Goal: Task Accomplishment & Management: Complete application form

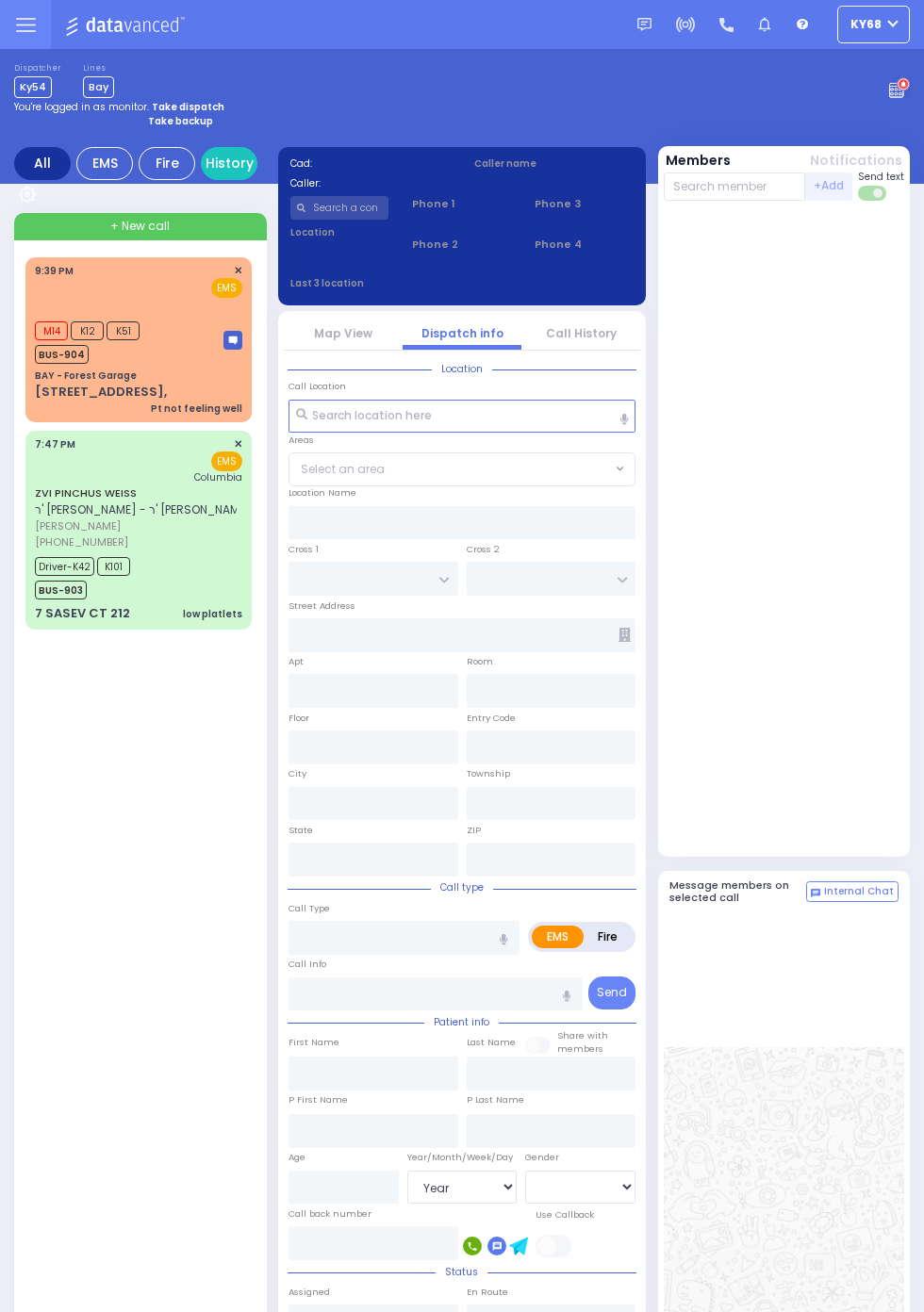
select select "Year"
select select "[DEMOGRAPHIC_DATA]"
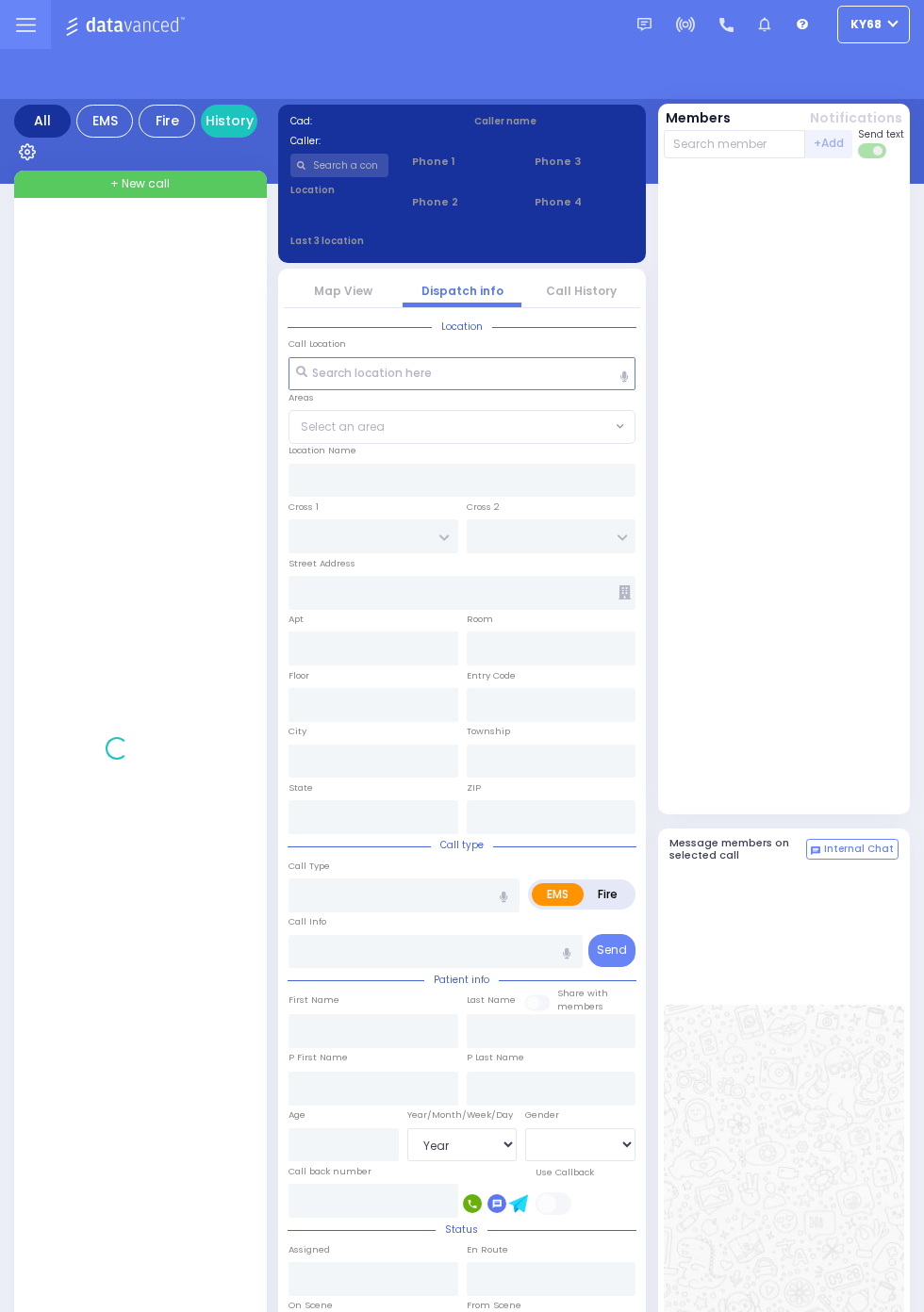
select select "Year"
select select "[DEMOGRAPHIC_DATA]"
select select "Year"
select select "[DEMOGRAPHIC_DATA]"
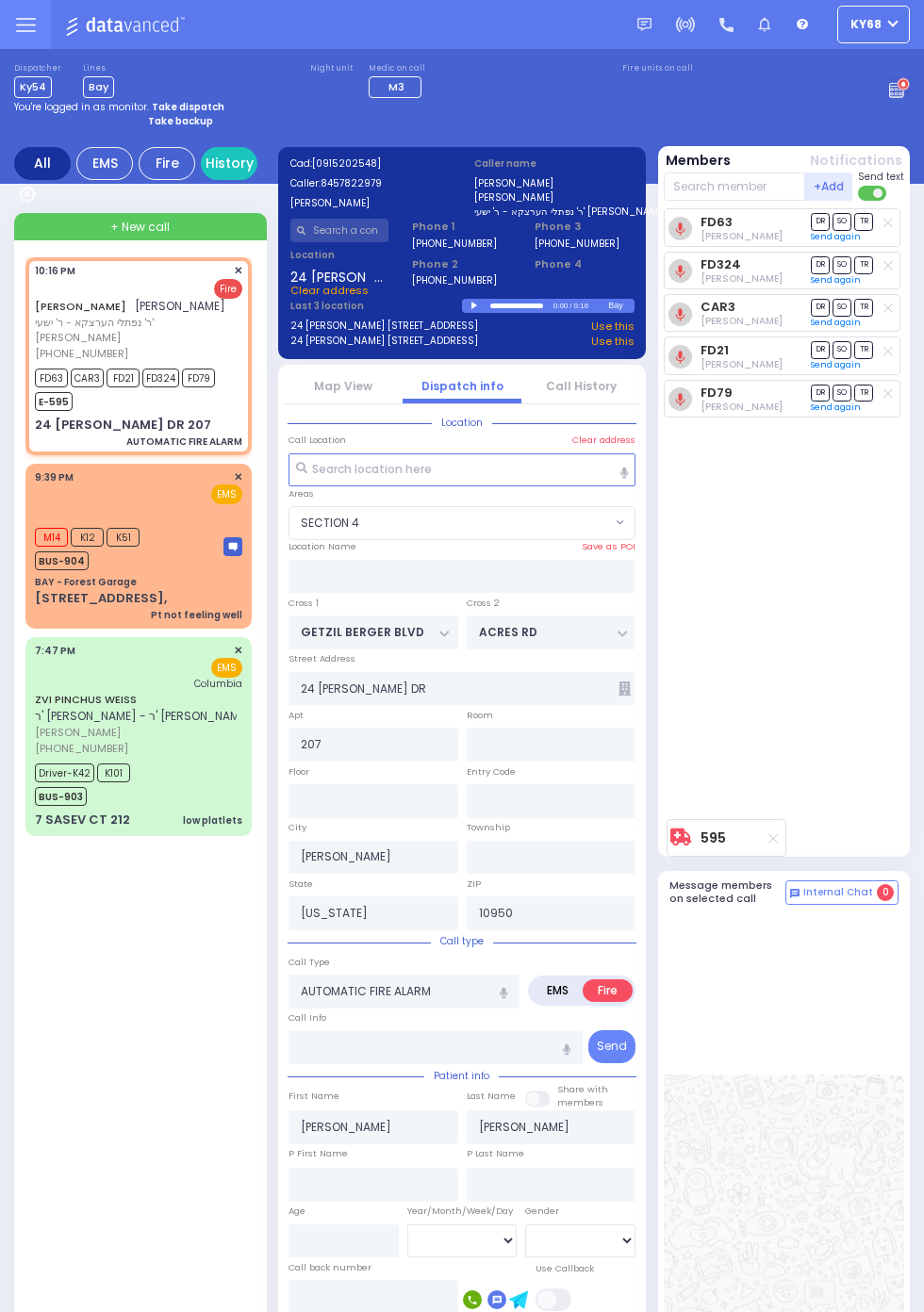
select select "SECTION 4"
select select
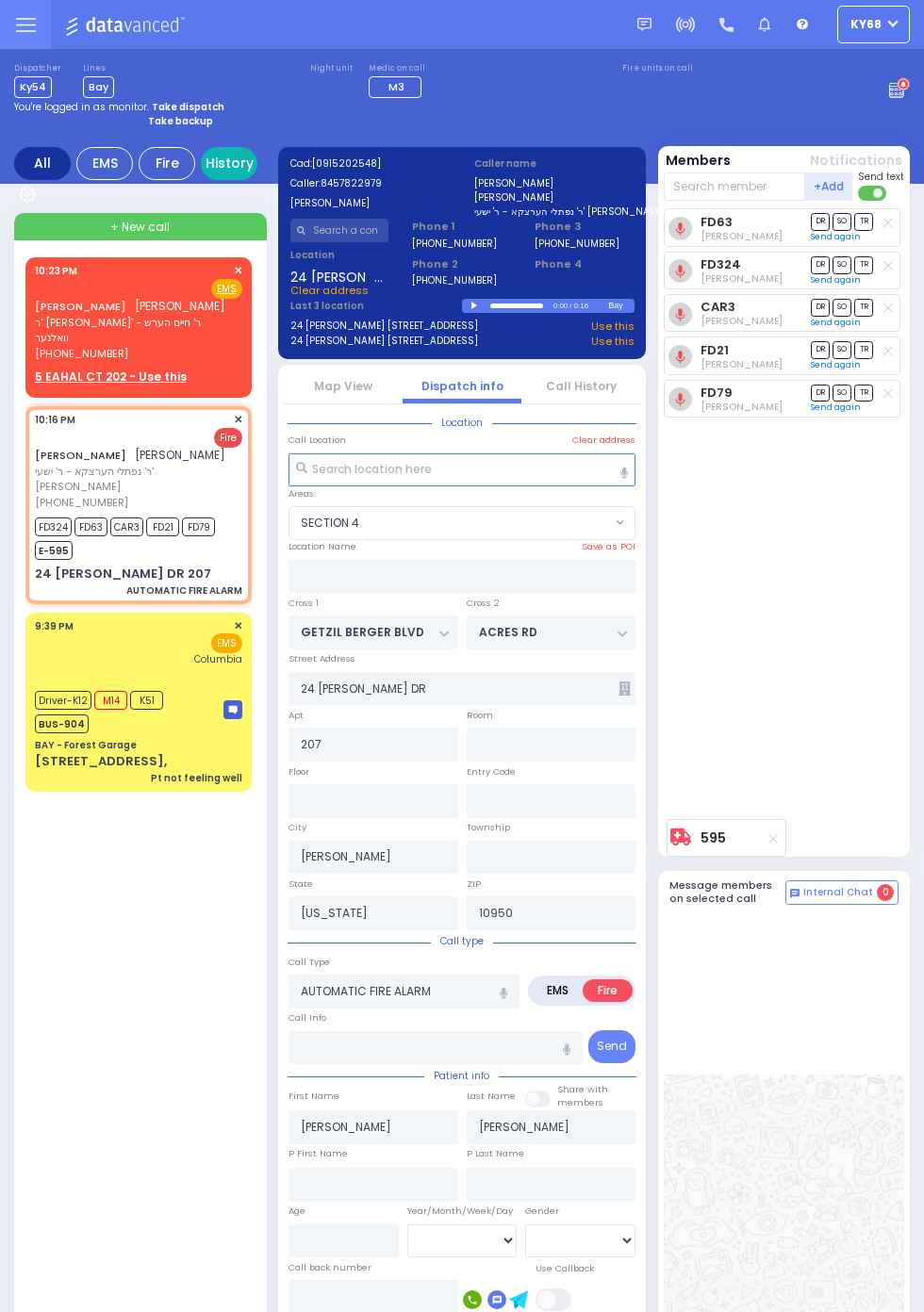
click at [242, 155] on link "History" at bounding box center [229, 164] width 56 height 33
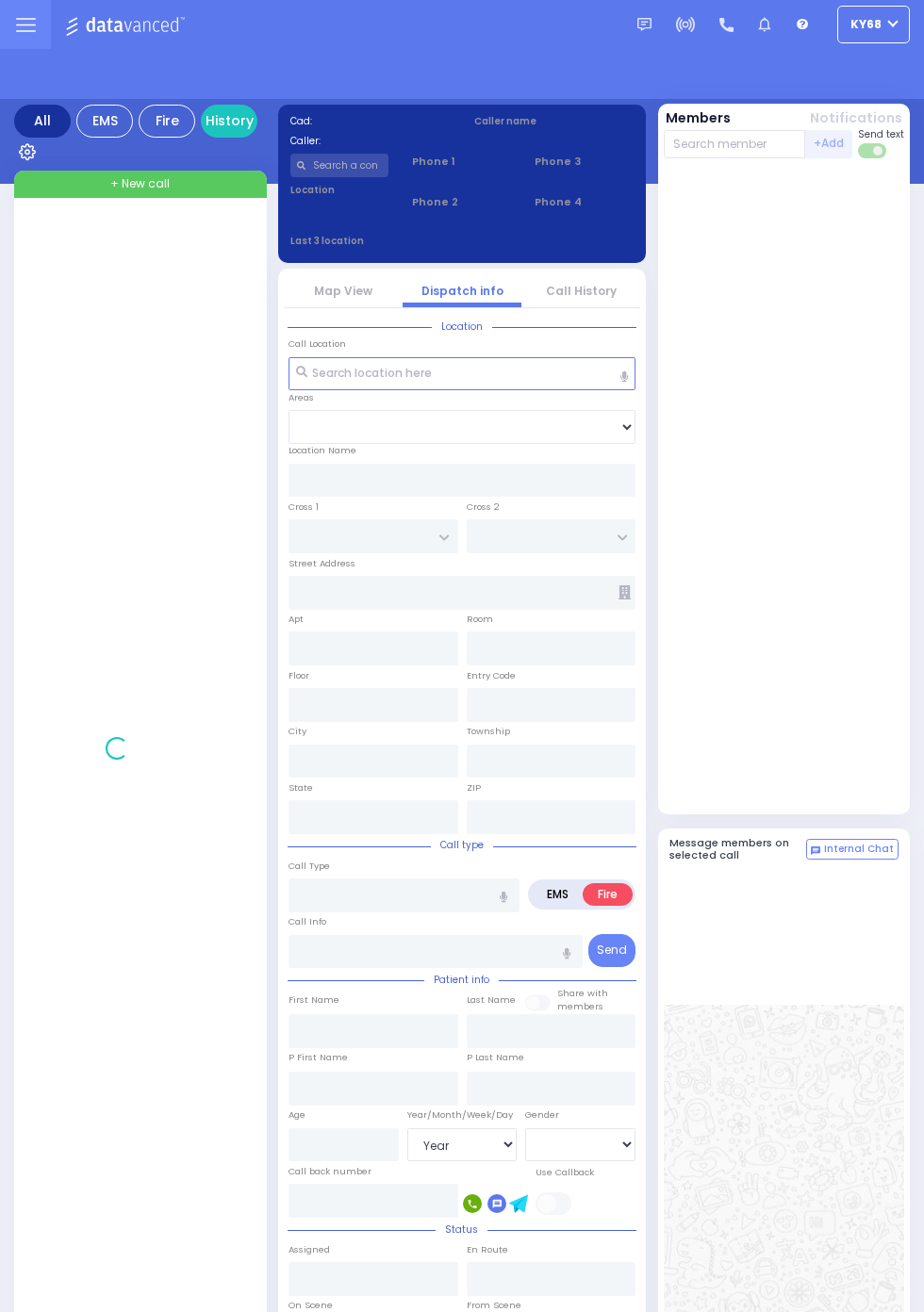
select select "Year"
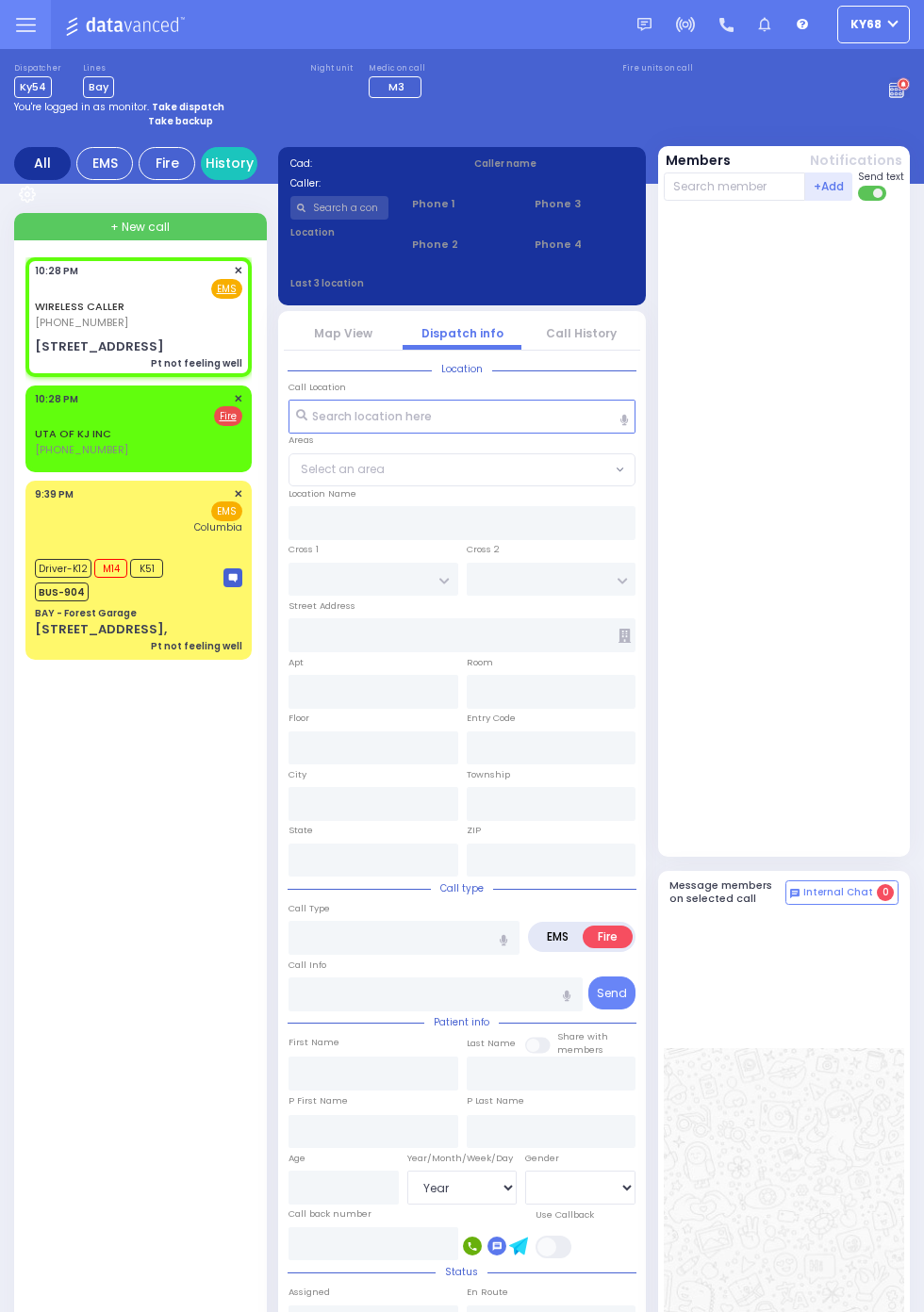
select select
type input "Pt not feeling well"
radio input "true"
type input "75"
select select "Year"
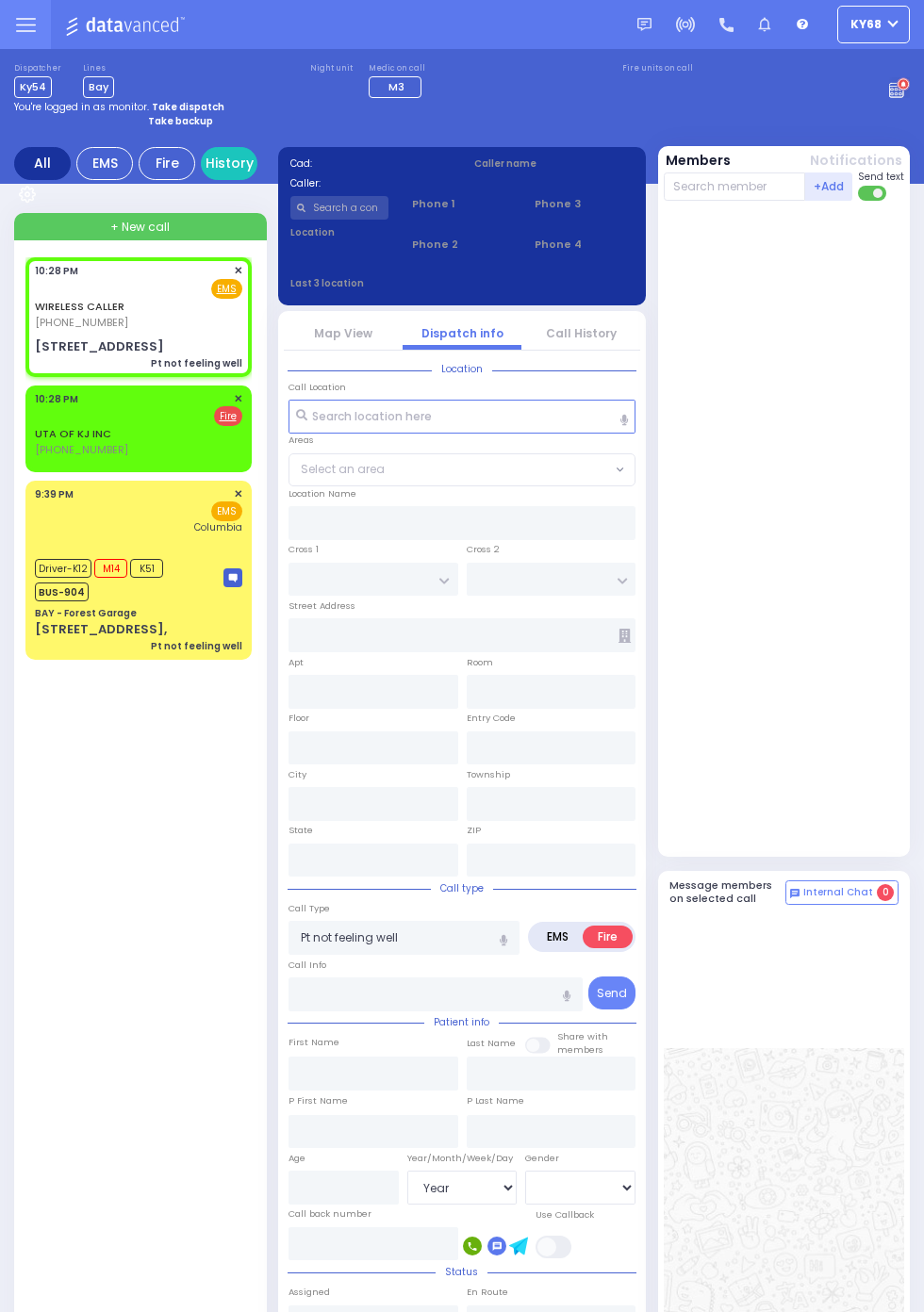
select select "[DEMOGRAPHIC_DATA]"
type input "22:28"
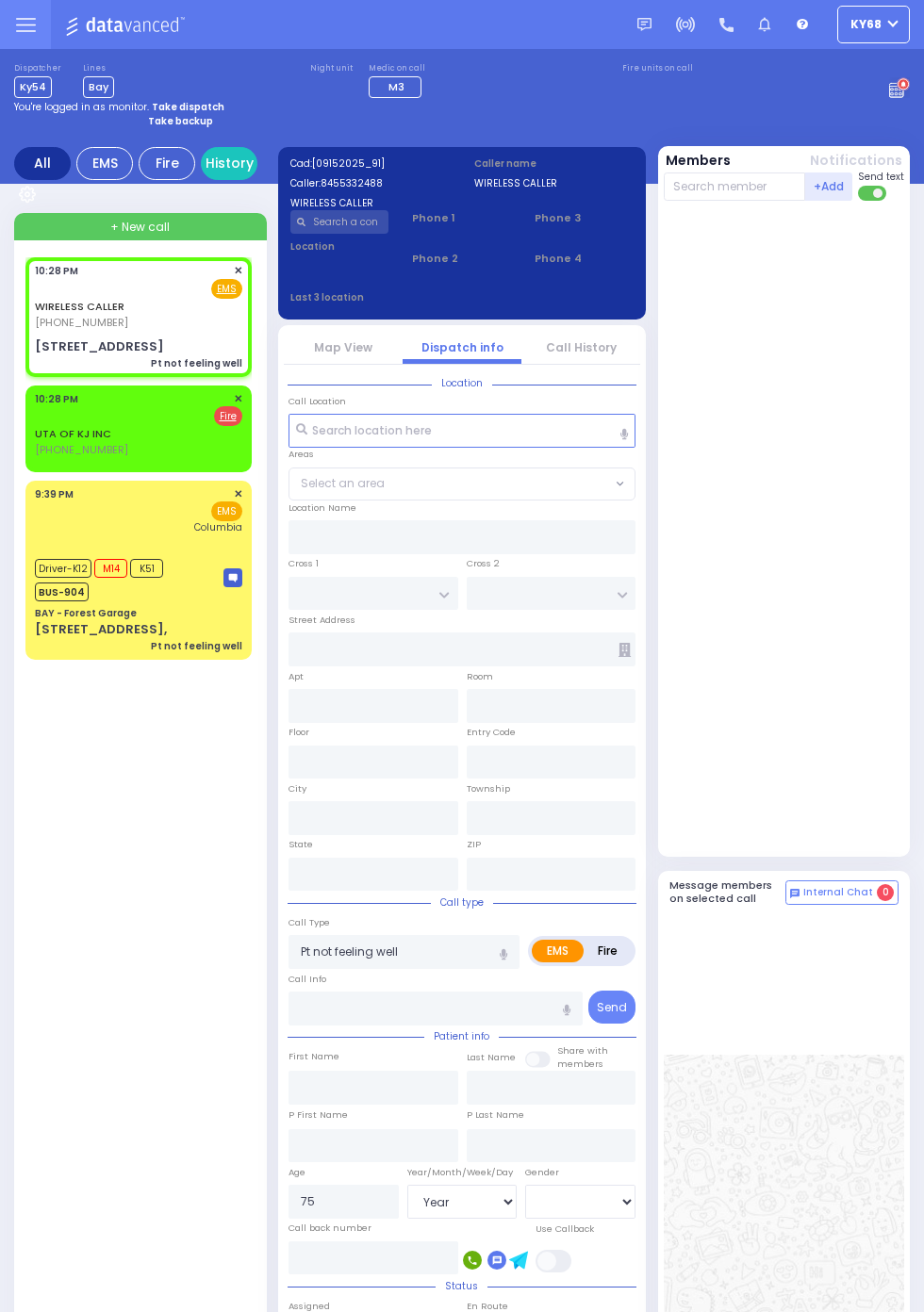
type input "FOREST RD"
type input "LUBLIN WAY"
type input "6 Quickway Road"
type input "201"
type input "Kiryas Joel"
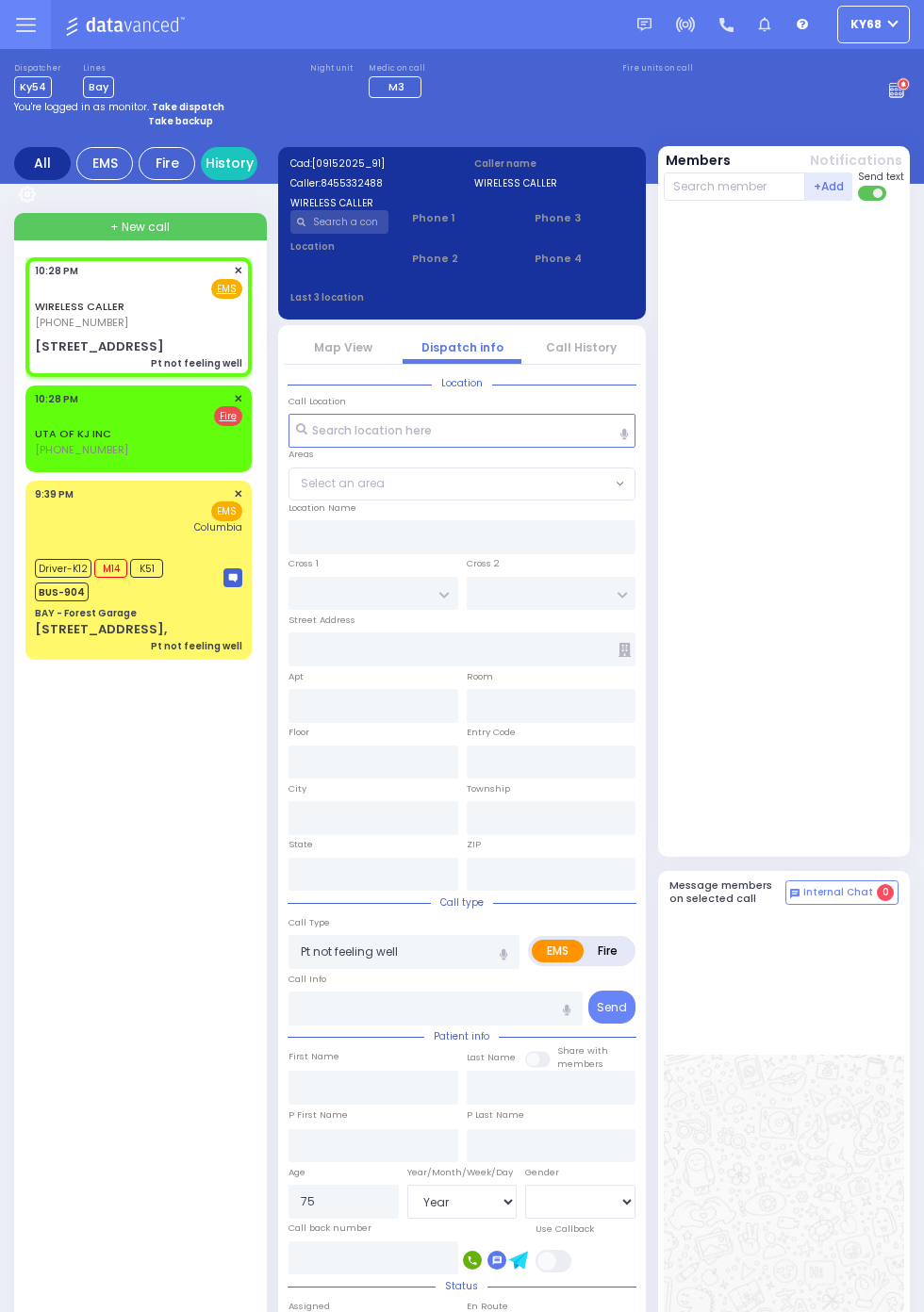
type input "New York"
type input "10950"
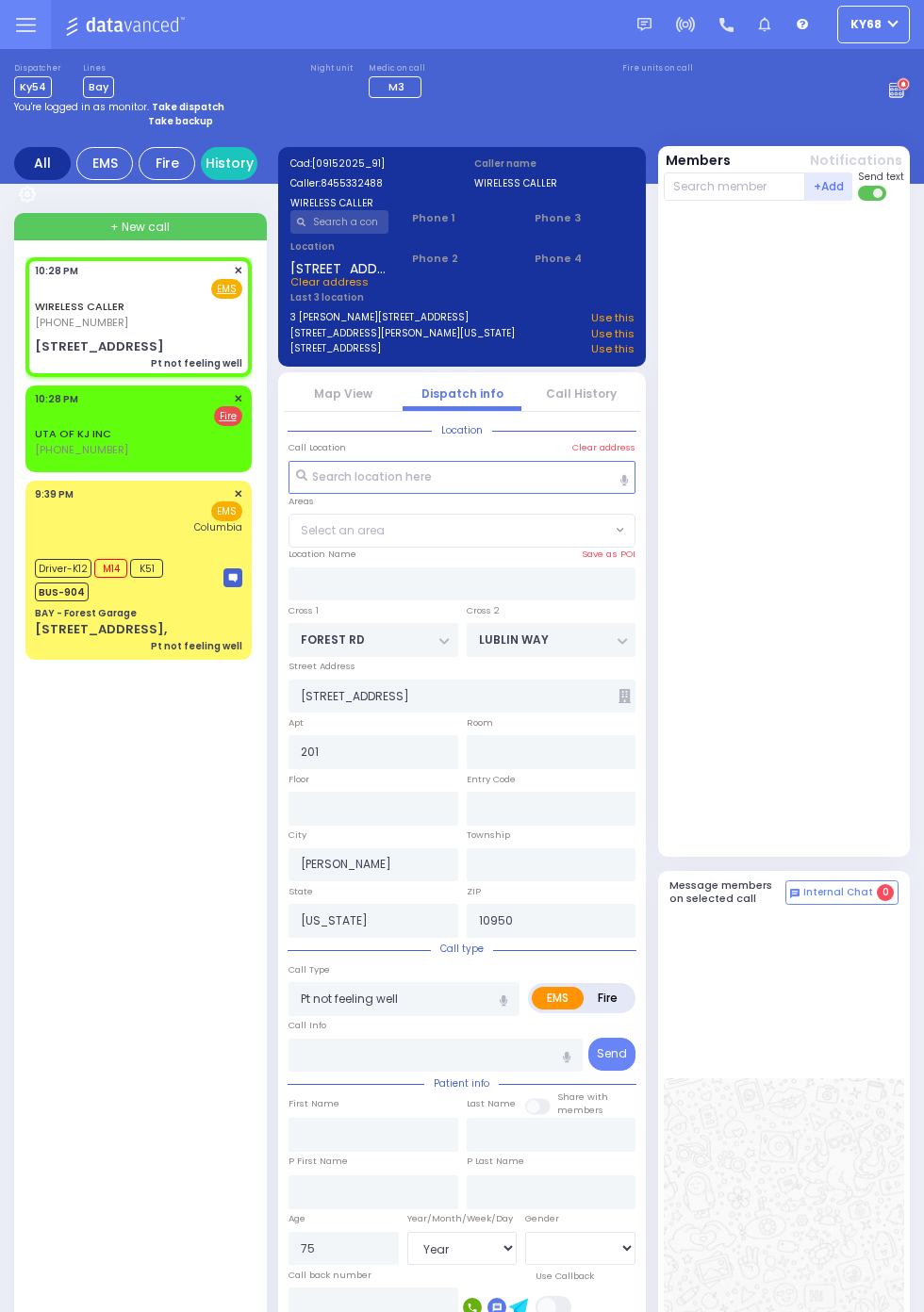
select select "MONROE"
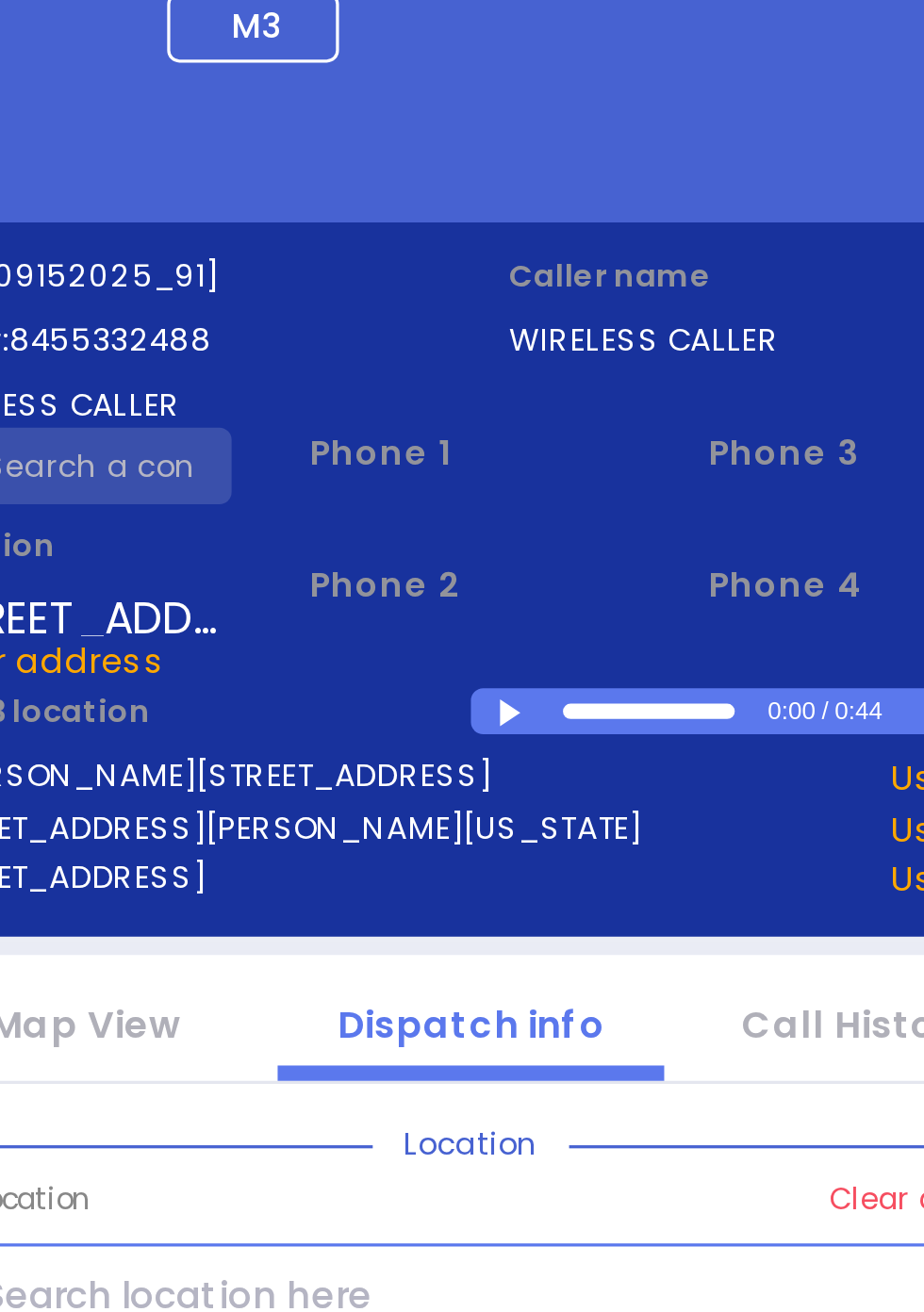
click at [482, 294] on div at bounding box center [476, 298] width 11 height 9
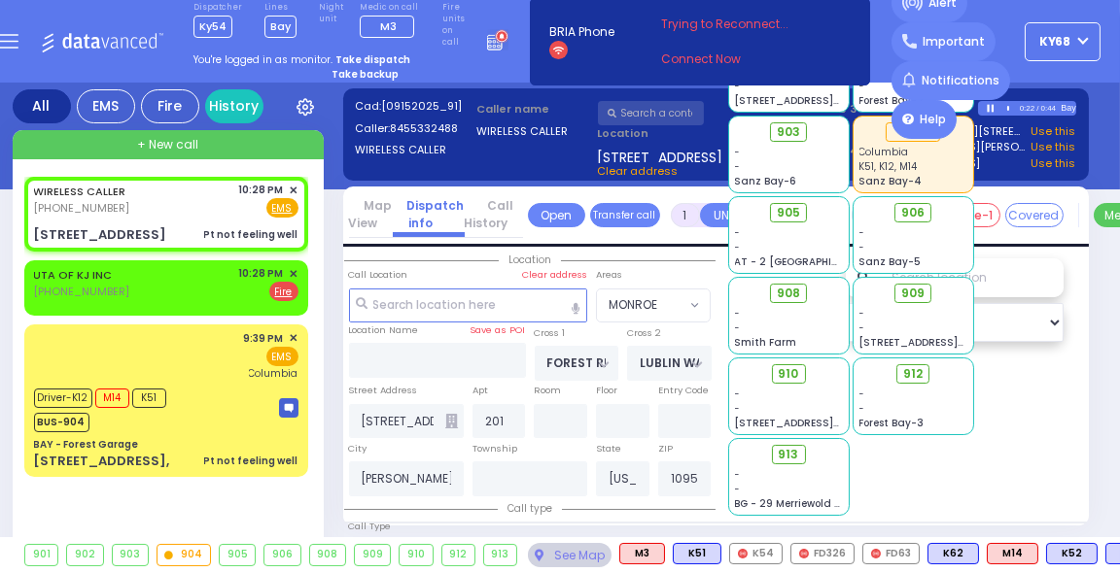
select select
radio input "true"
select select "Year"
select select "[DEMOGRAPHIC_DATA]"
select select "Hatzalah Garages"
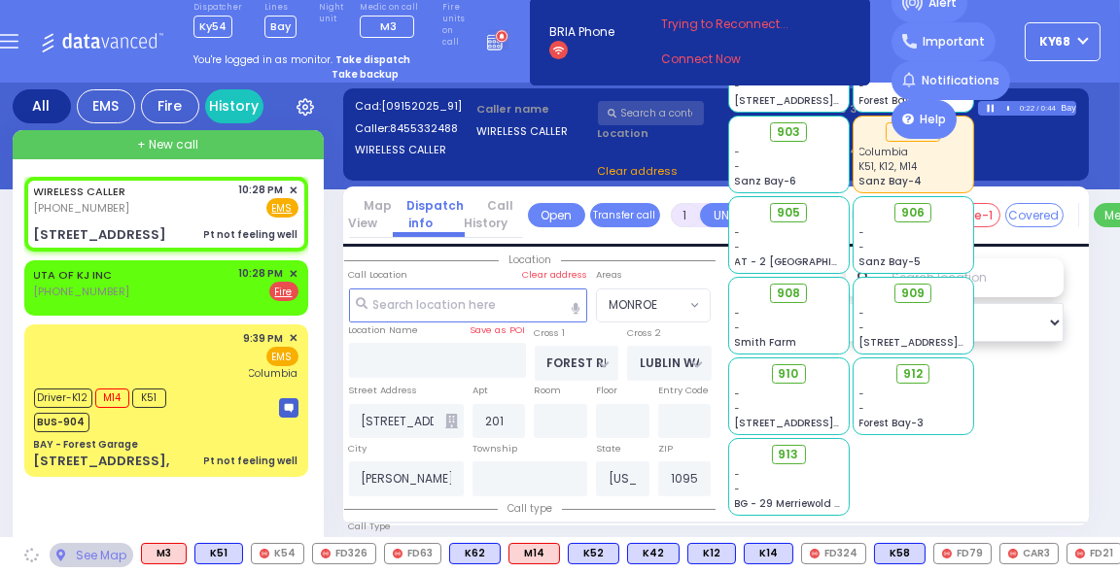
select select "MONROE"
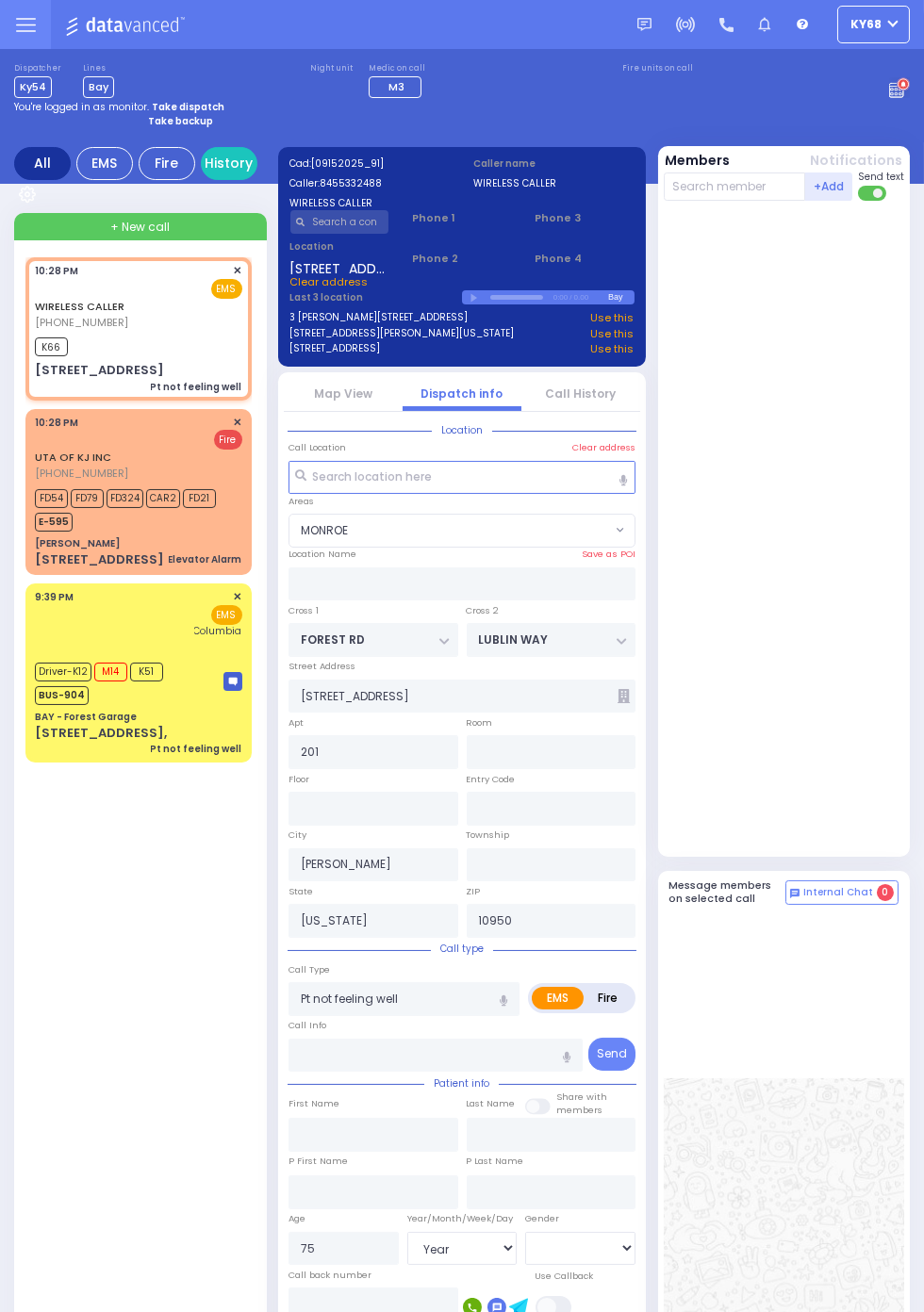
select select
radio input "true"
select select "Year"
select select "[DEMOGRAPHIC_DATA]"
type input "22:32"
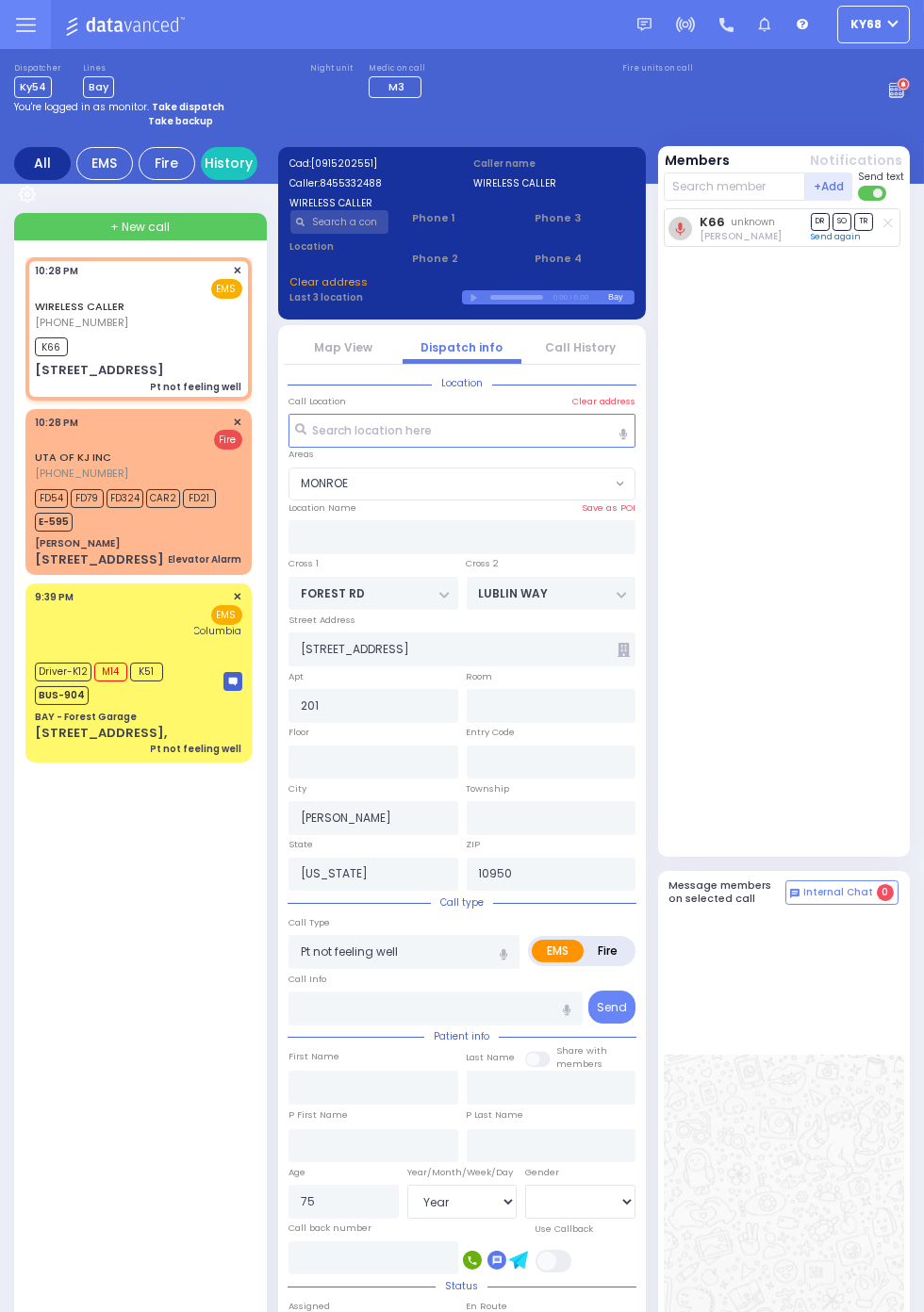
select select "MONROE"
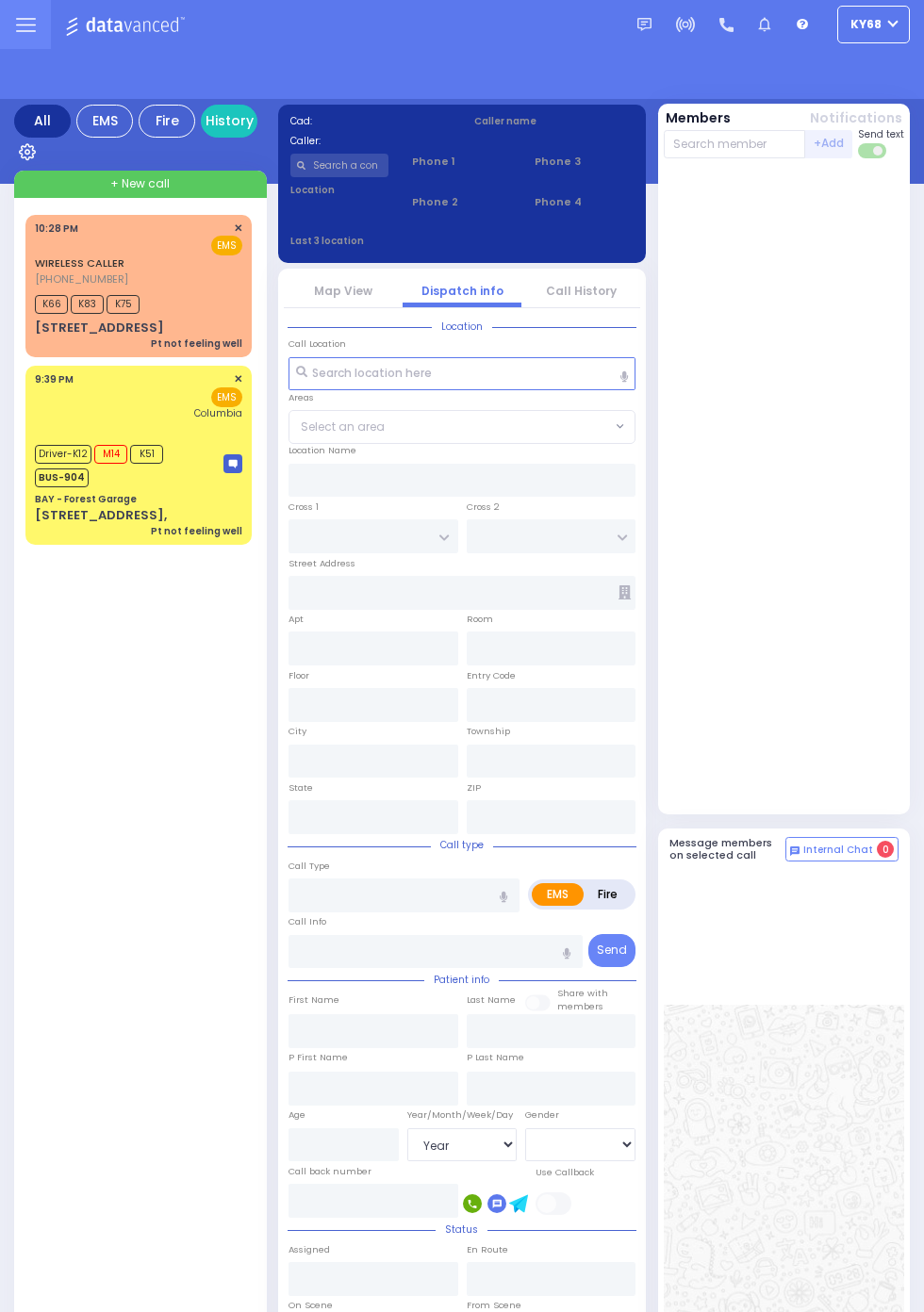
select select "Year"
select select "[DEMOGRAPHIC_DATA]"
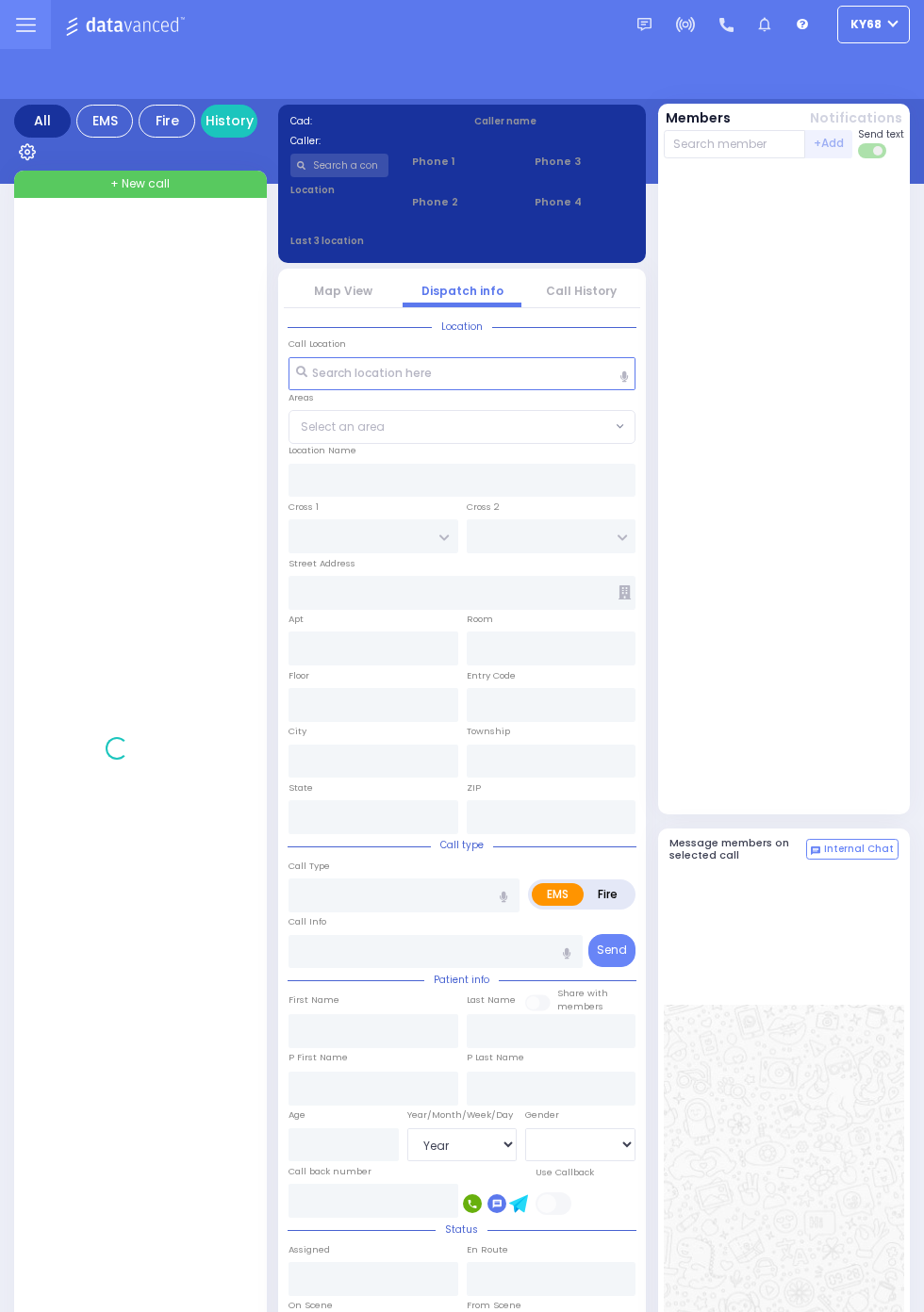
select select "Year"
select select "[DEMOGRAPHIC_DATA]"
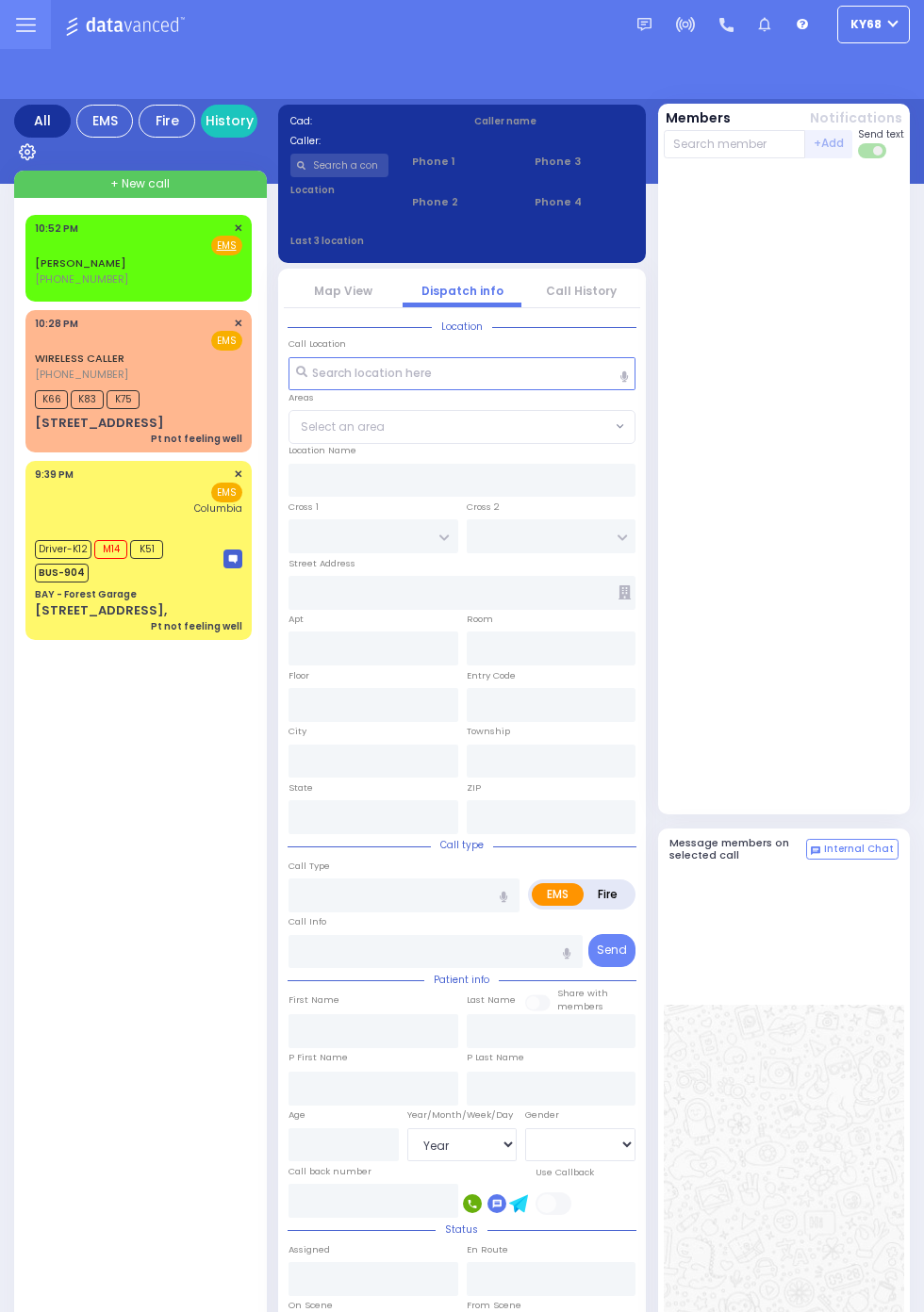
select select "Year"
select select "[DEMOGRAPHIC_DATA]"
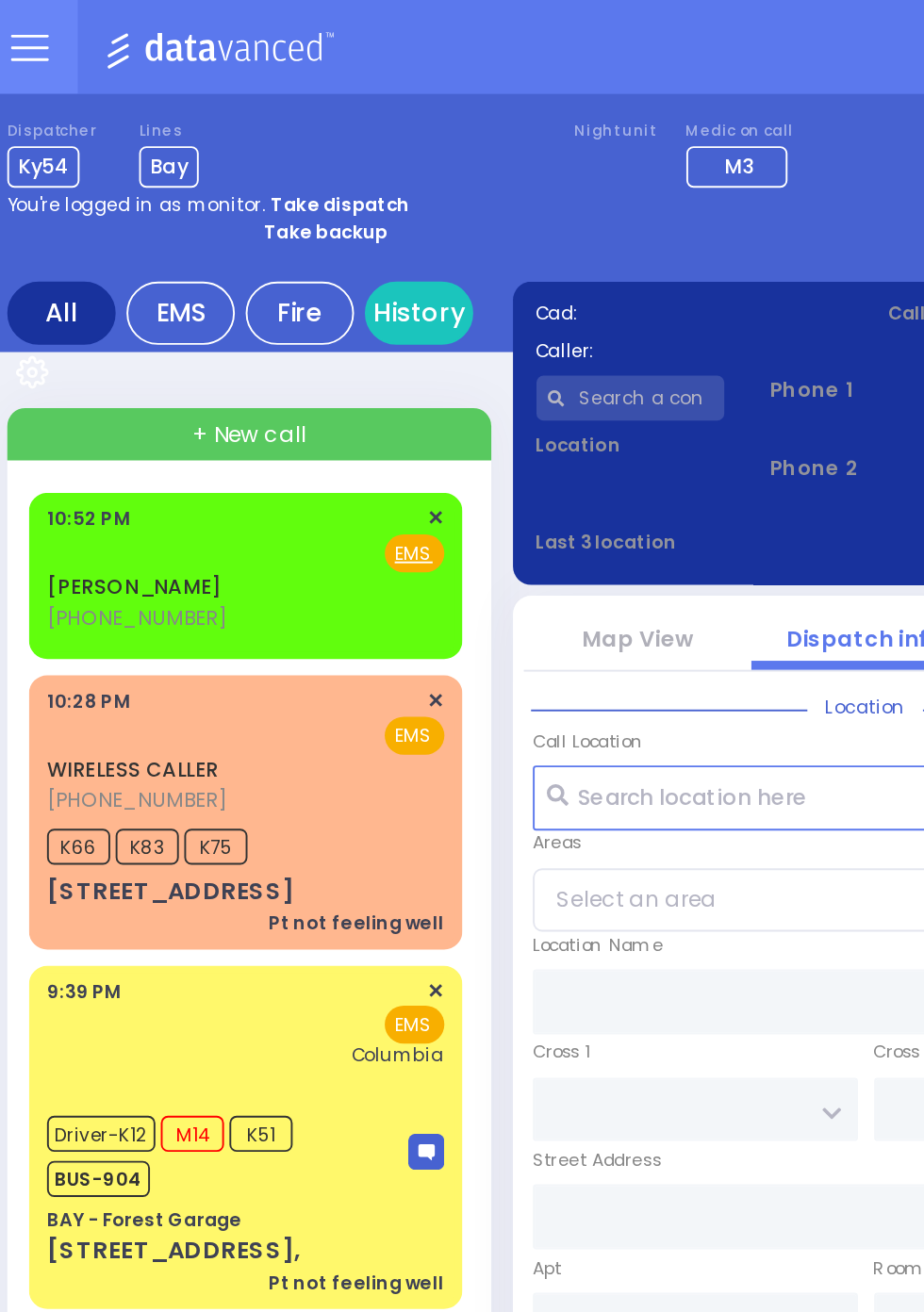
click at [115, 327] on span "(347) 755-6599" at bounding box center [81, 323] width 93 height 16
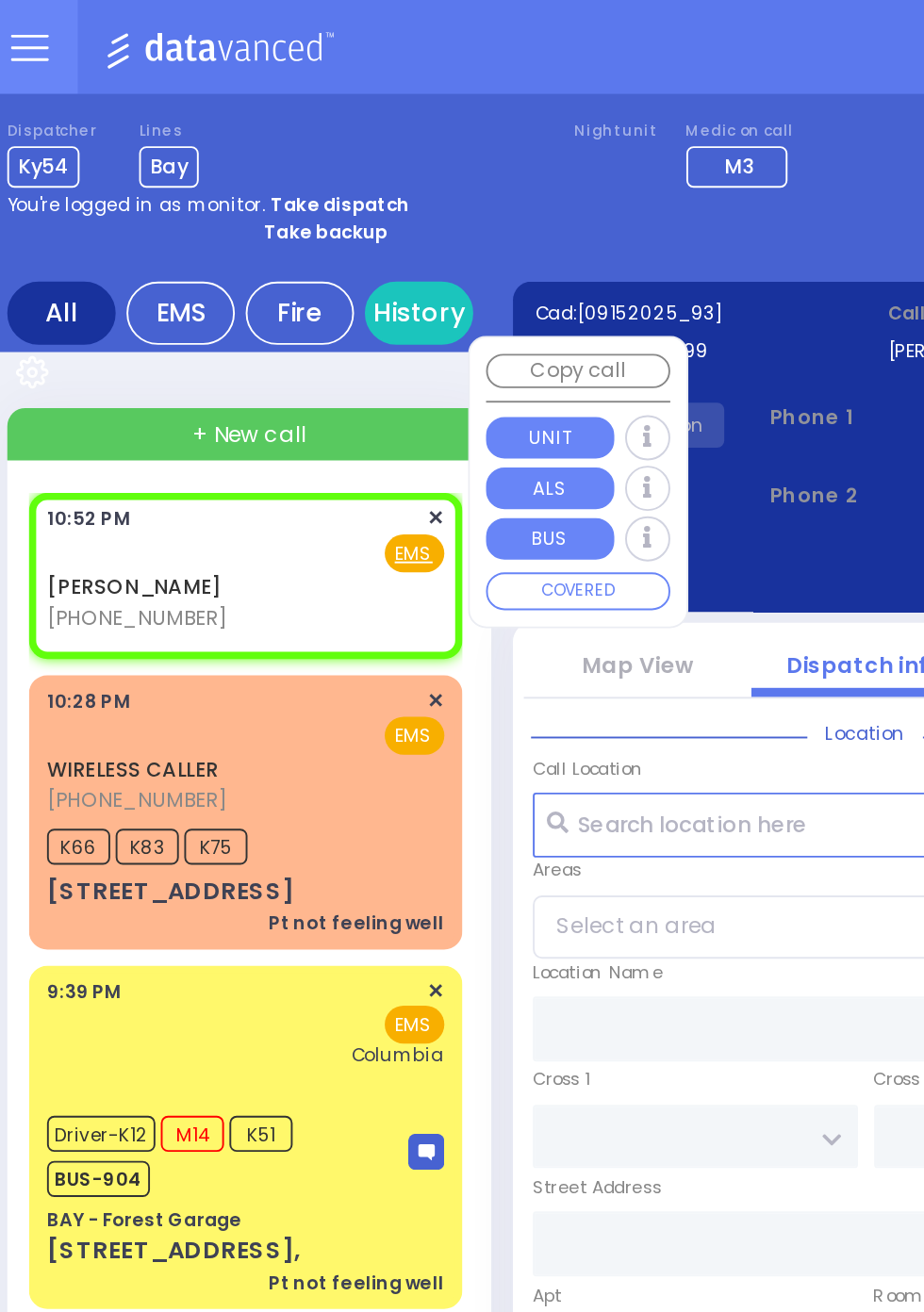
select select
radio input "true"
select select
type input "22:52"
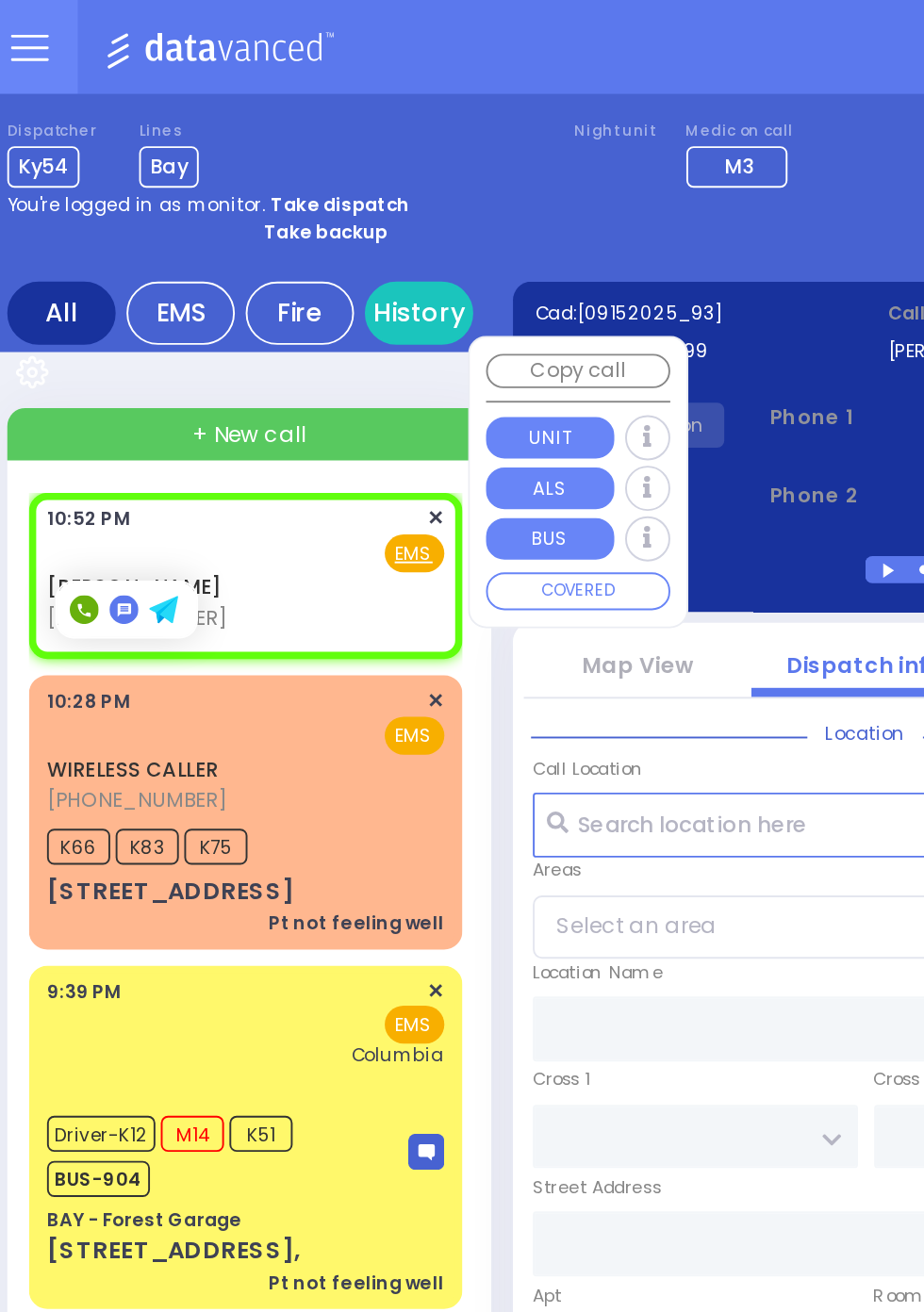
click at [327, 63] on div "Dispatcher Ky54 ✕ shift has started. Are you ? If not please switch user. Switc…" at bounding box center [462, 80] width 895 height 35
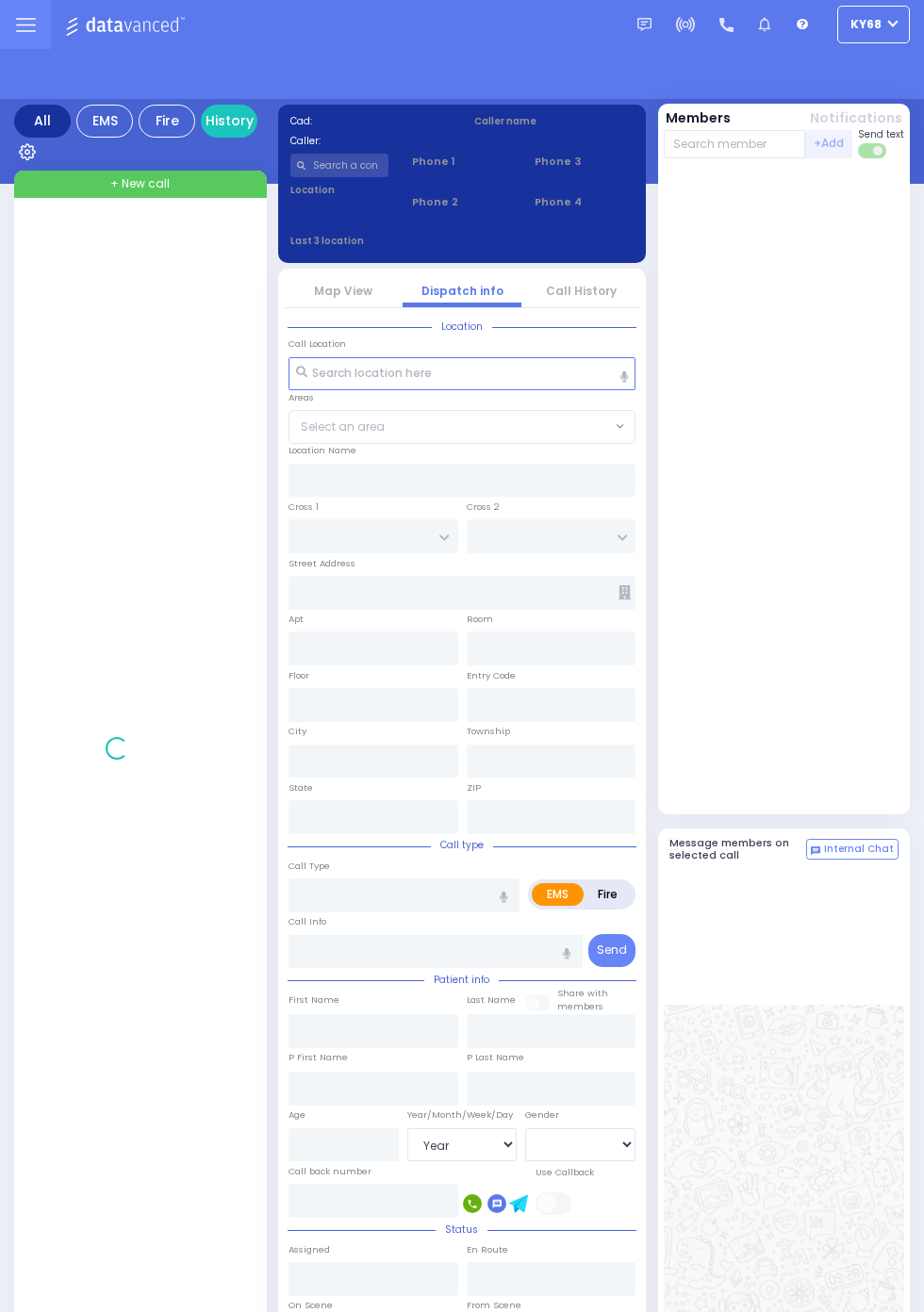
select select "Year"
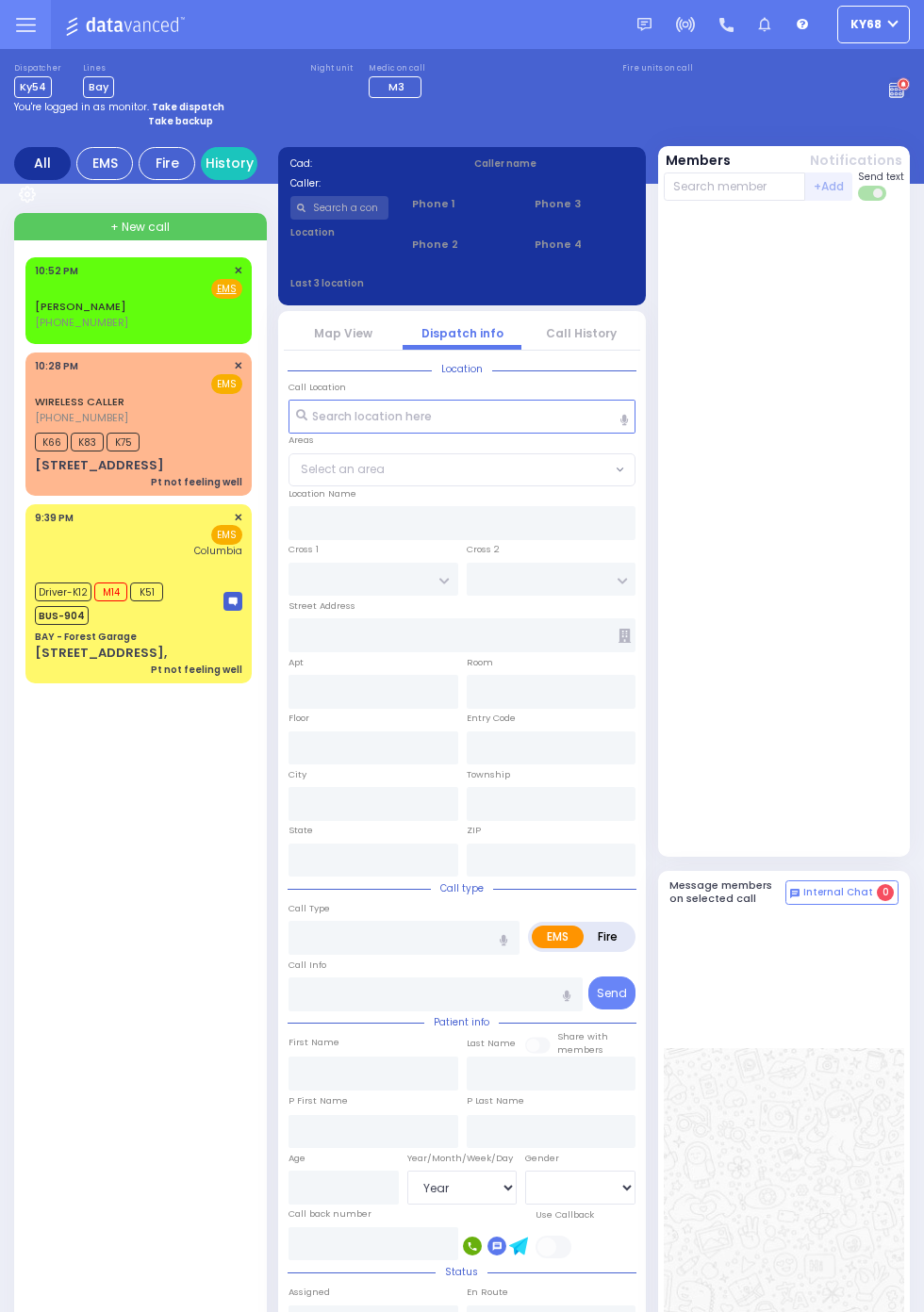
click at [35, 307] on link "ALAYSIA DANIELS" at bounding box center [80, 306] width 91 height 16
select select
radio input "true"
select select
type input "22:52"
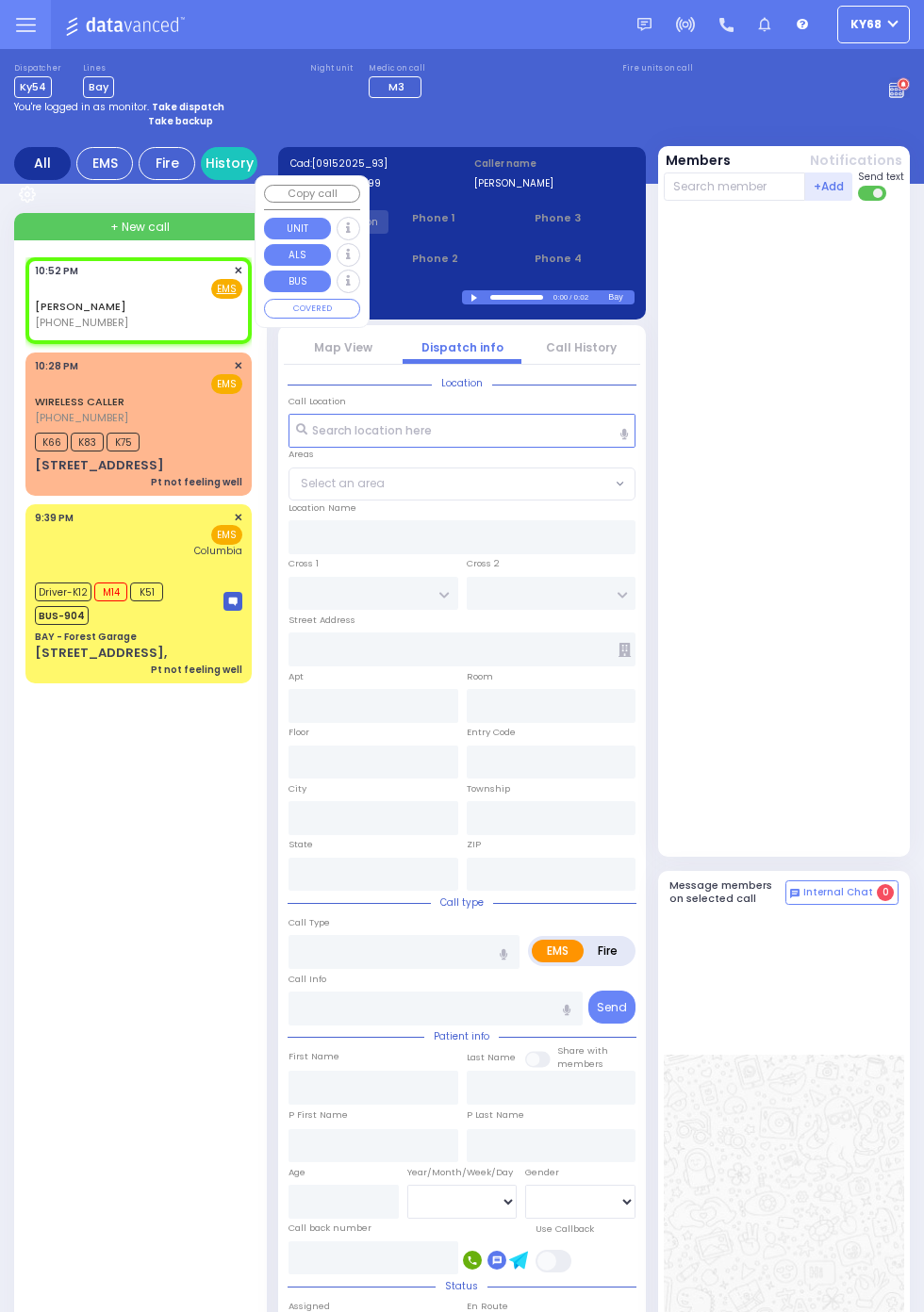
click at [868, 558] on div at bounding box center [785, 528] width 245 height 640
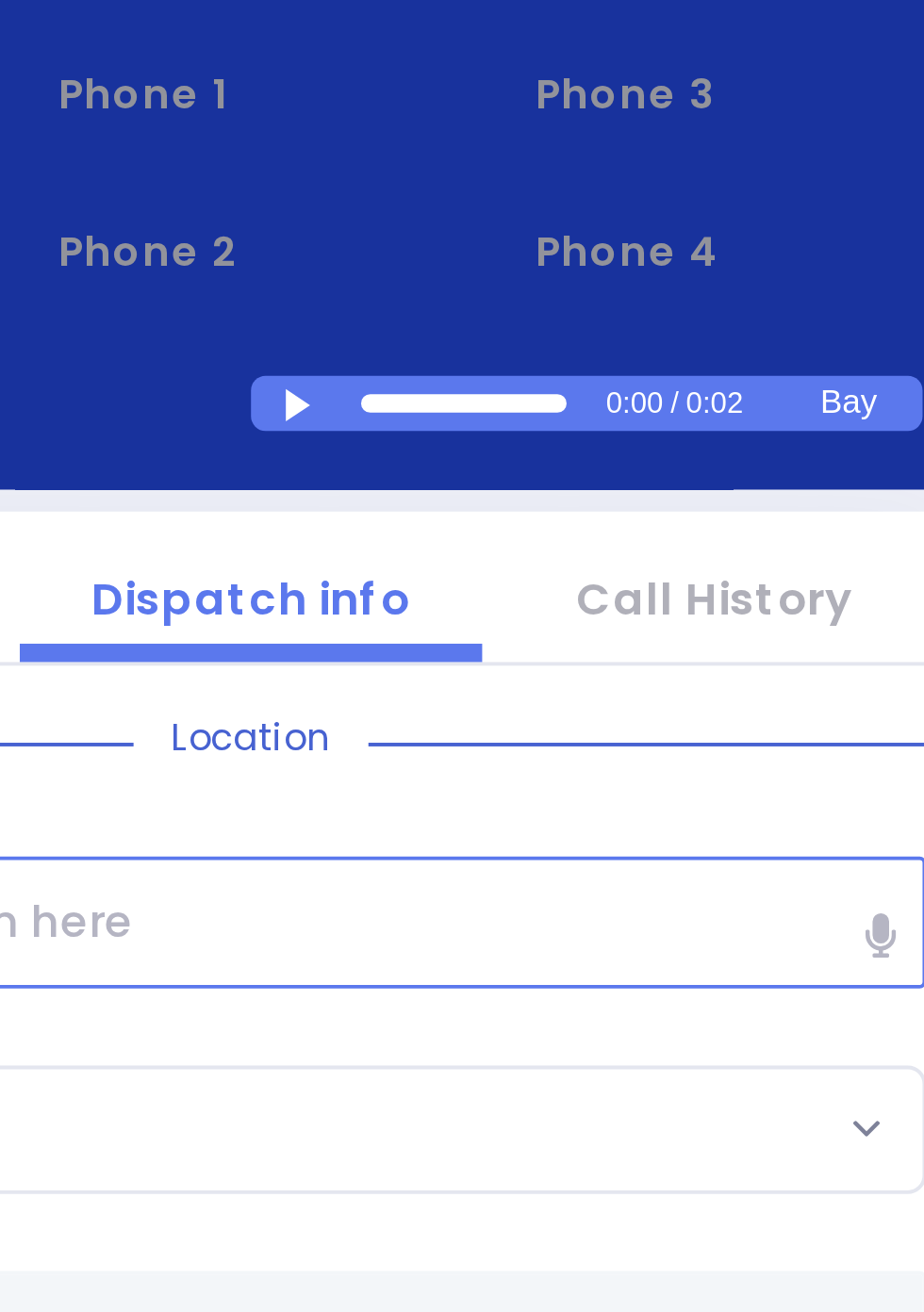
click at [472, 300] on div at bounding box center [476, 298] width 11 height 9
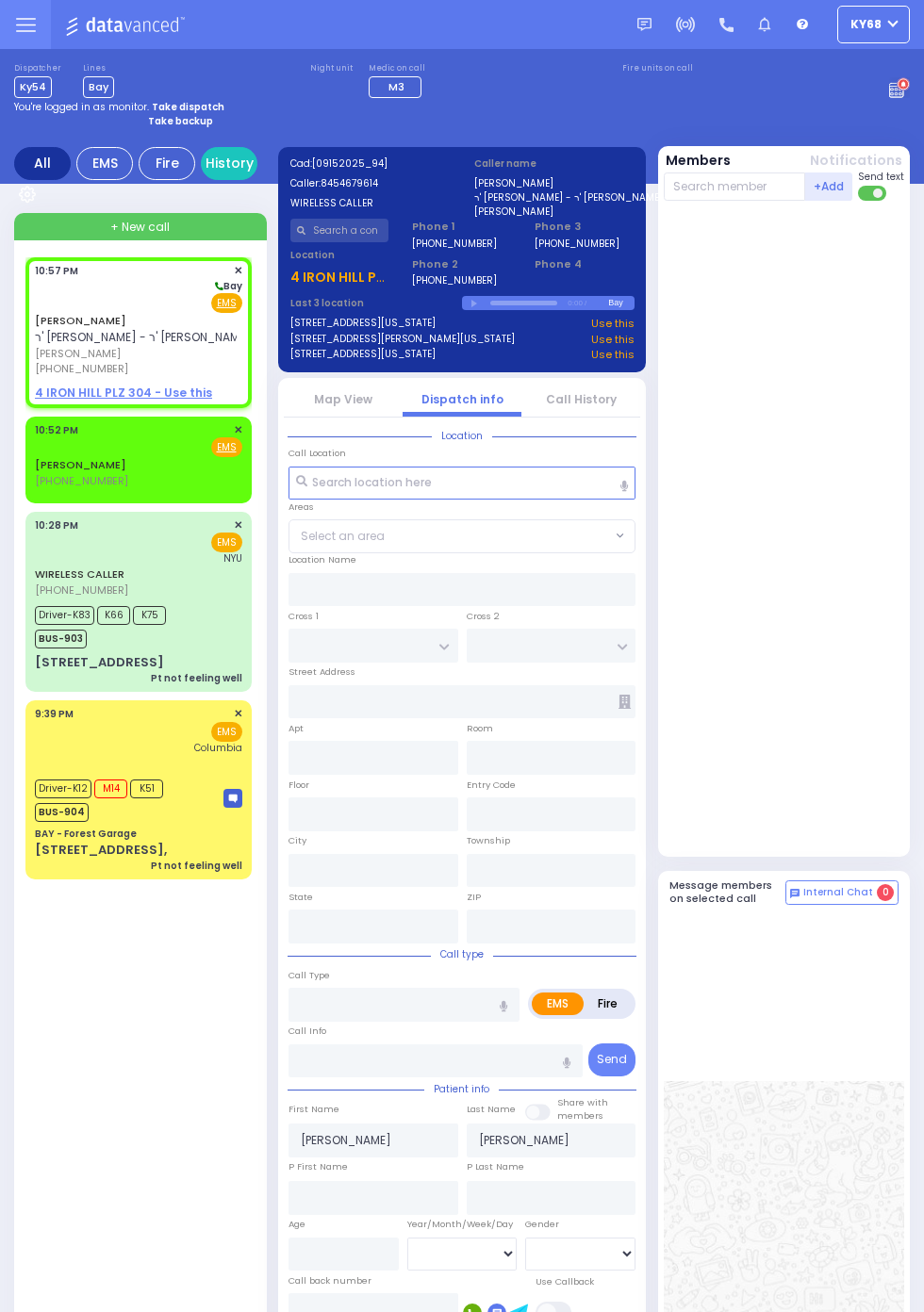
select select
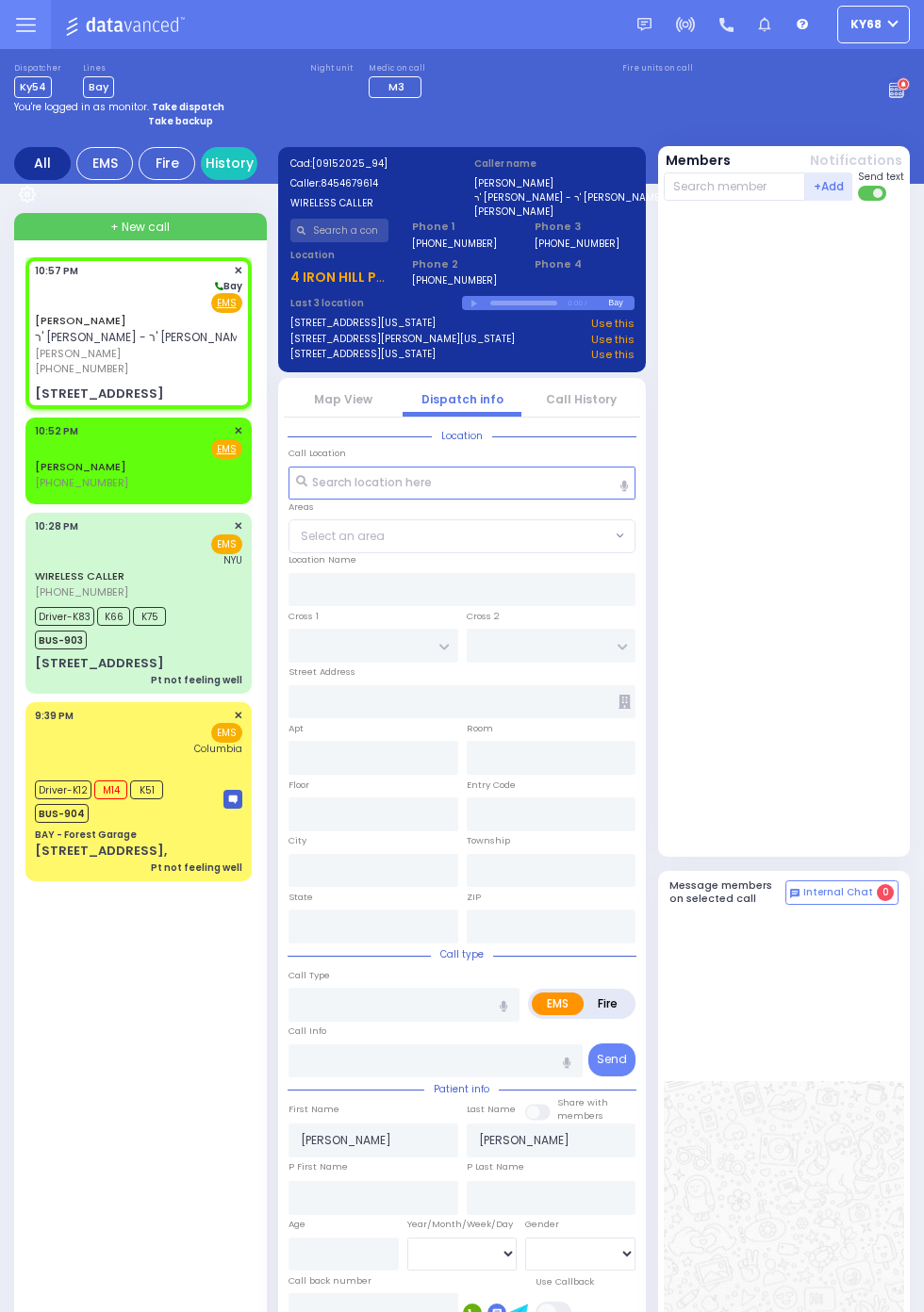
select select
radio input "true"
select select
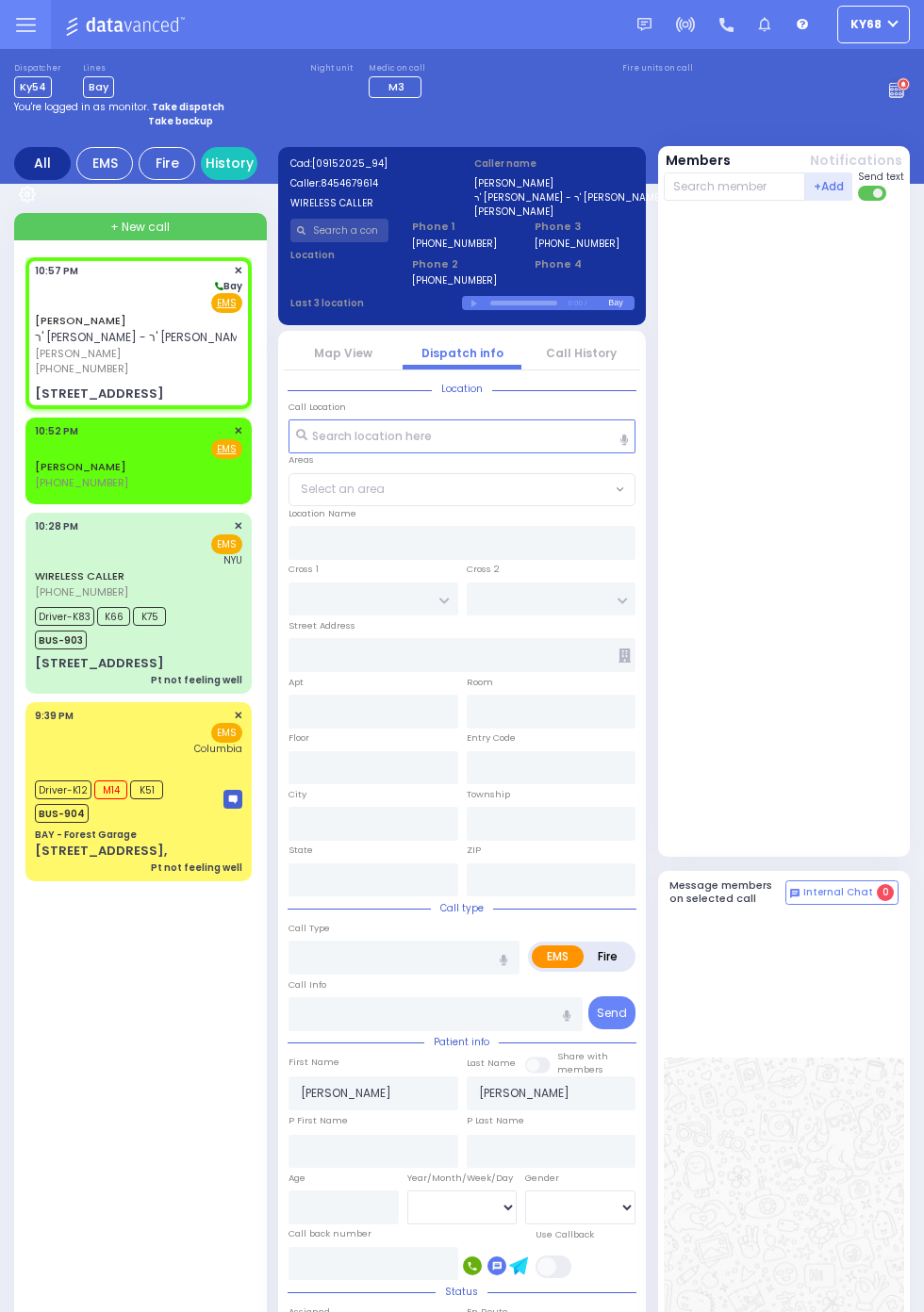
type input "BERDICHEV DR"
type input "SCHUNNEMUNK RD"
type input "4 IRON HILL PLZ"
type input "304"
type input "Monroe"
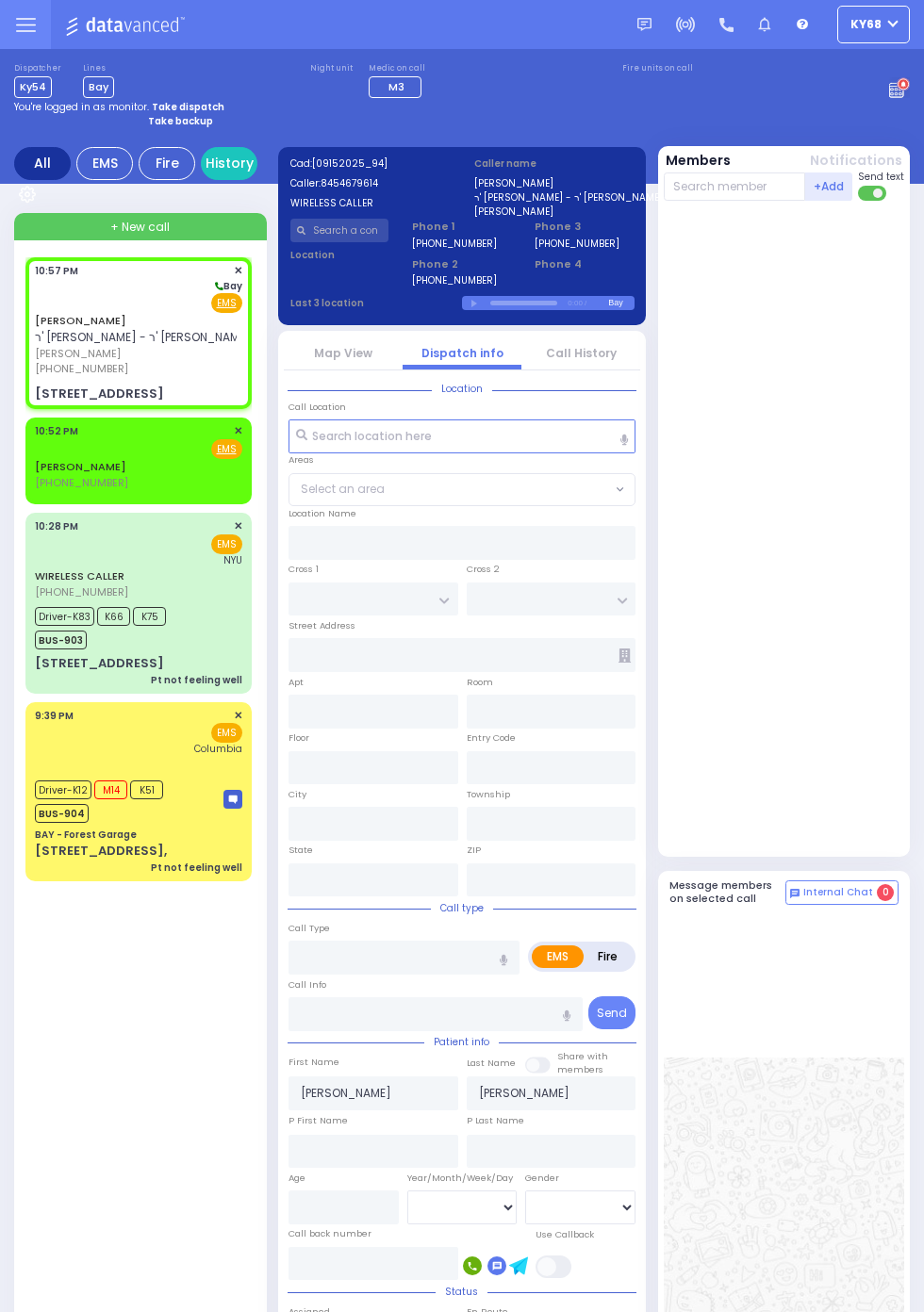
type input "[US_STATE]"
type input "10950"
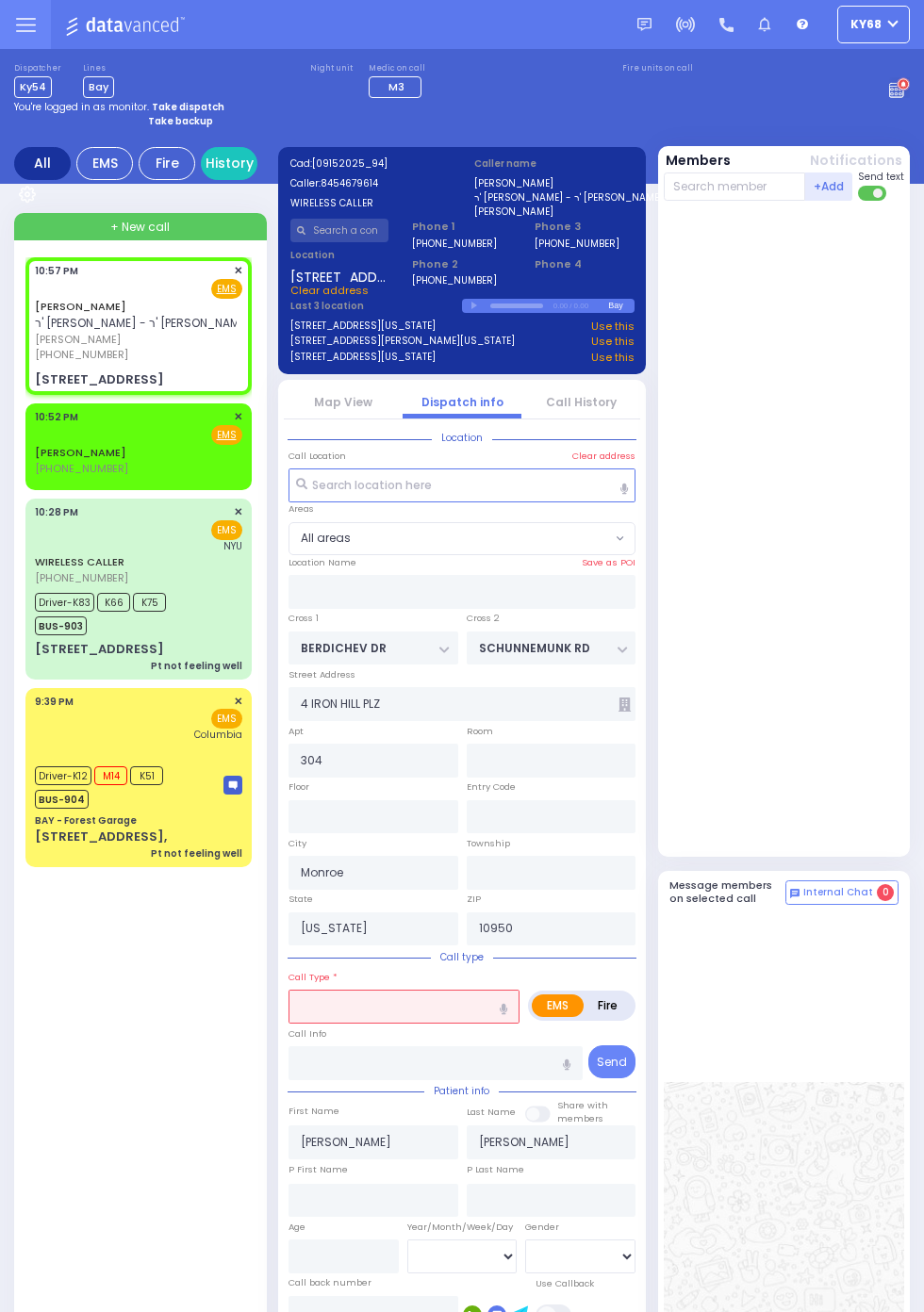
select select
radio input "true"
select select
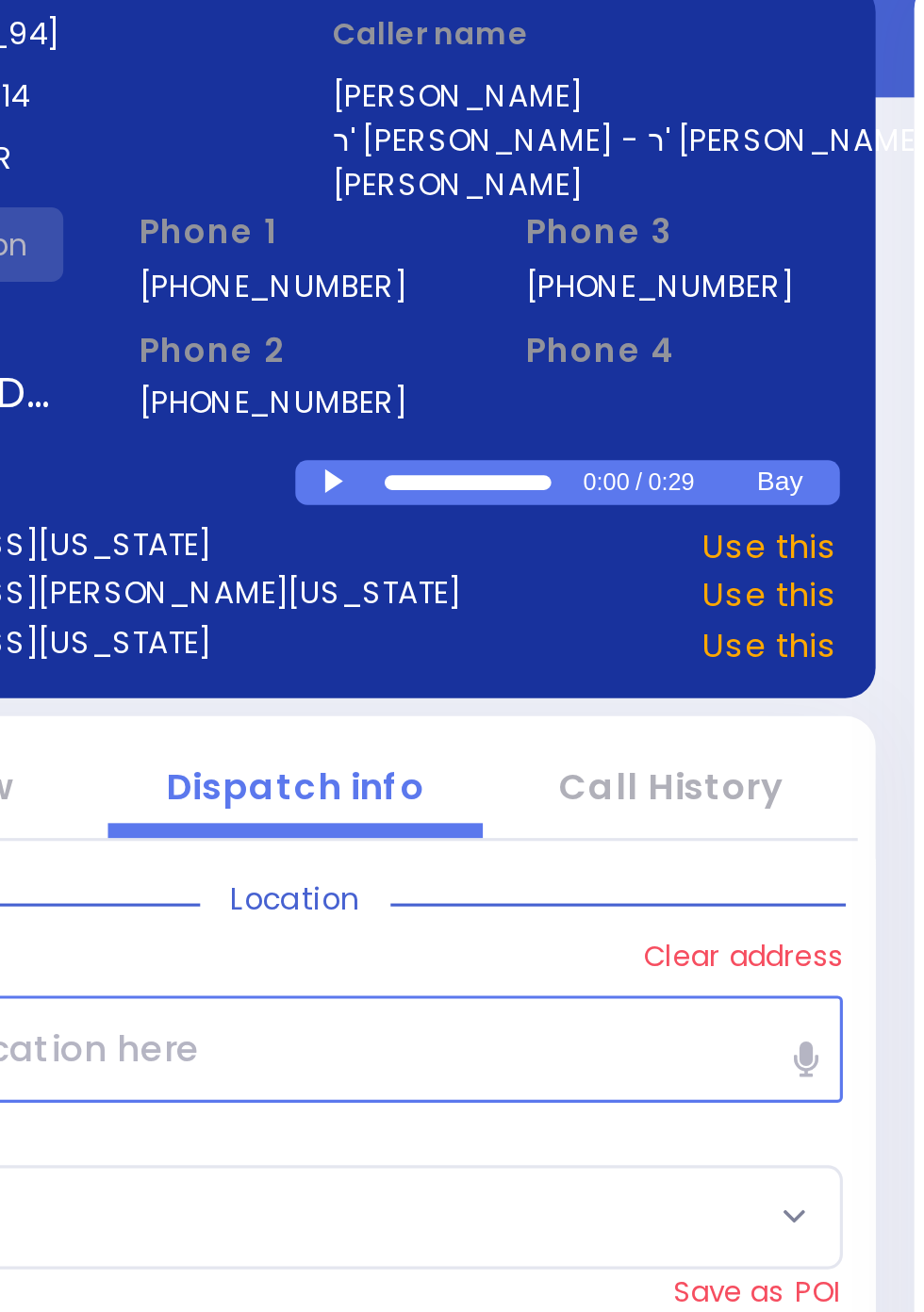
select select
radio input "true"
type input "3"
select select
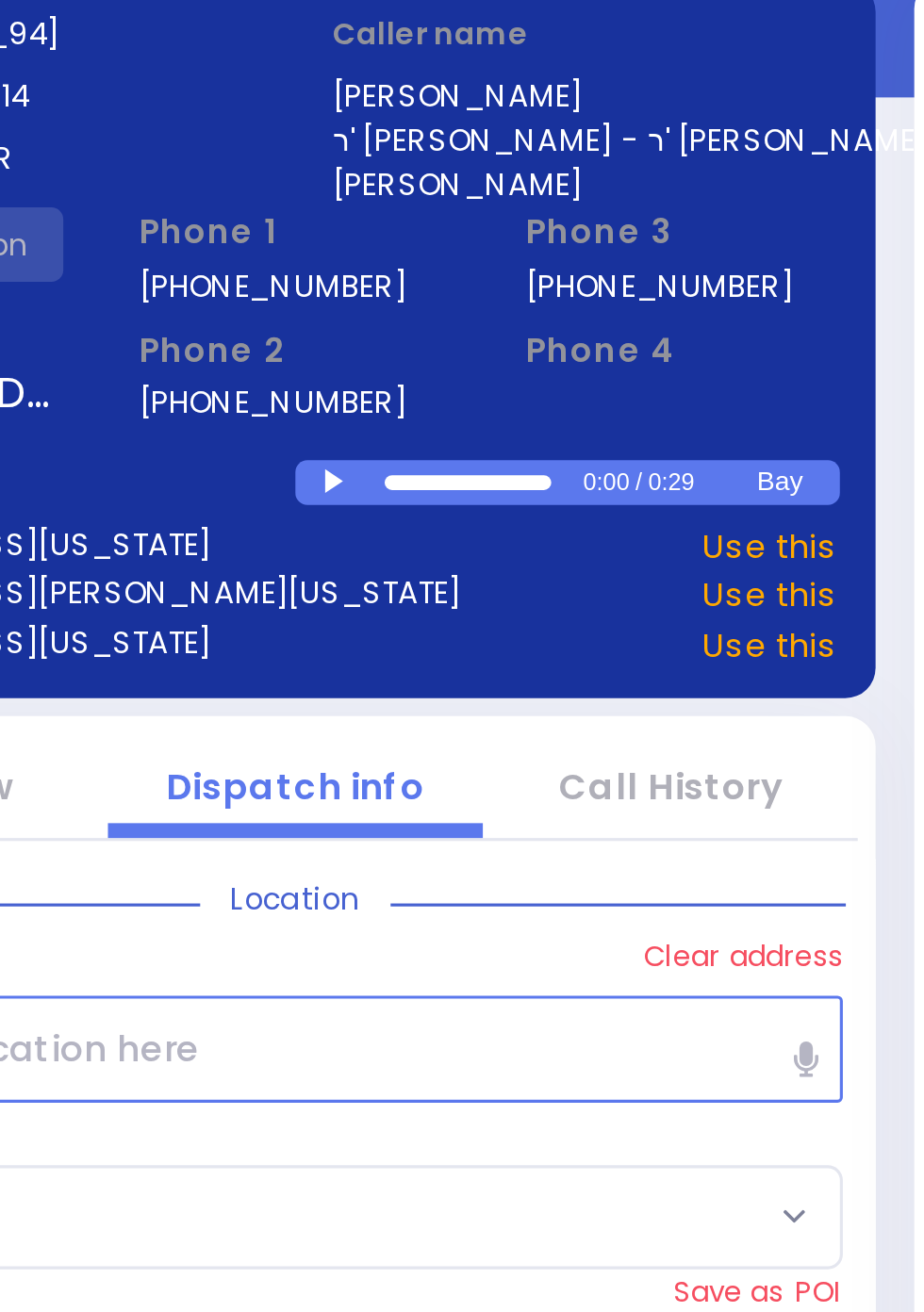
radio input "true"
select select "Year"
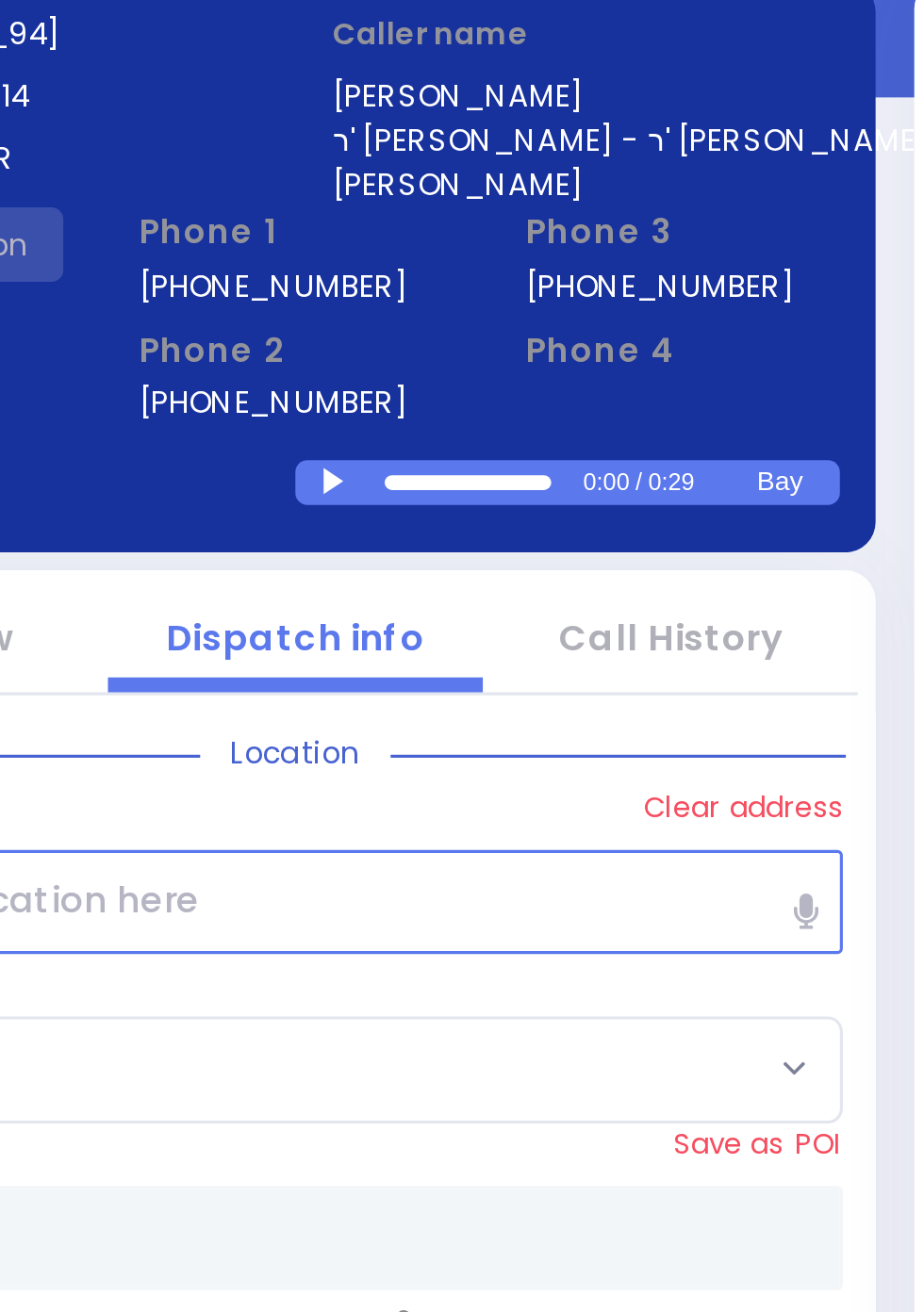
click at [474, 304] on div at bounding box center [476, 305] width 11 height 9
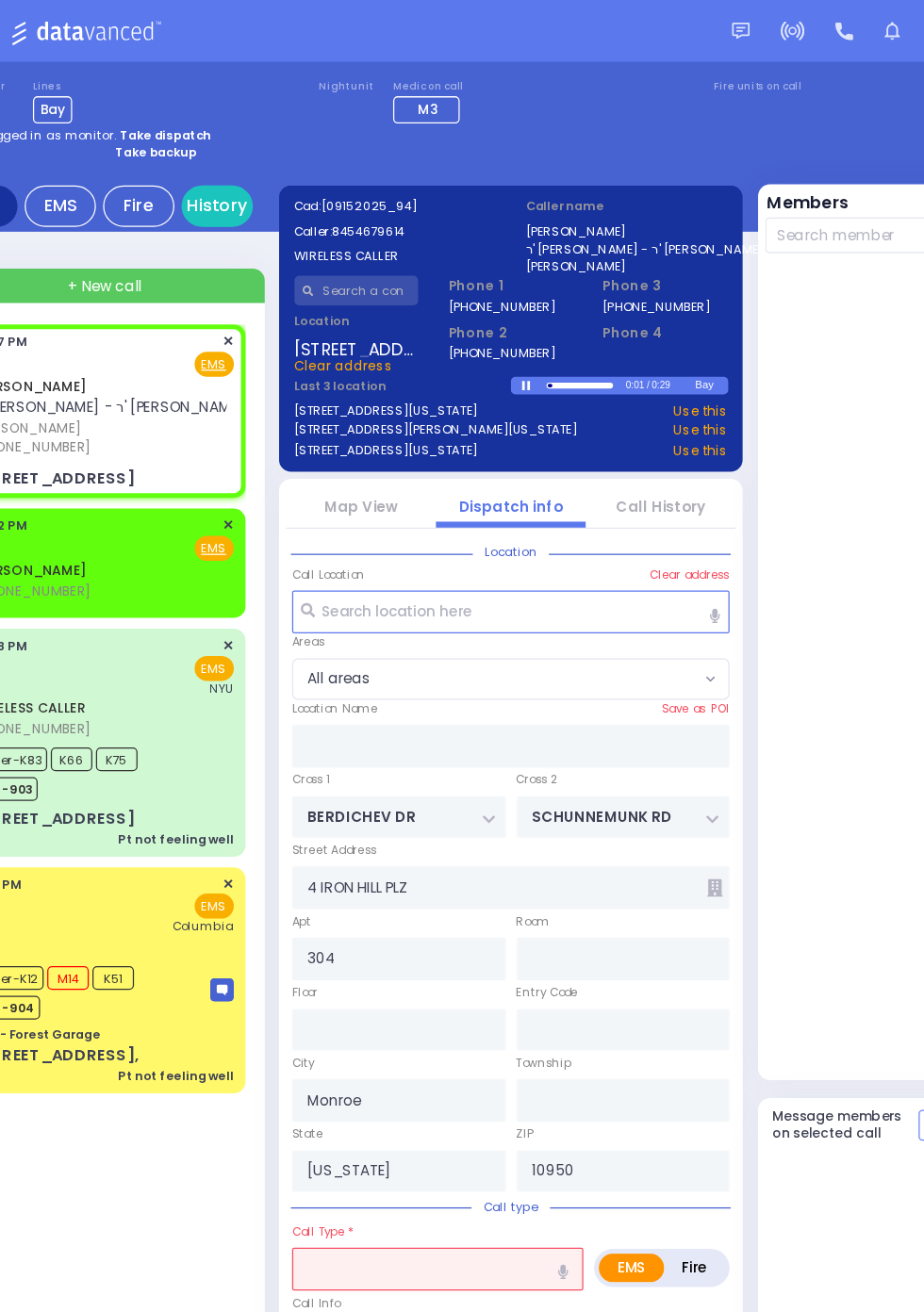
select select
radio input "true"
select select "Year"
select select "[DEMOGRAPHIC_DATA]"
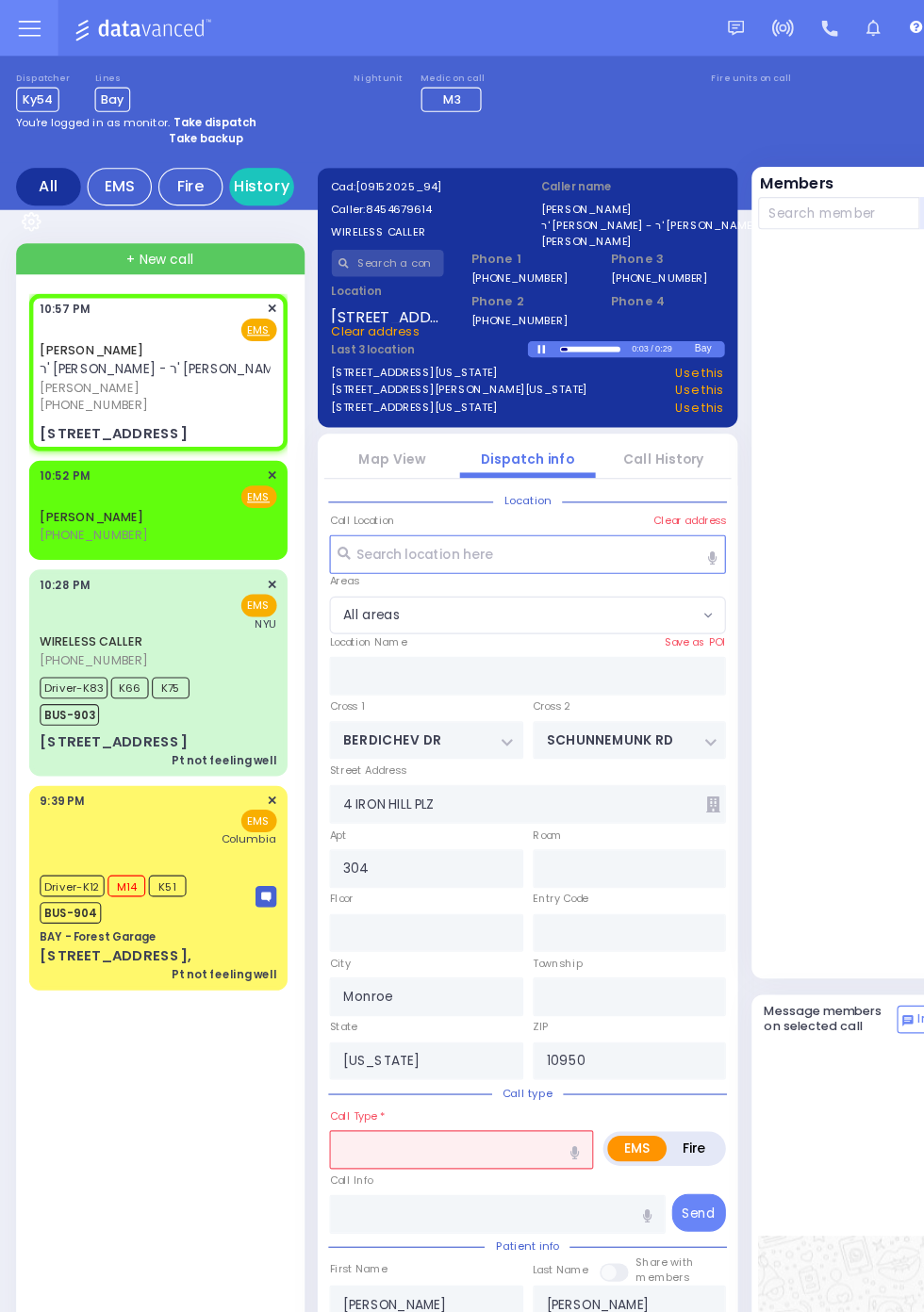
scroll to position [2, 0]
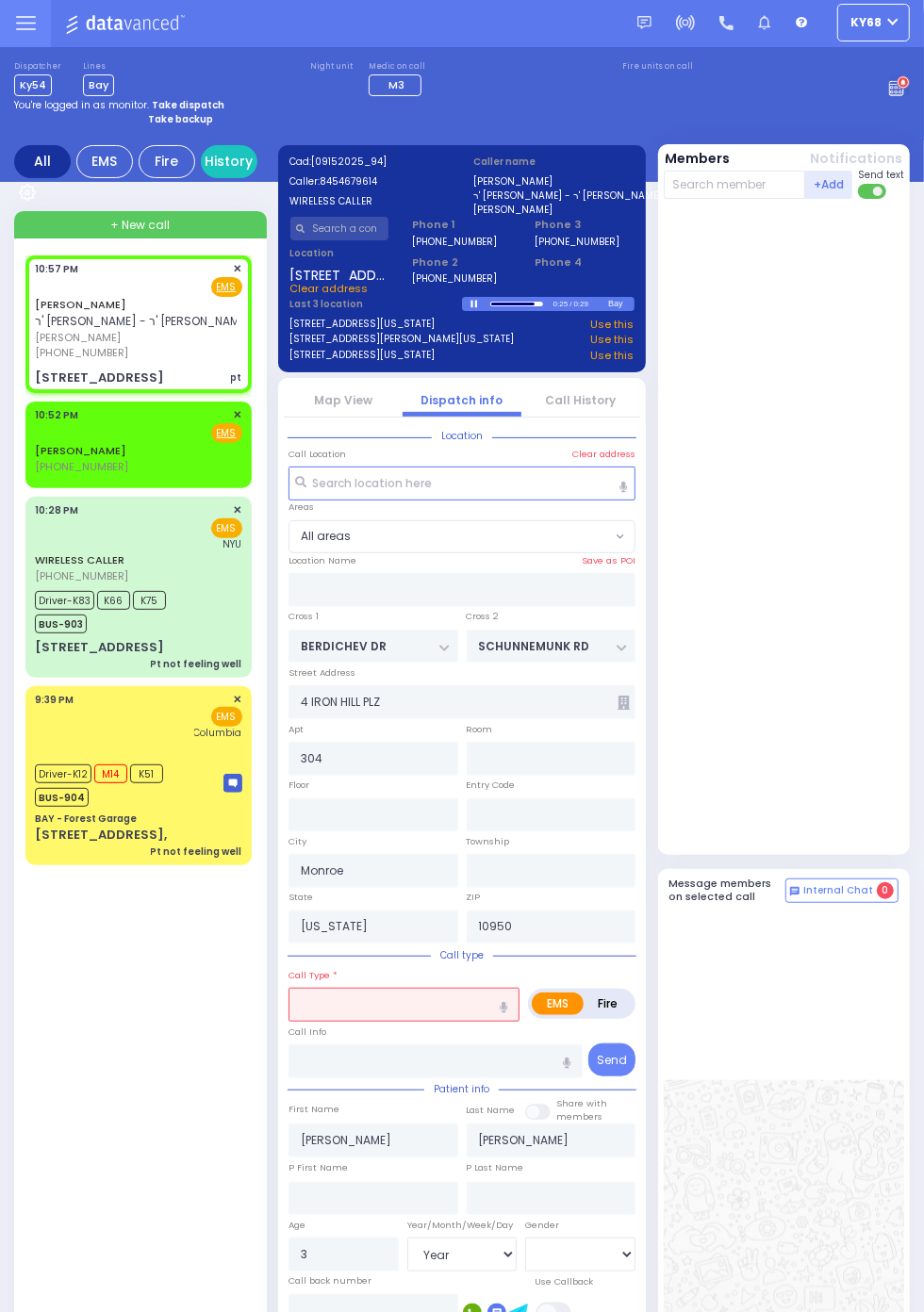
select select
type input "pt"
radio input "true"
select select "Year"
select select "[DEMOGRAPHIC_DATA]"
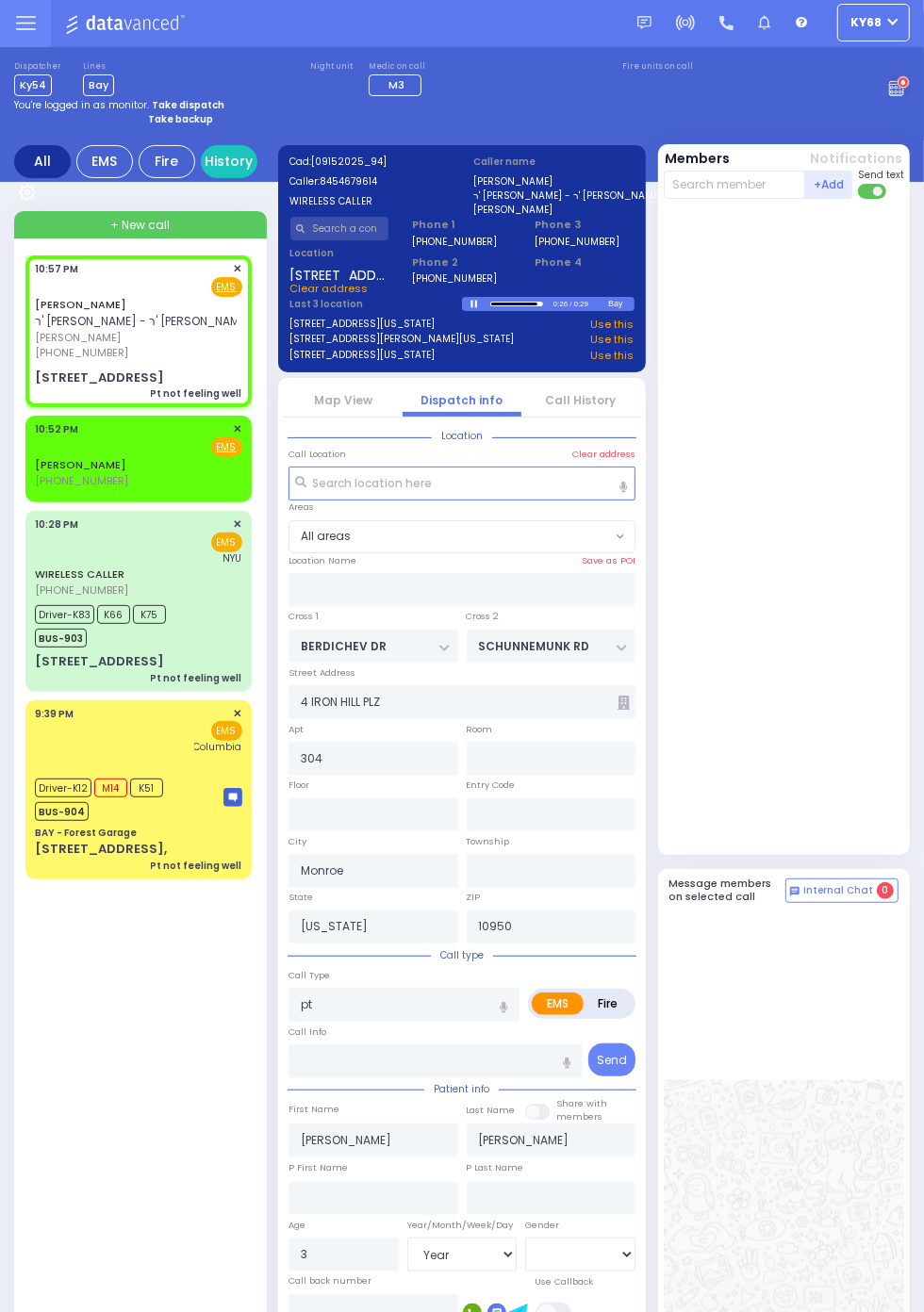
select select
type input "Pt not feeling well"
radio input "true"
select select "Year"
select select "[DEMOGRAPHIC_DATA]"
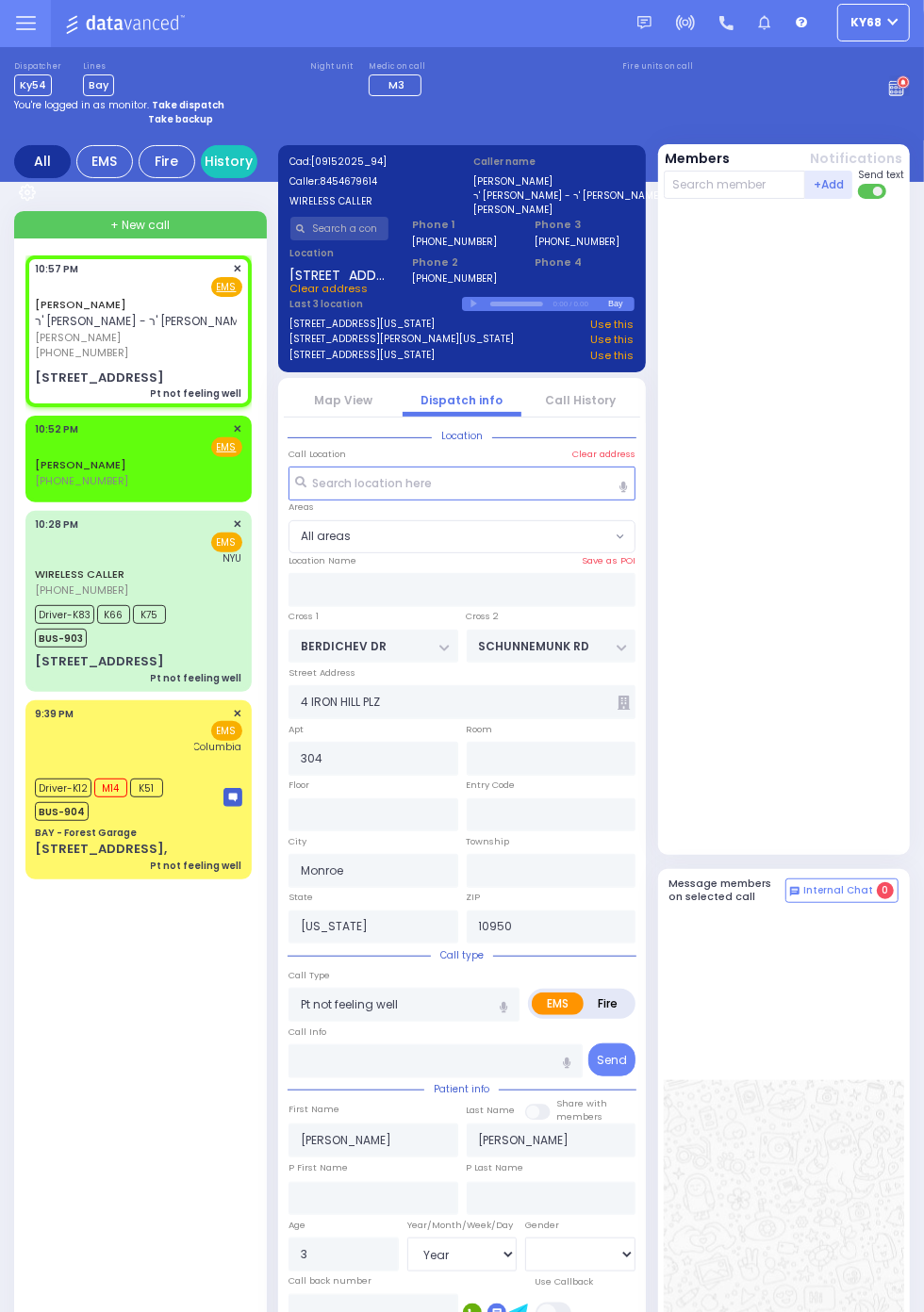
select select
radio input "true"
select select "Year"
select select "[DEMOGRAPHIC_DATA]"
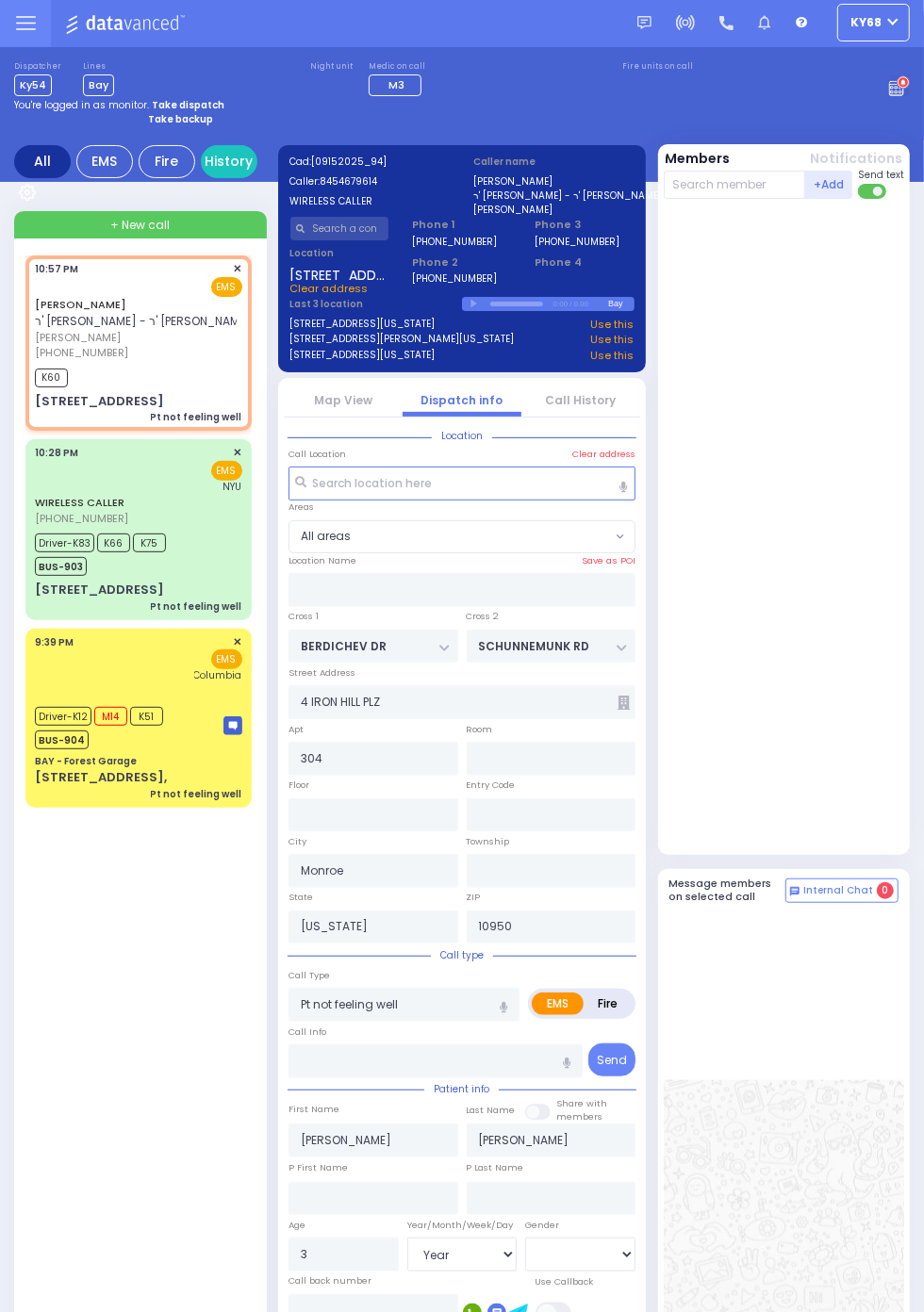
select select
radio input "true"
select select "Year"
select select "[DEMOGRAPHIC_DATA]"
type input "22:58"
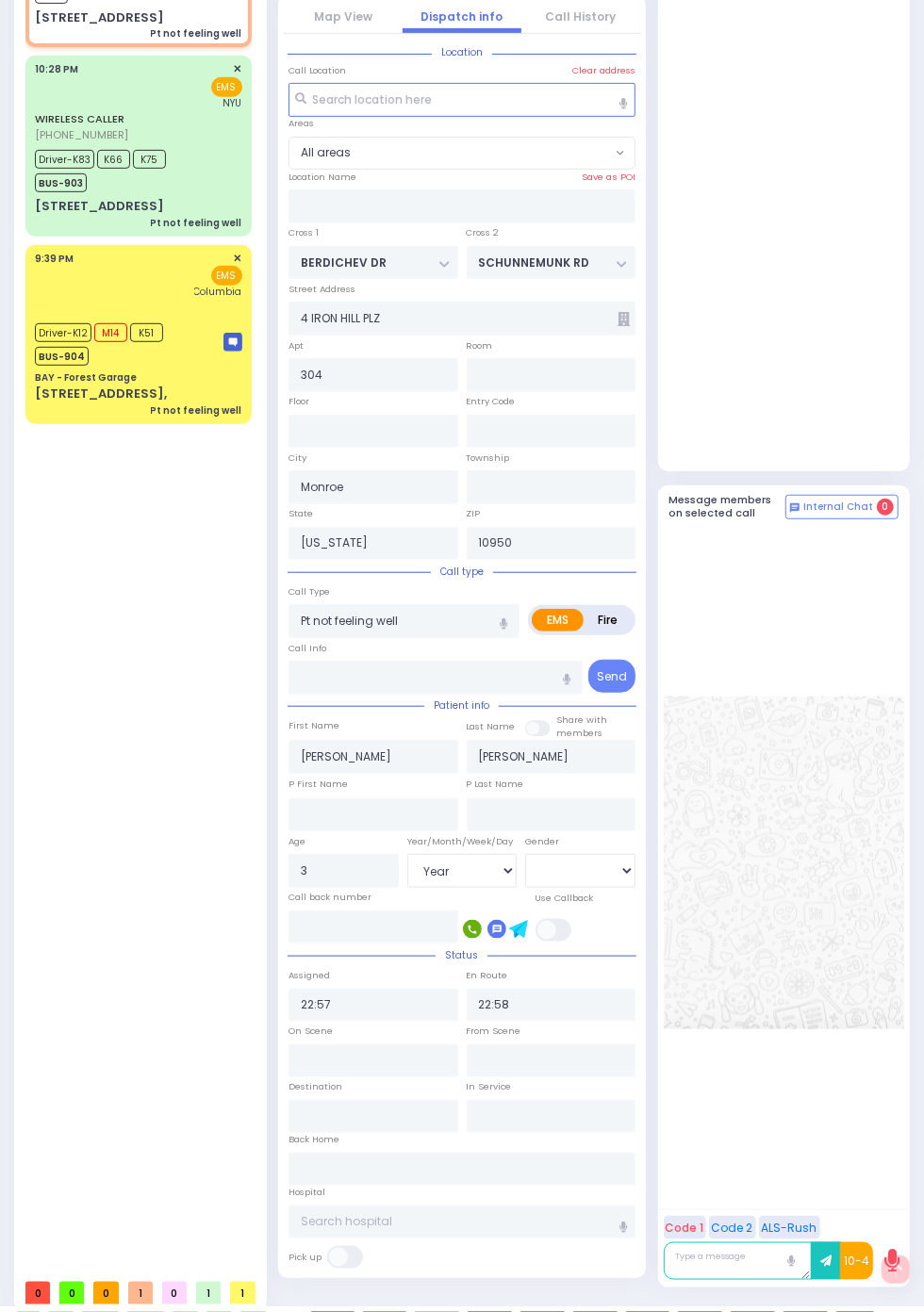
scroll to position [0, 0]
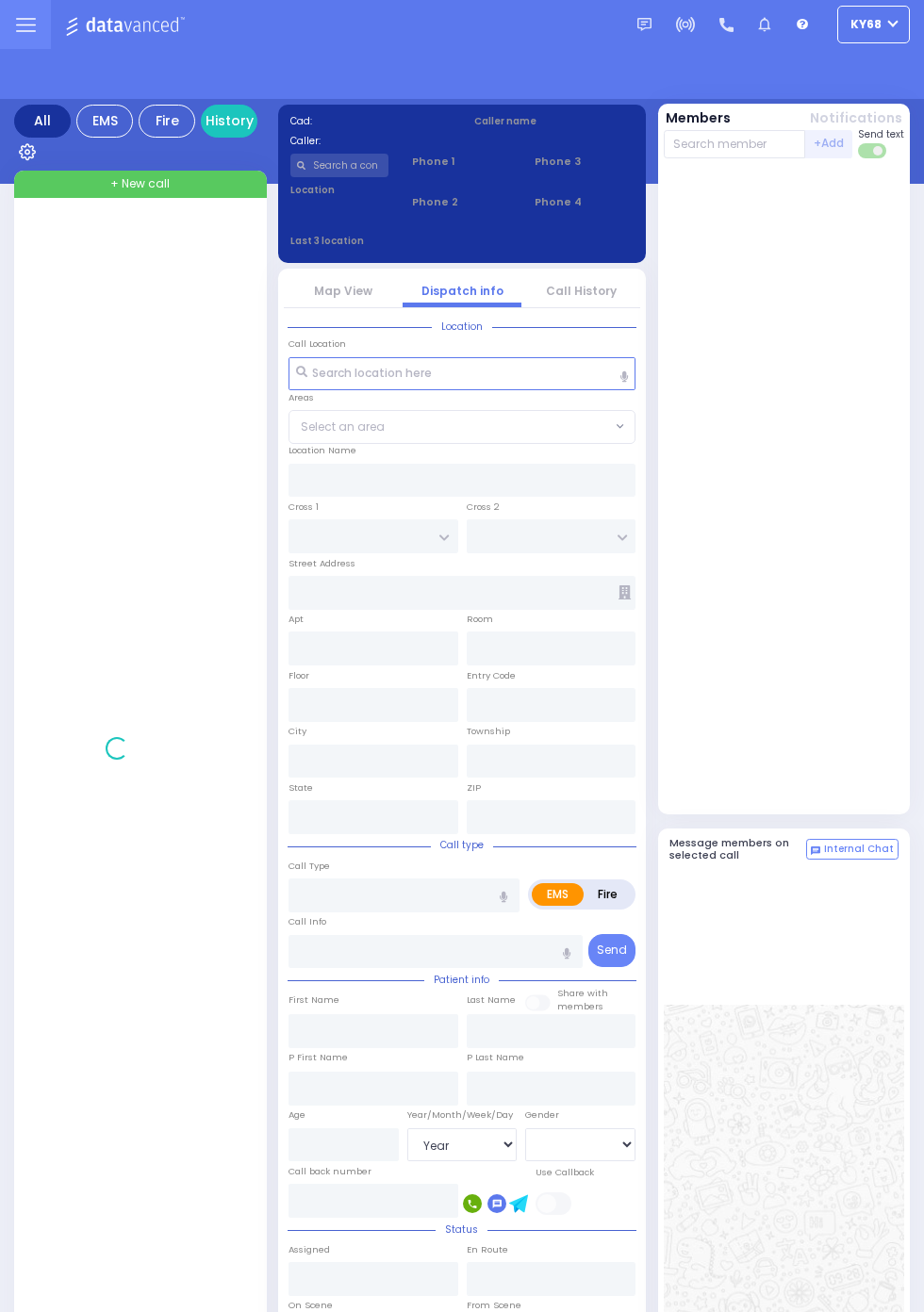
select select "Year"
select select "[DEMOGRAPHIC_DATA]"
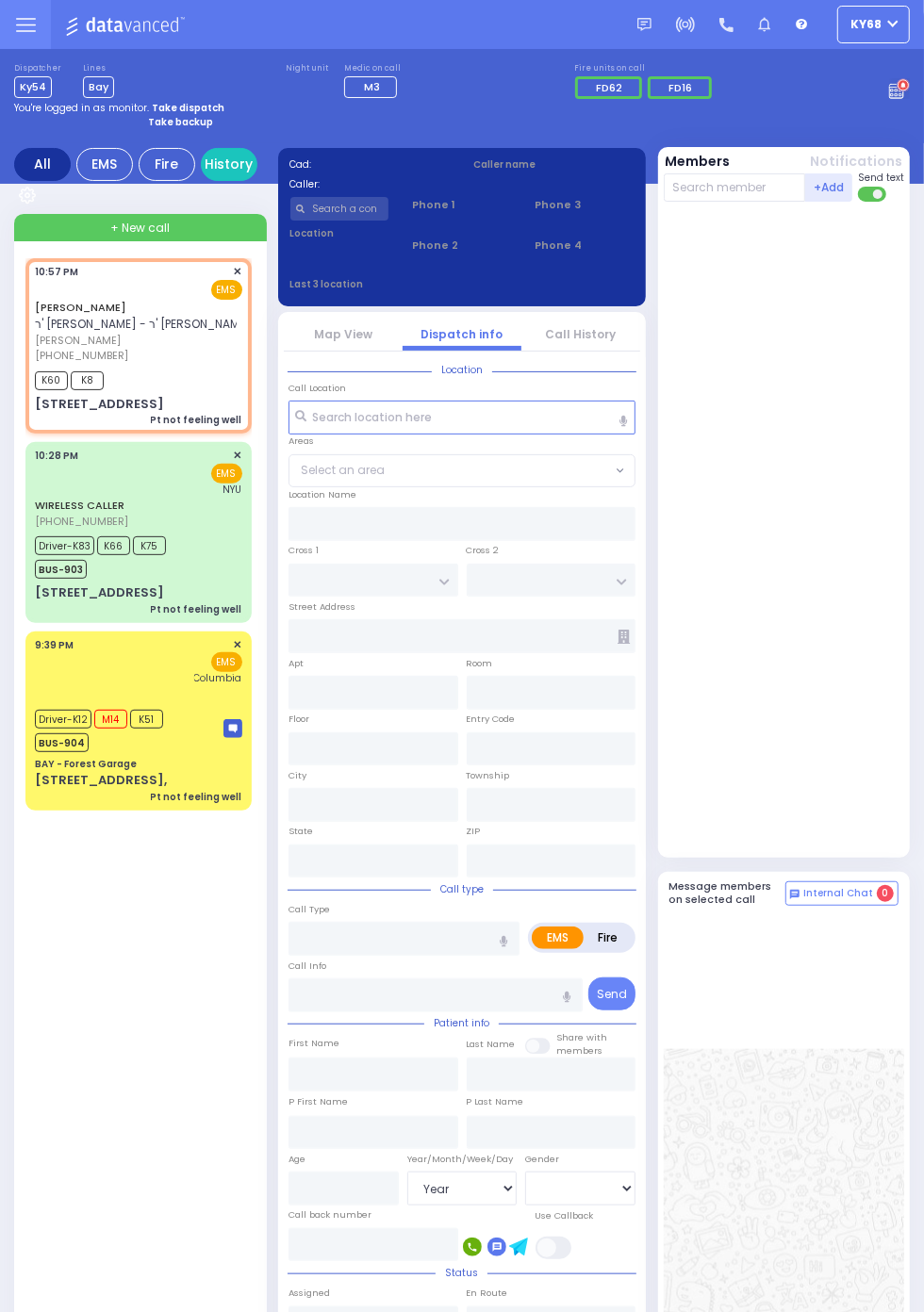
select select
type input "Pt not feeling well"
radio input "true"
type input "[PERSON_NAME]"
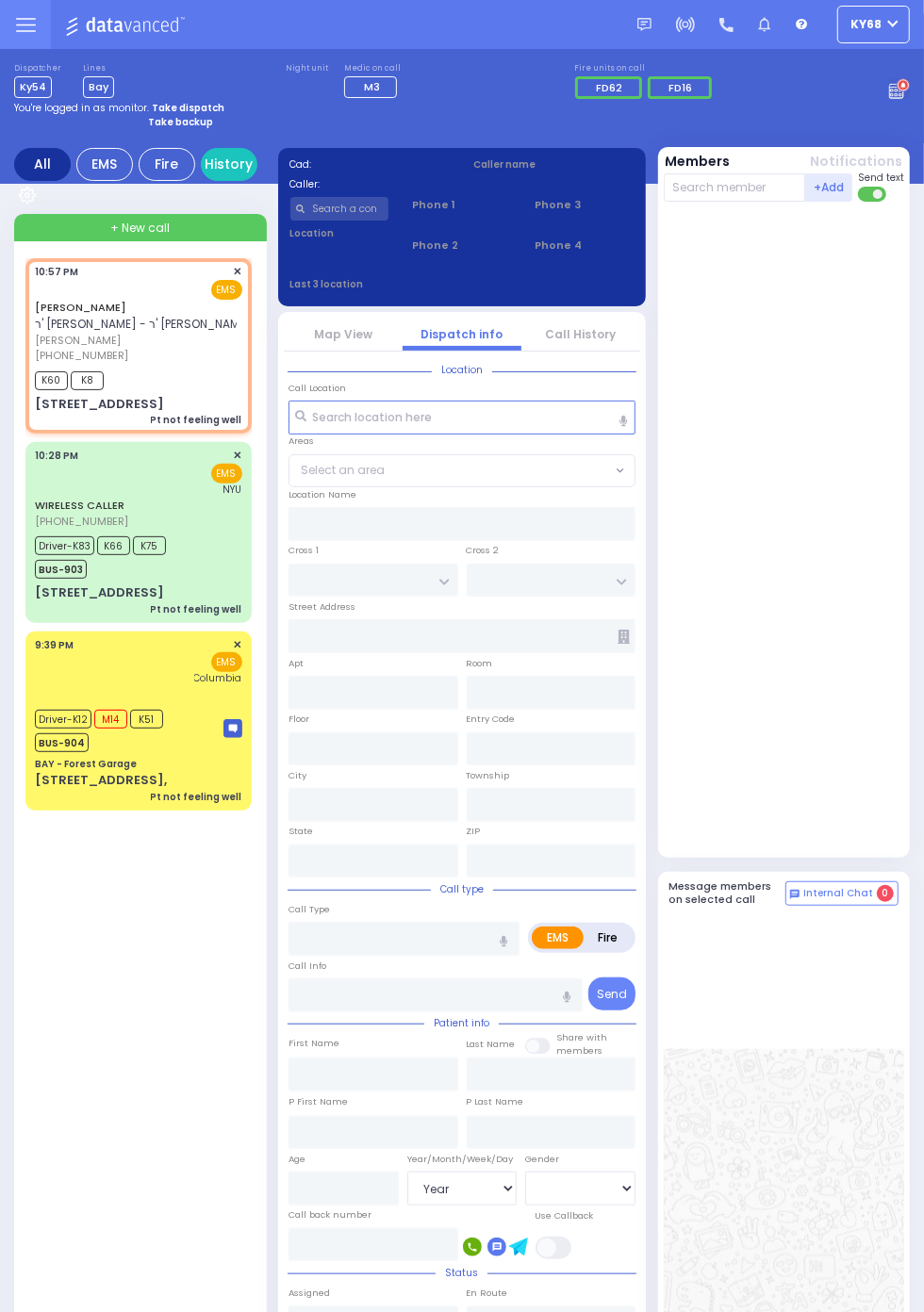
type input "3"
select select "Year"
select select "[DEMOGRAPHIC_DATA]"
type input "22:57"
type input "22:58"
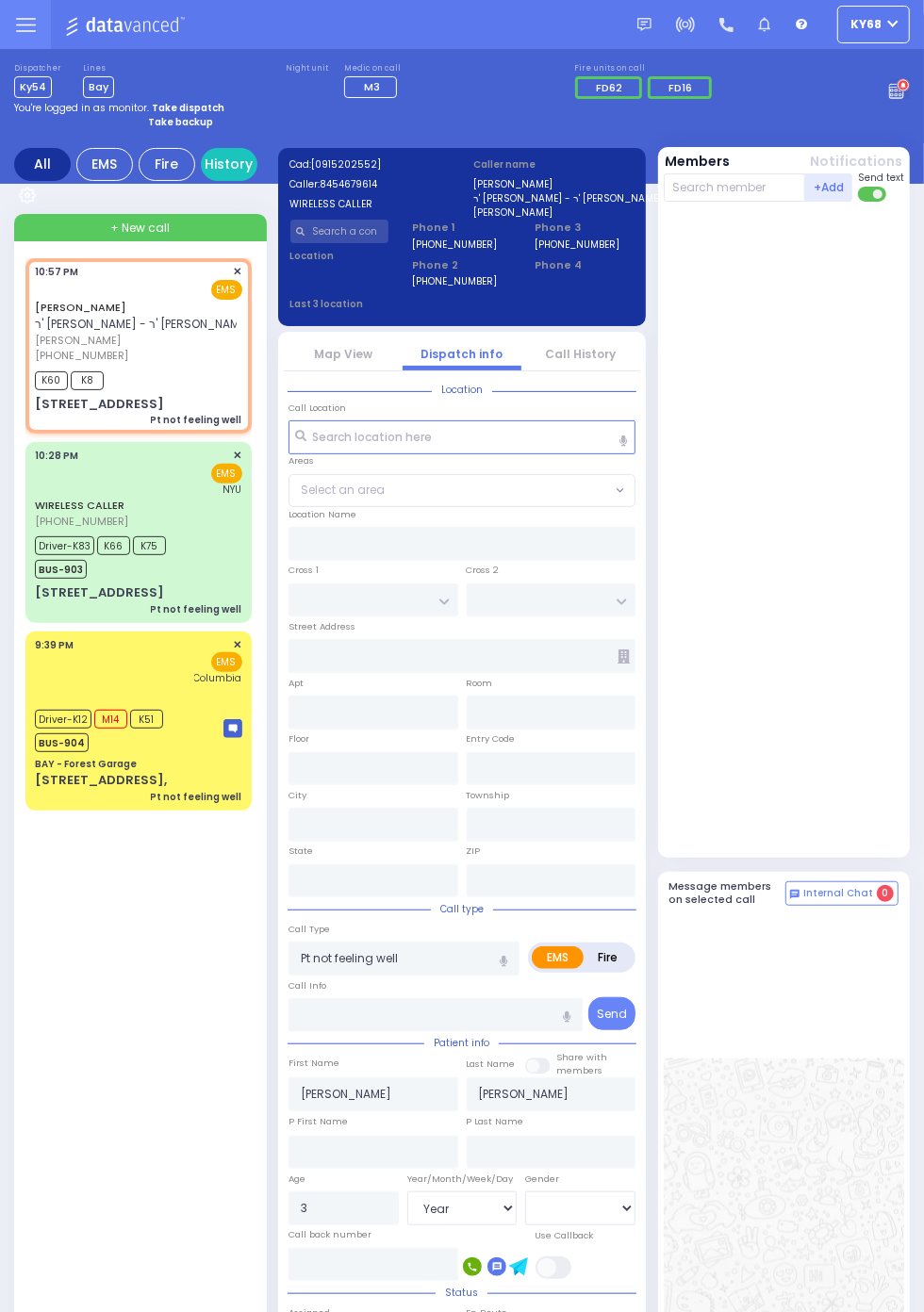
type input "BERDICHEV DR"
type input "SCHUNNEMUNK RD"
type input "4 IRON HILL PLZ"
type input "304"
type input "Monroe"
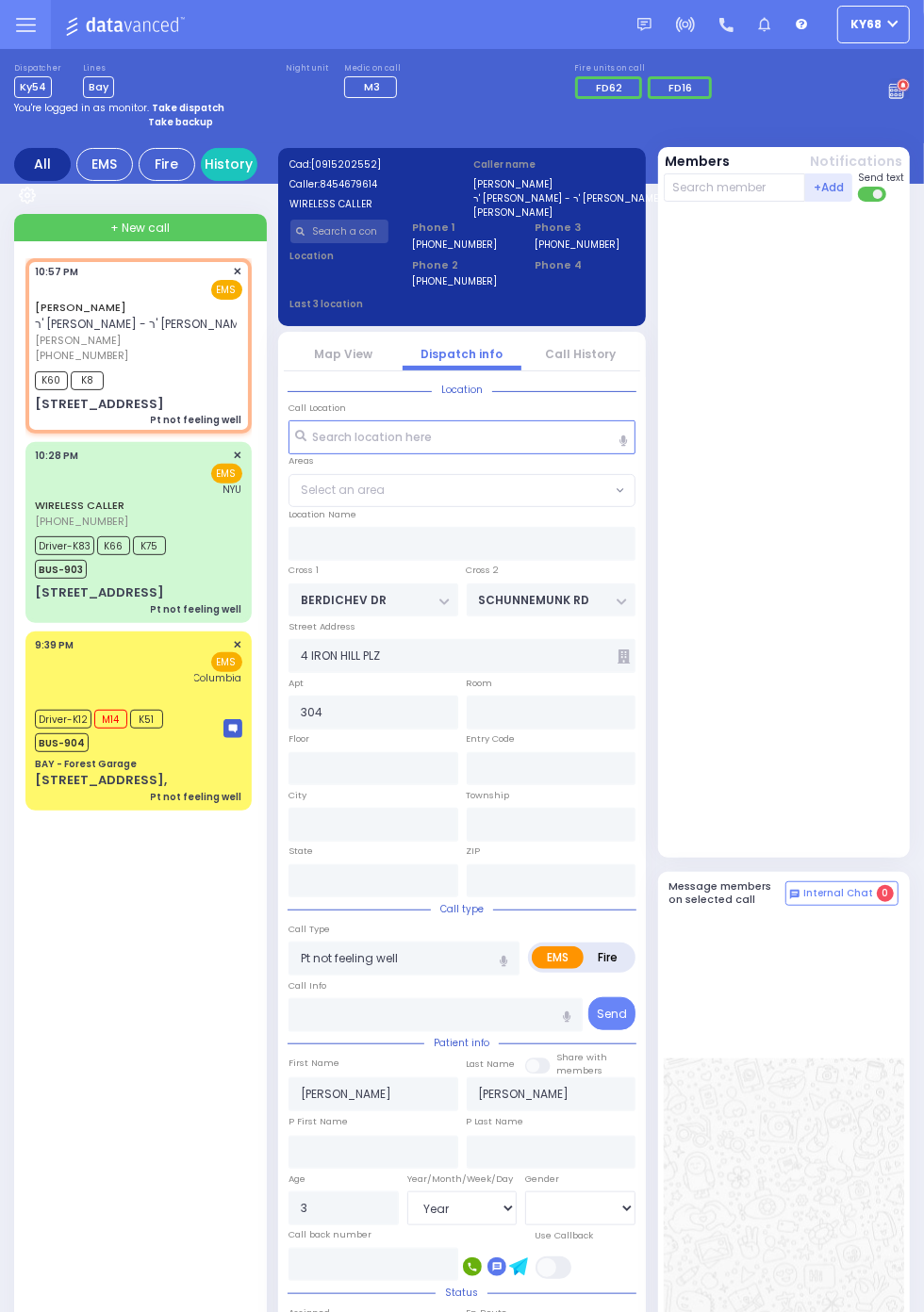
type input "New York"
type input "10950"
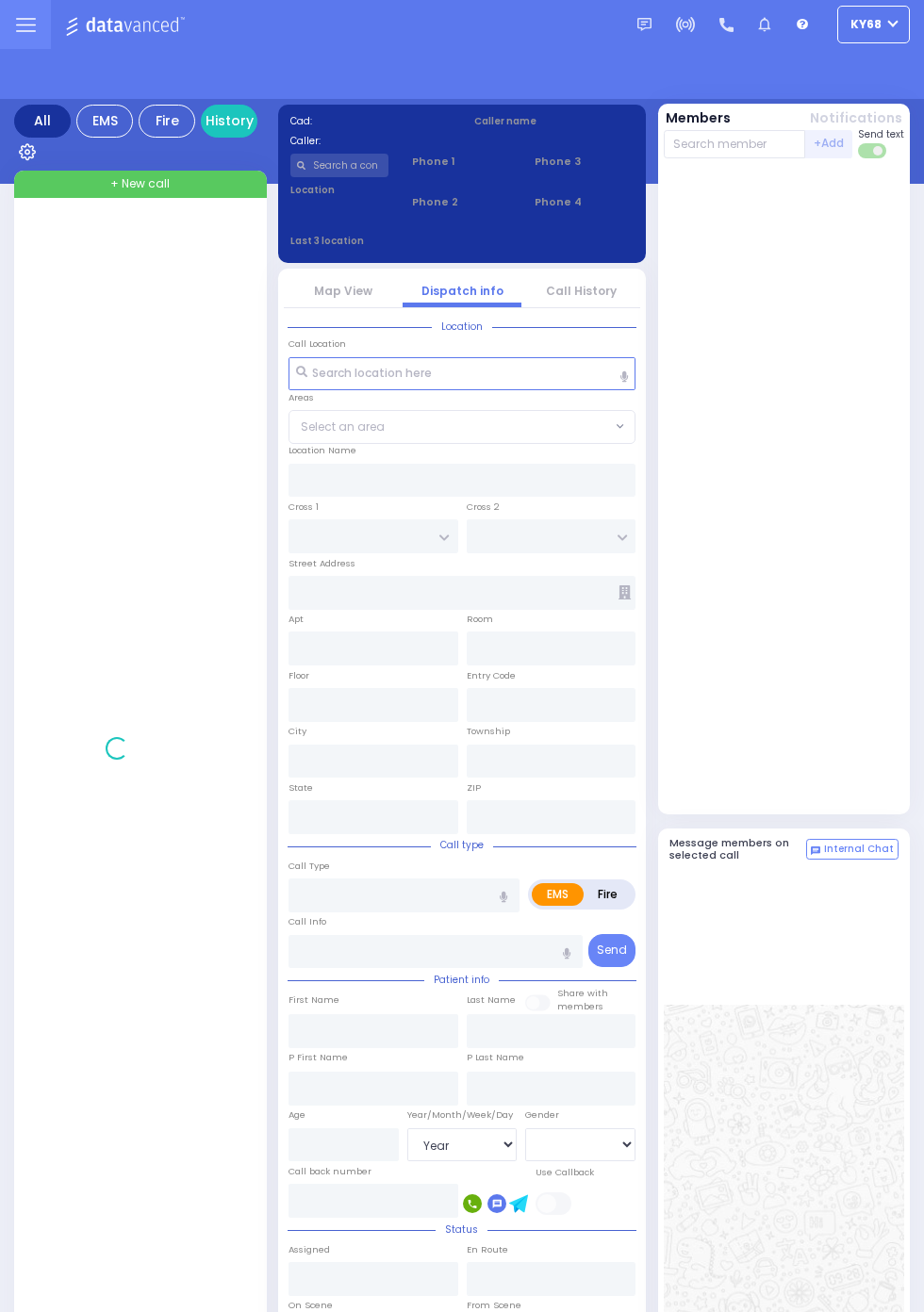
select select "Year"
select select "[DEMOGRAPHIC_DATA]"
select select "Year"
select select "[DEMOGRAPHIC_DATA]"
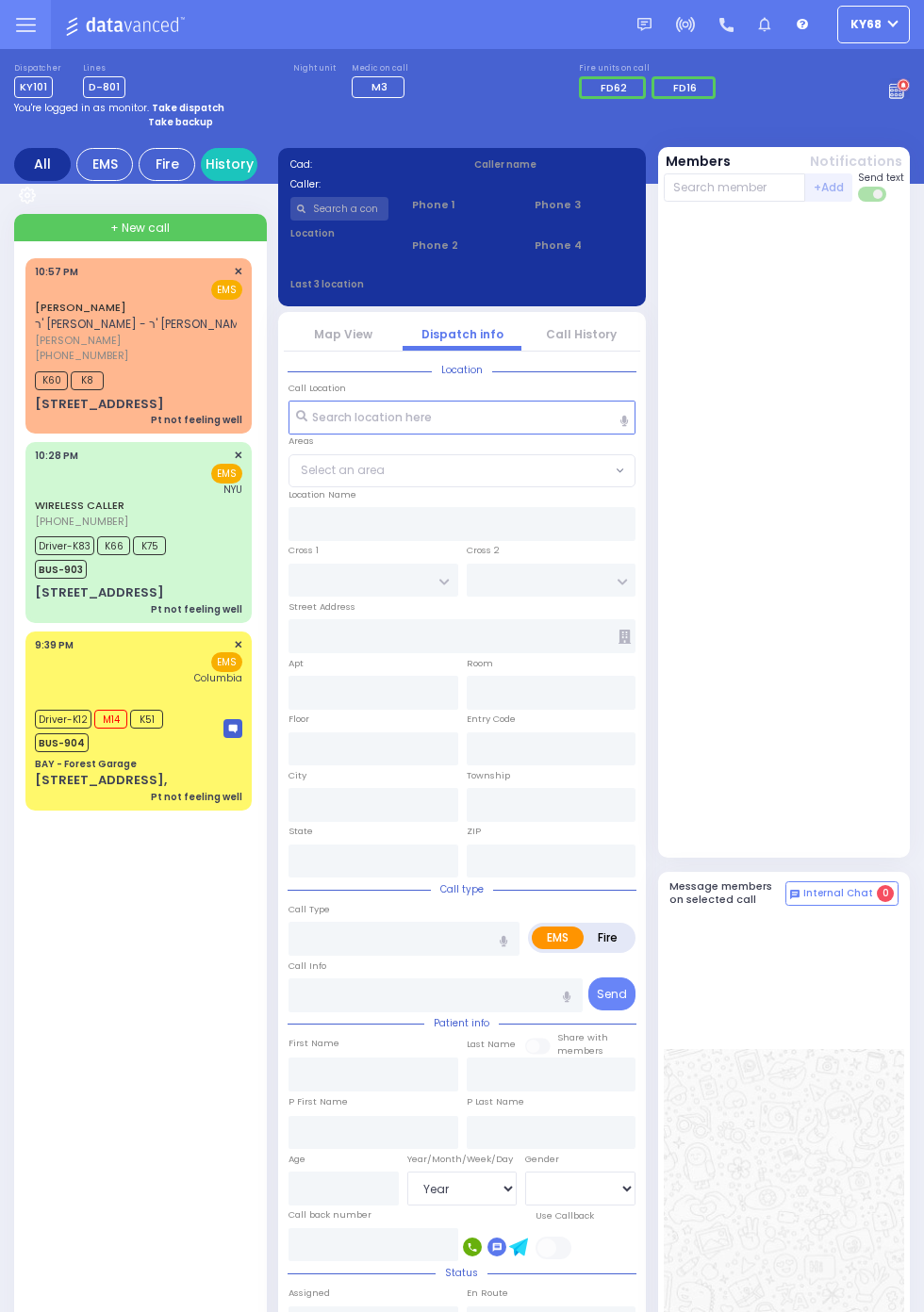
click at [35, 376] on span "K60" at bounding box center [51, 380] width 33 height 18
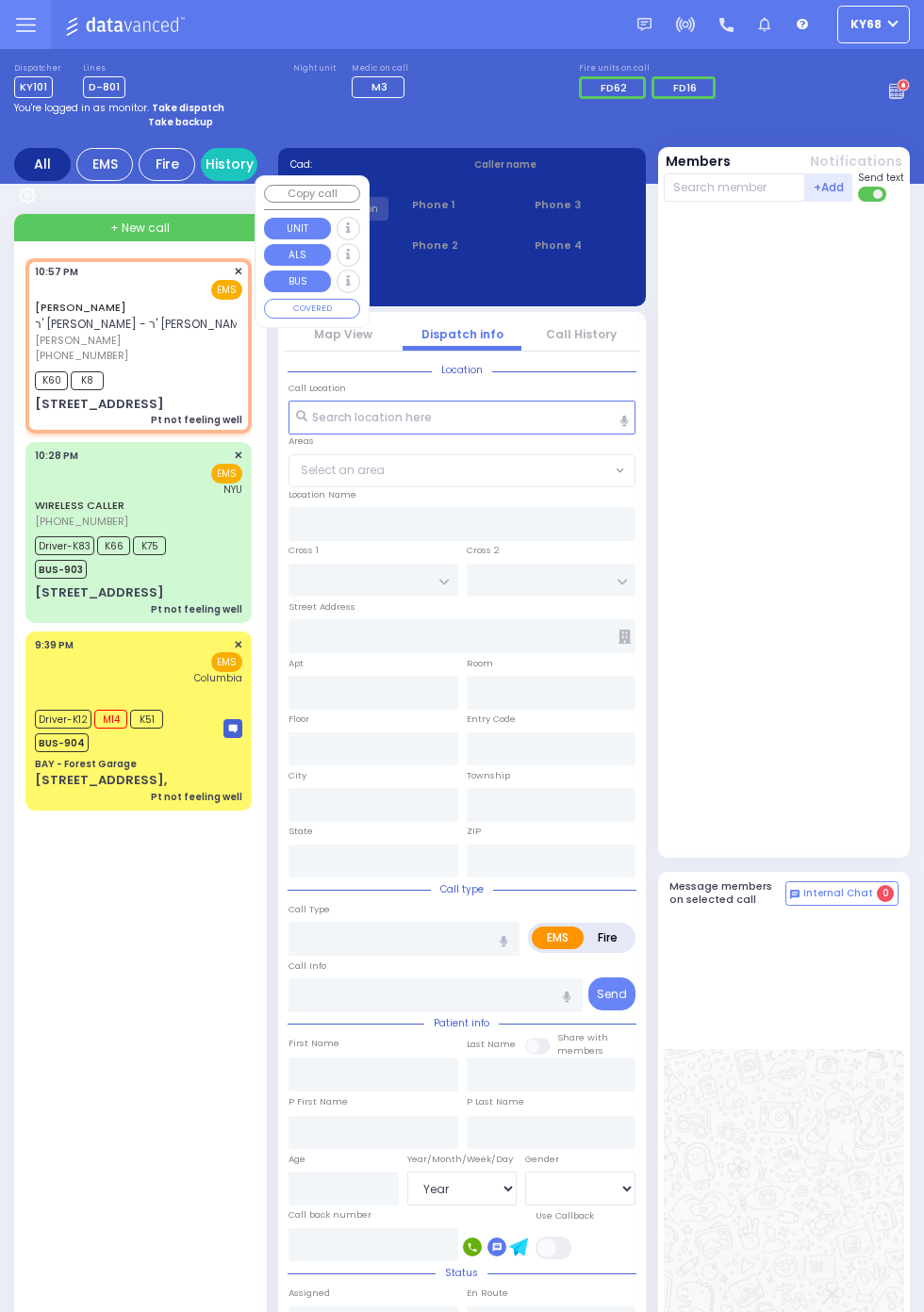
select select
type input "Pt not feeling well"
radio input "true"
type input "MORDCHE BETZALEL"
type input "REISMAN"
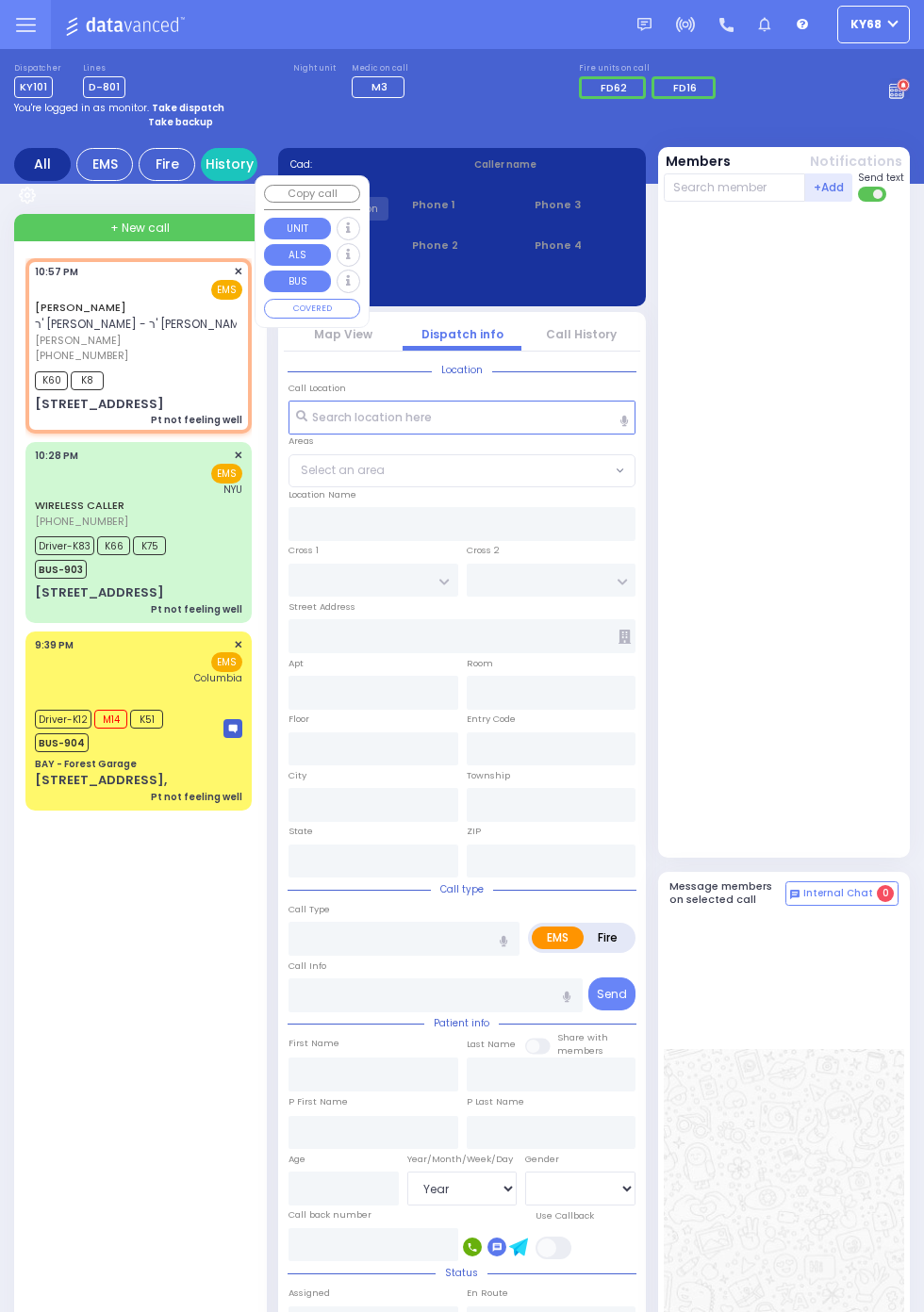
type input "3"
select select "Year"
select select "[DEMOGRAPHIC_DATA]"
type input "22:57"
type input "22:58"
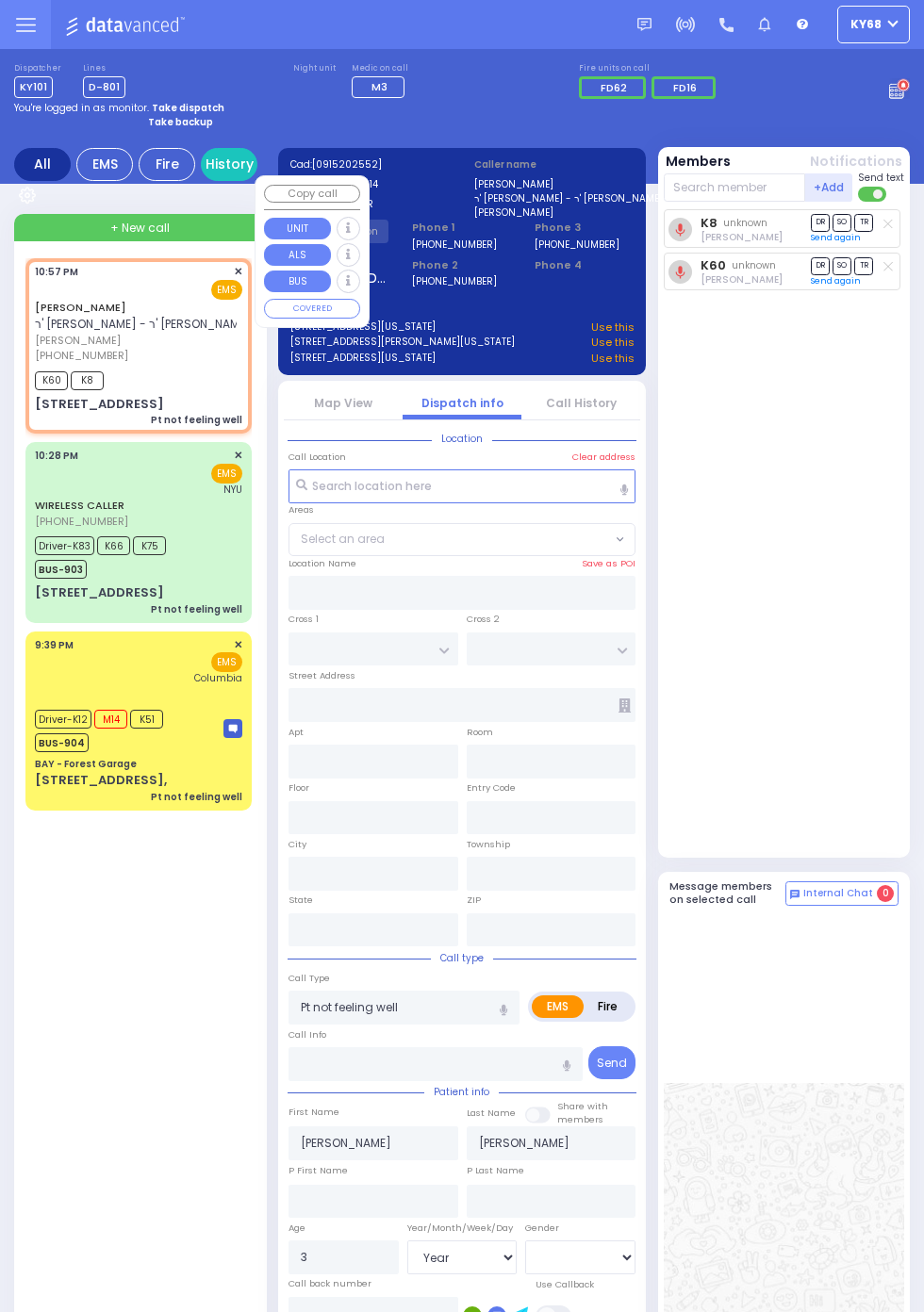
type input "BERDICHEV DR"
type input "SCHUNNEMUNK RD"
type input "4 IRON HILL PLZ"
type input "304"
type input "Monroe"
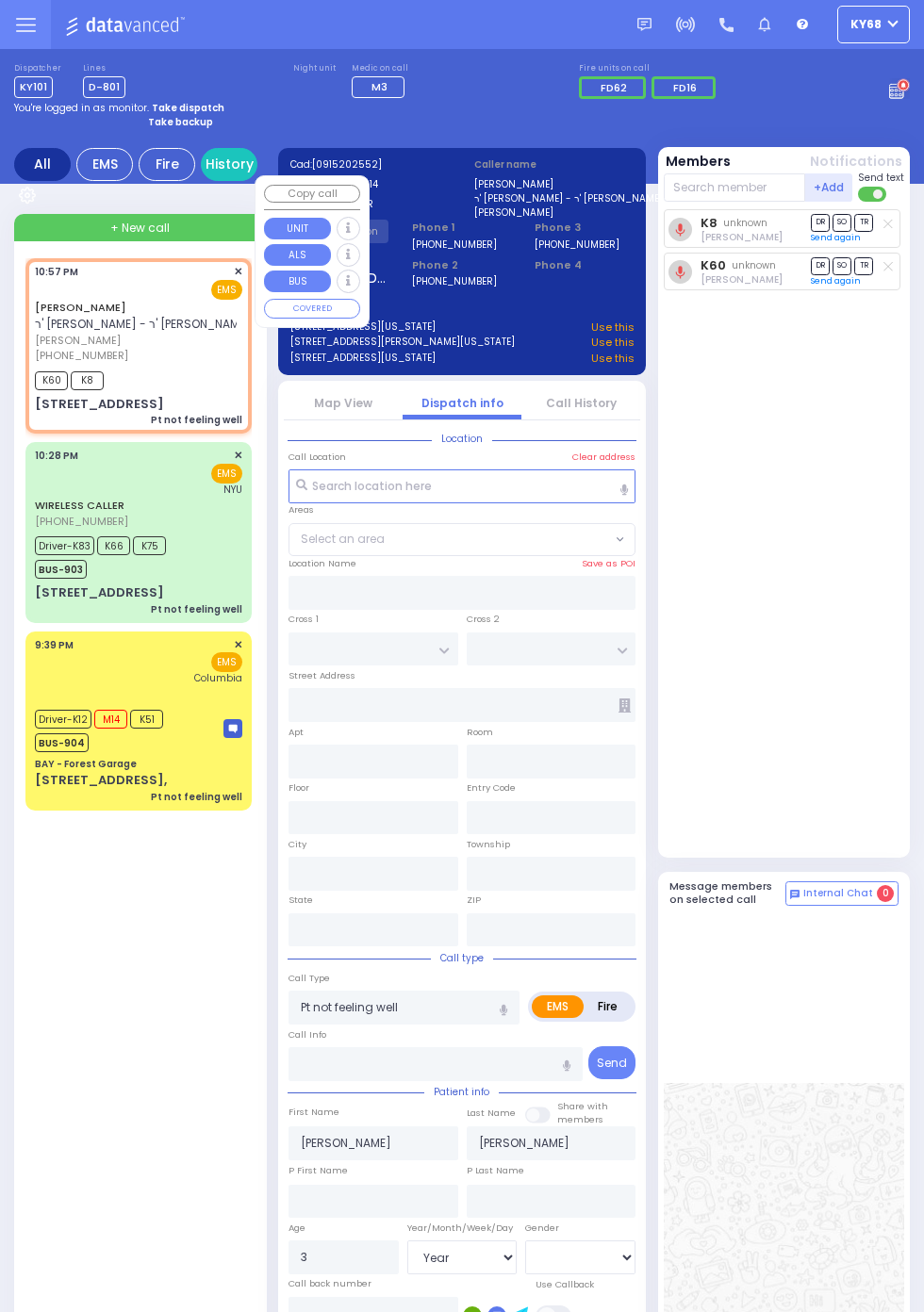
type input "New York"
type input "10950"
click at [793, 512] on div "K8 unknown Moshe Greenfeld DR SO TR Sending text" at bounding box center [785, 529] width 245 height 640
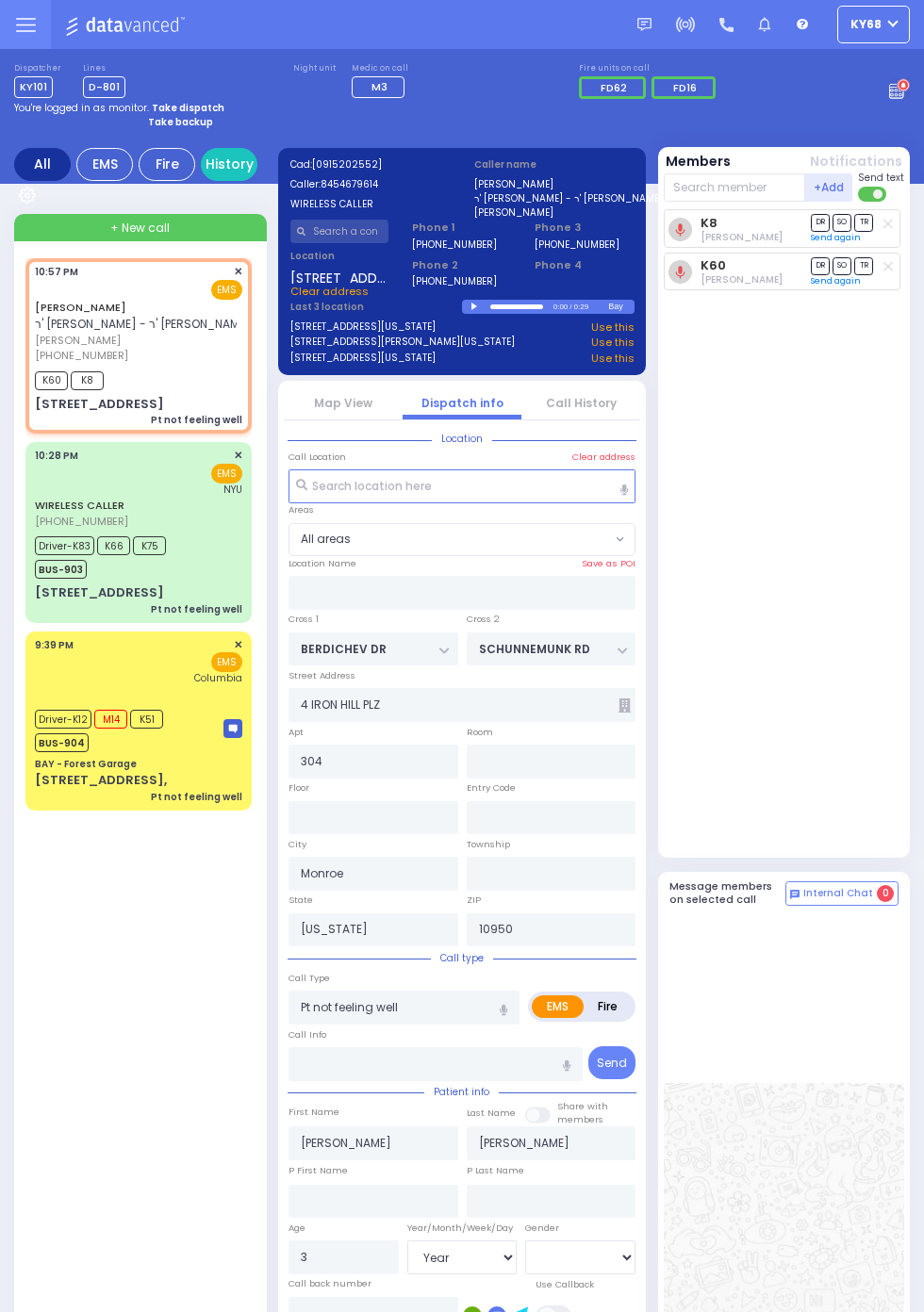
scroll to position [6, 0]
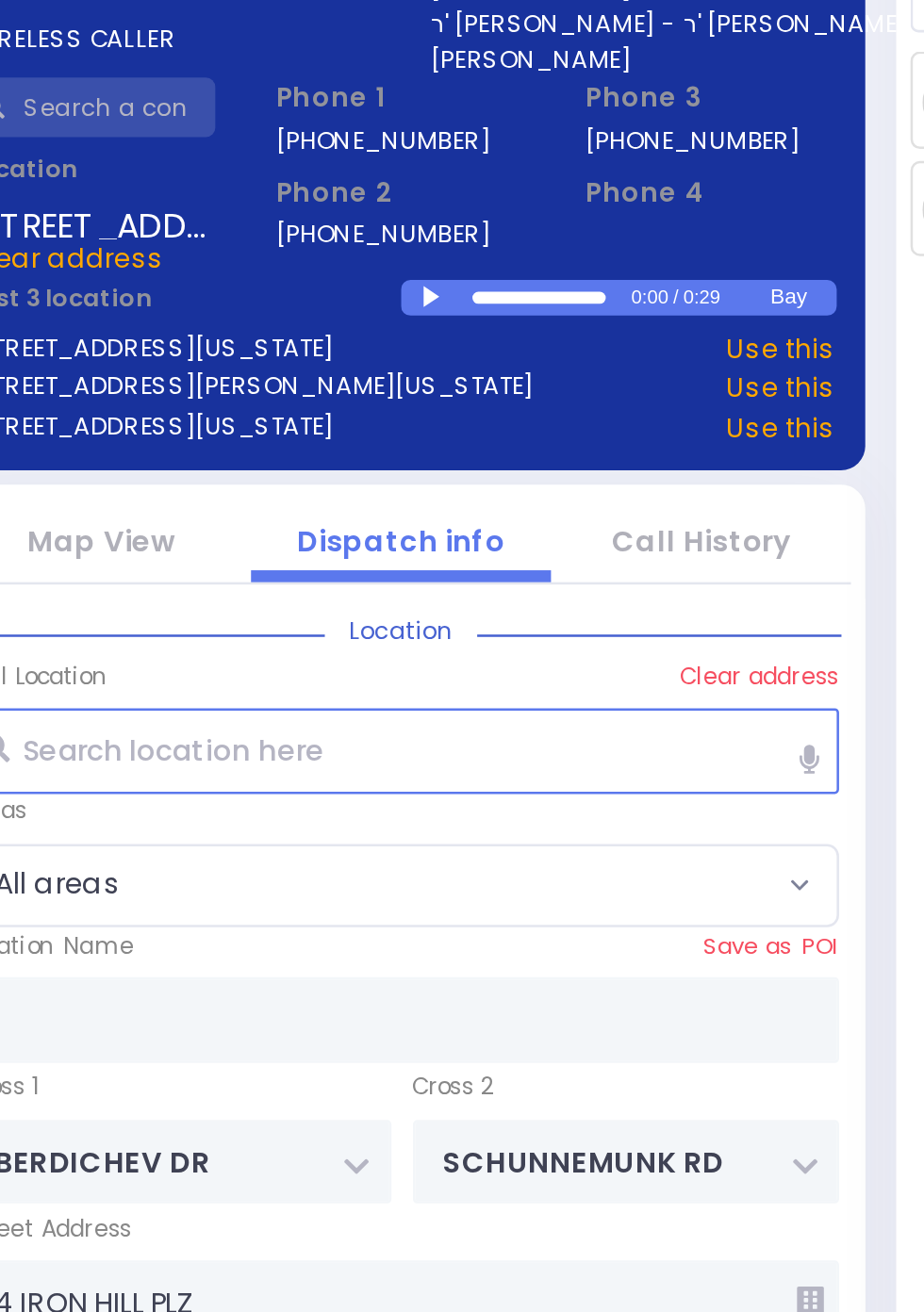
click at [482, 305] on div at bounding box center [476, 301] width 11 height 9
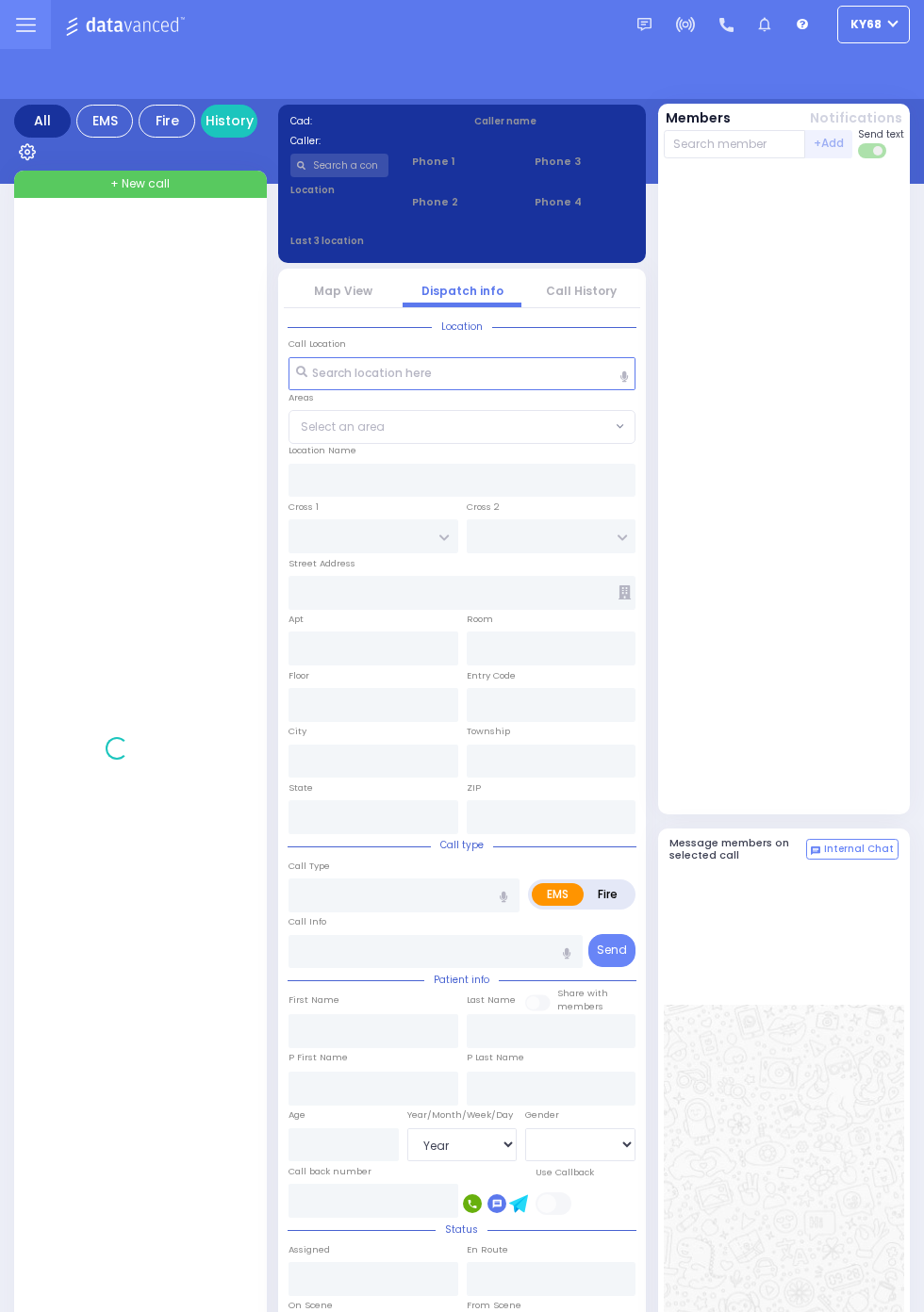
select select "Year"
select select "[DEMOGRAPHIC_DATA]"
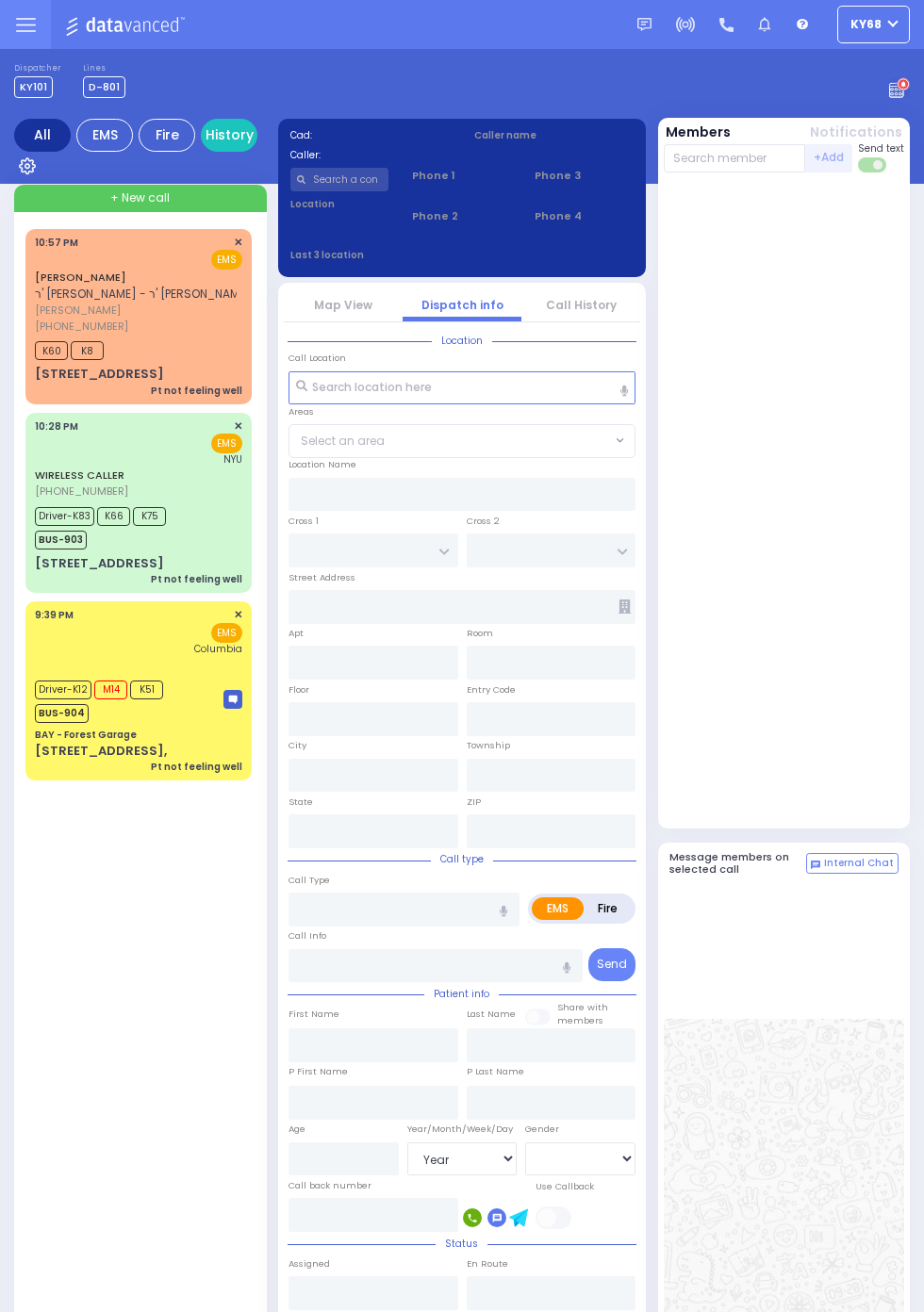
select select "Year"
select select "[DEMOGRAPHIC_DATA]"
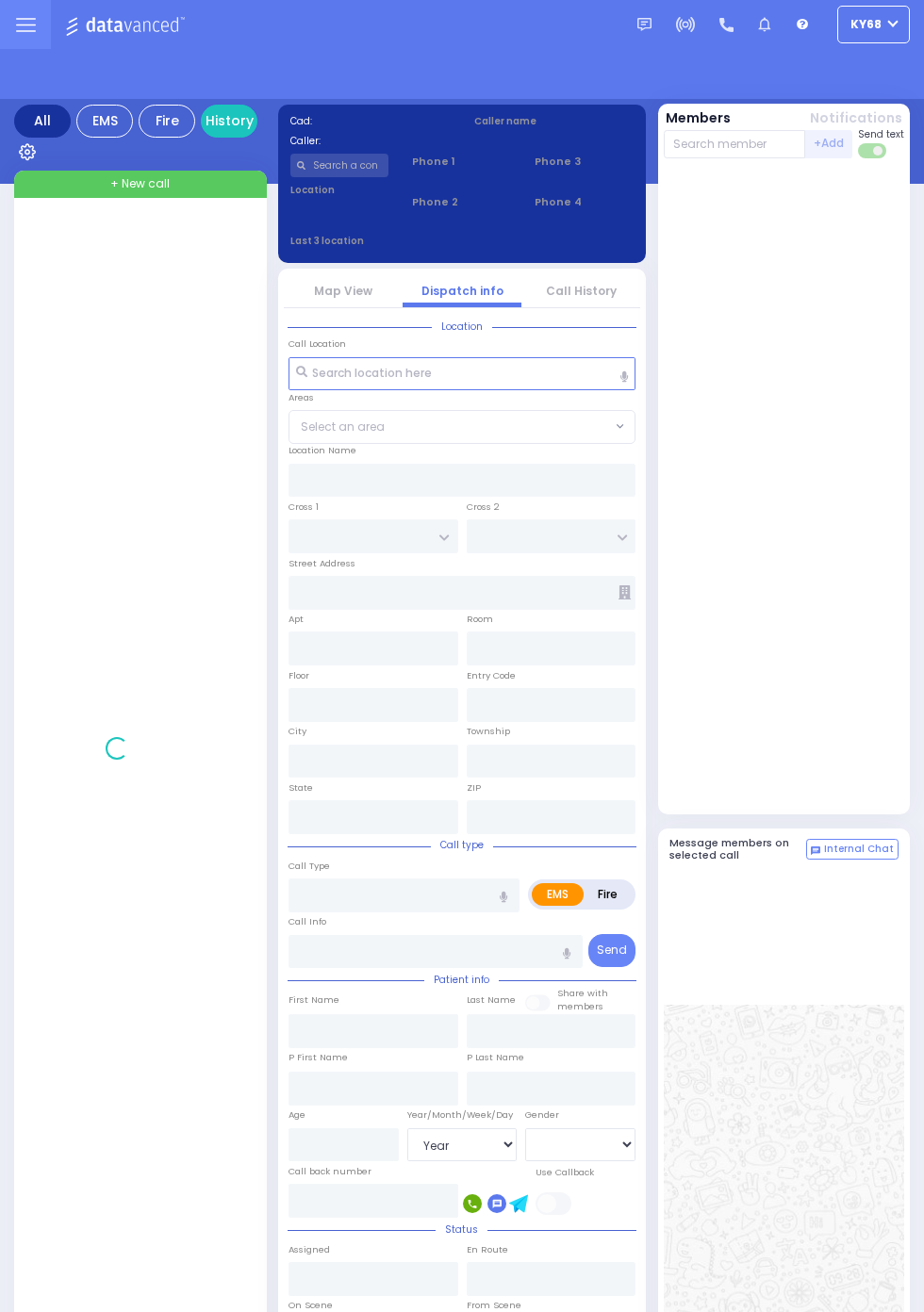
select select "Year"
select select "[DEMOGRAPHIC_DATA]"
select select "Year"
select select "[DEMOGRAPHIC_DATA]"
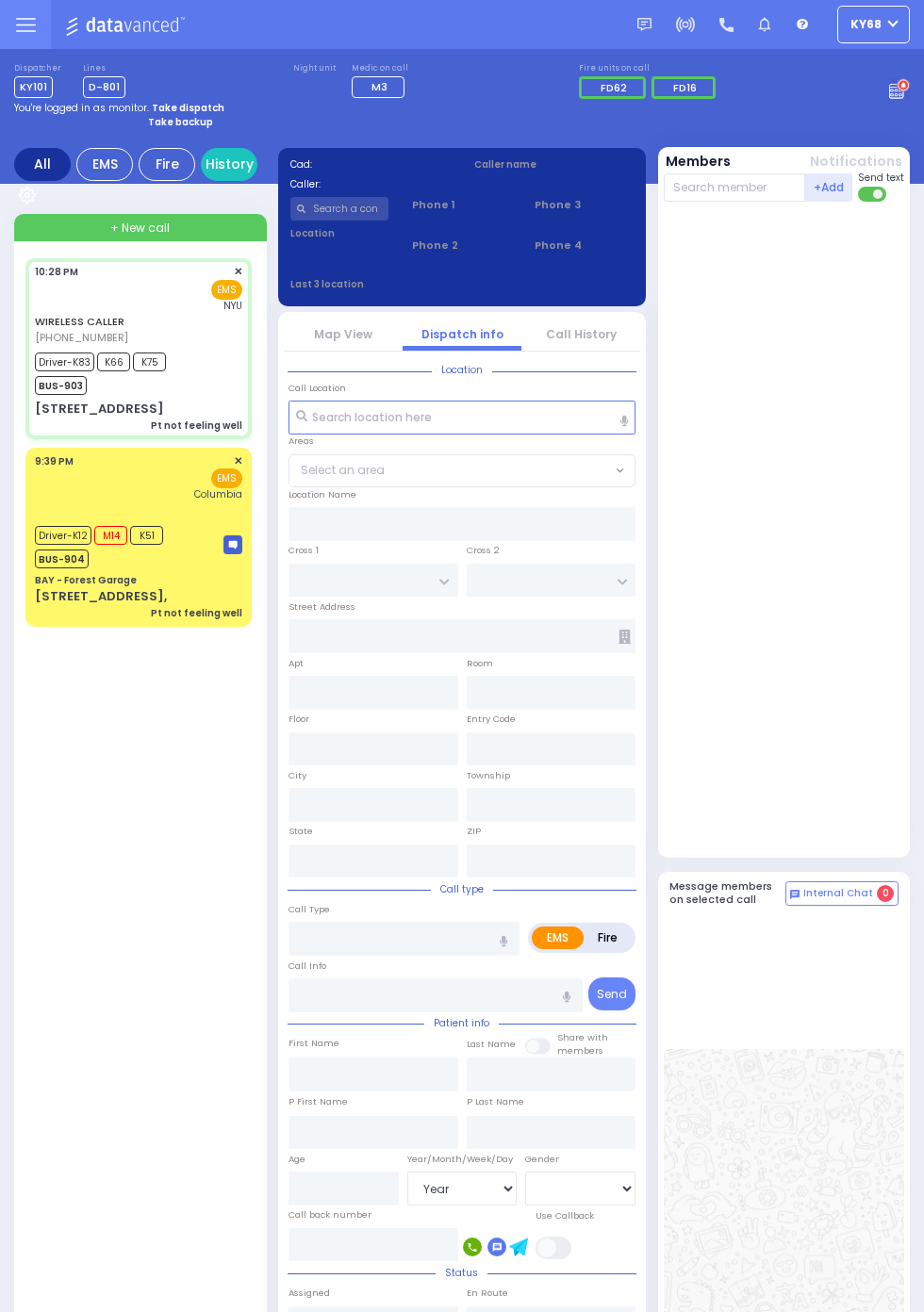
select select
type input "Pt not feeling well"
radio input "true"
type input "Chaya"
type input "Engel"
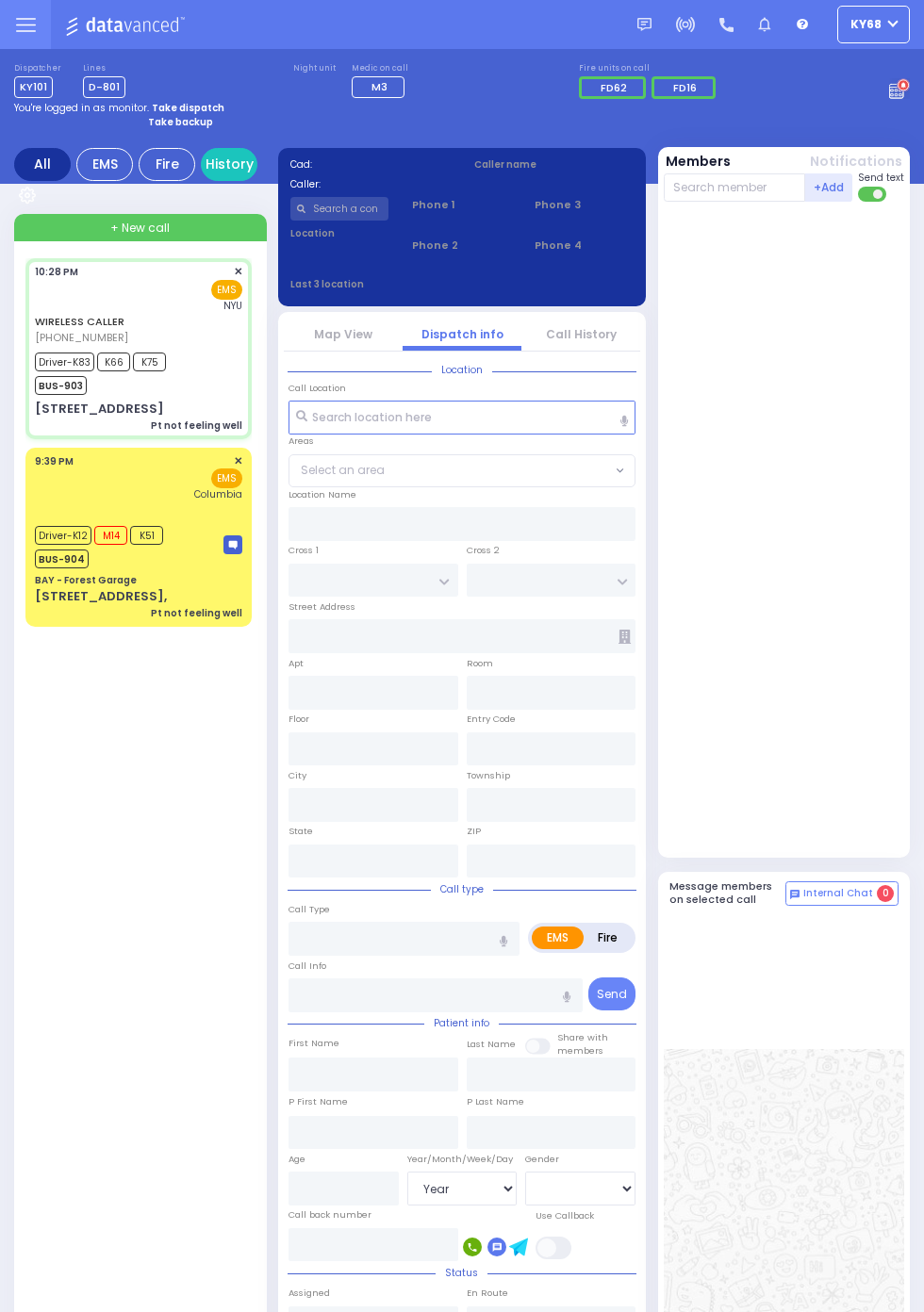
type input "78"
select select "Year"
select select "[DEMOGRAPHIC_DATA]"
type input "22:28"
type input "22:32"
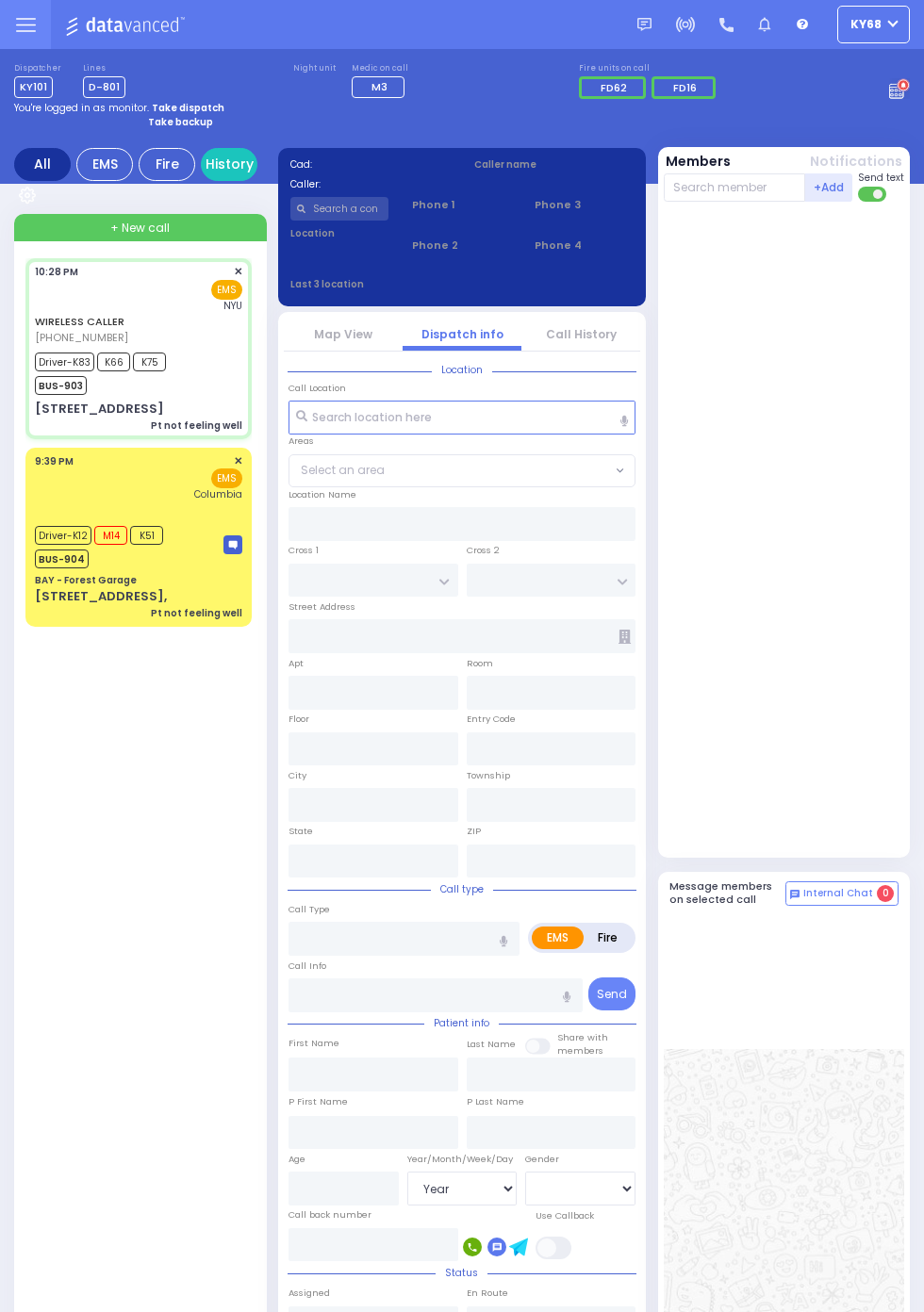
type input "22:34"
type input "22:56"
type input "NYU Langone Medical Center"
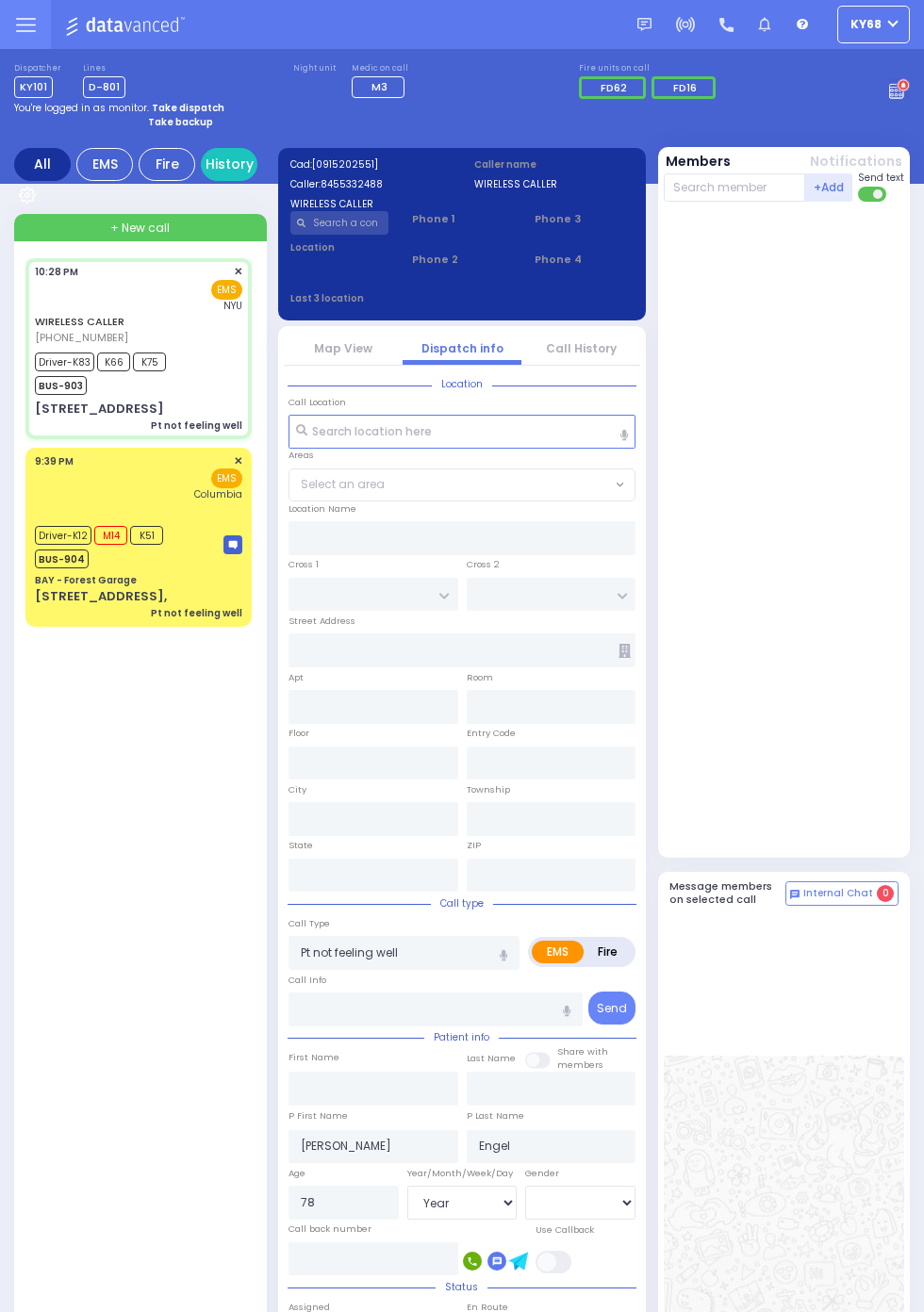
type input "FOREST RD"
type input "LUBLIN WAY"
type input "6 Quickway Road"
type input "201"
type input "Kiryas Joel"
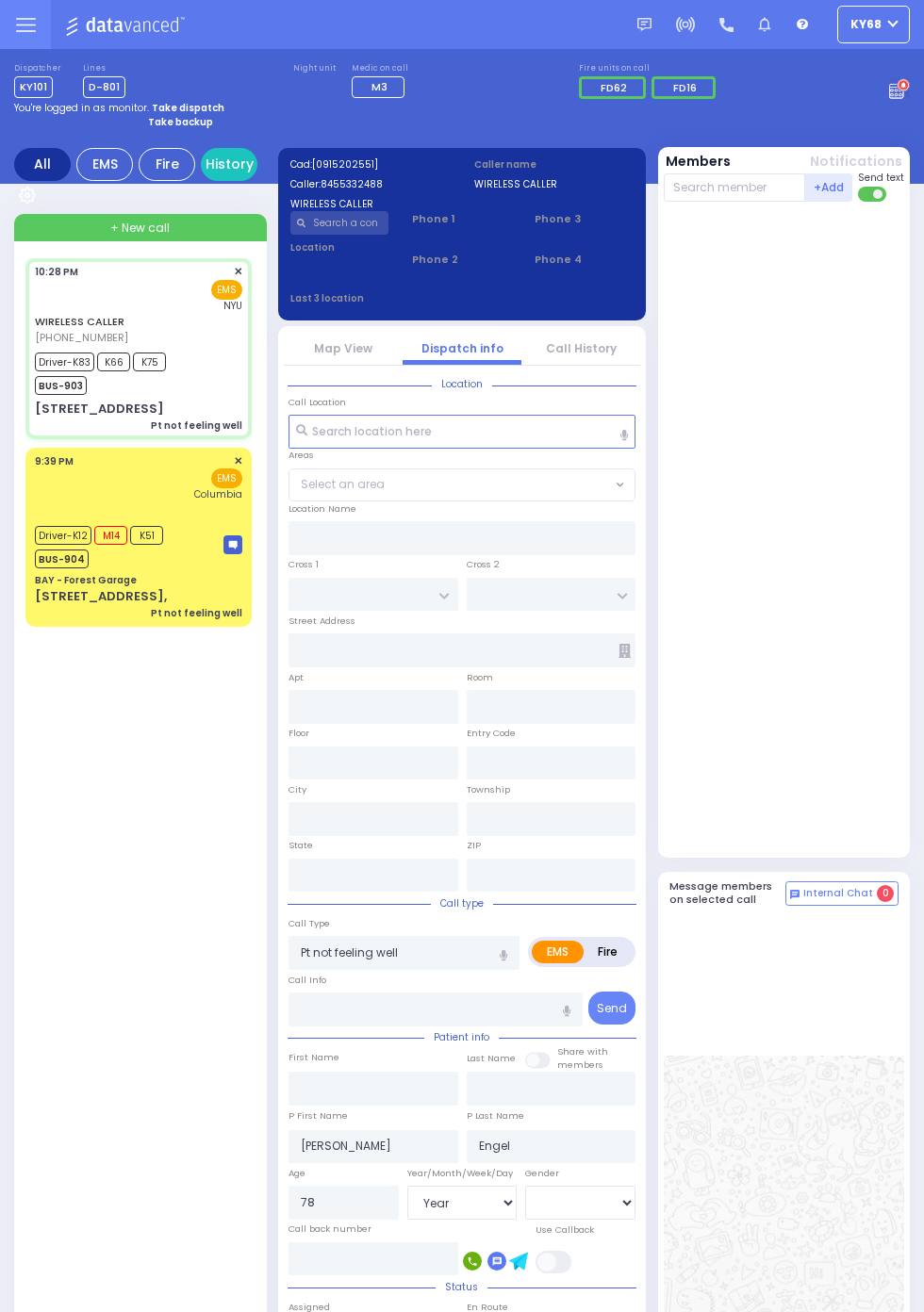
type input "[US_STATE]"
type input "10950"
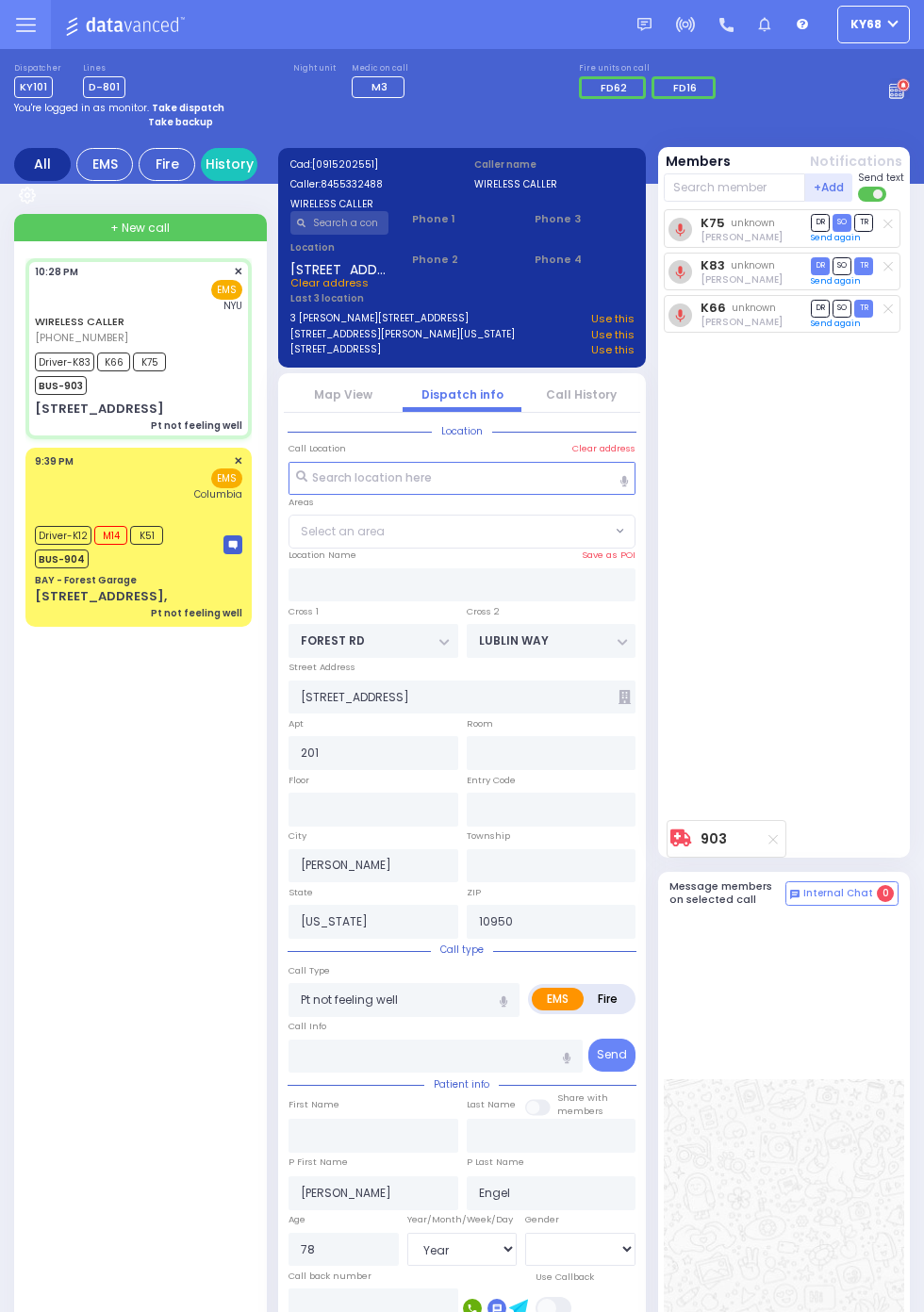
select select "MONROE"
click at [897, 89] on rect at bounding box center [896, 90] width 2 height 2
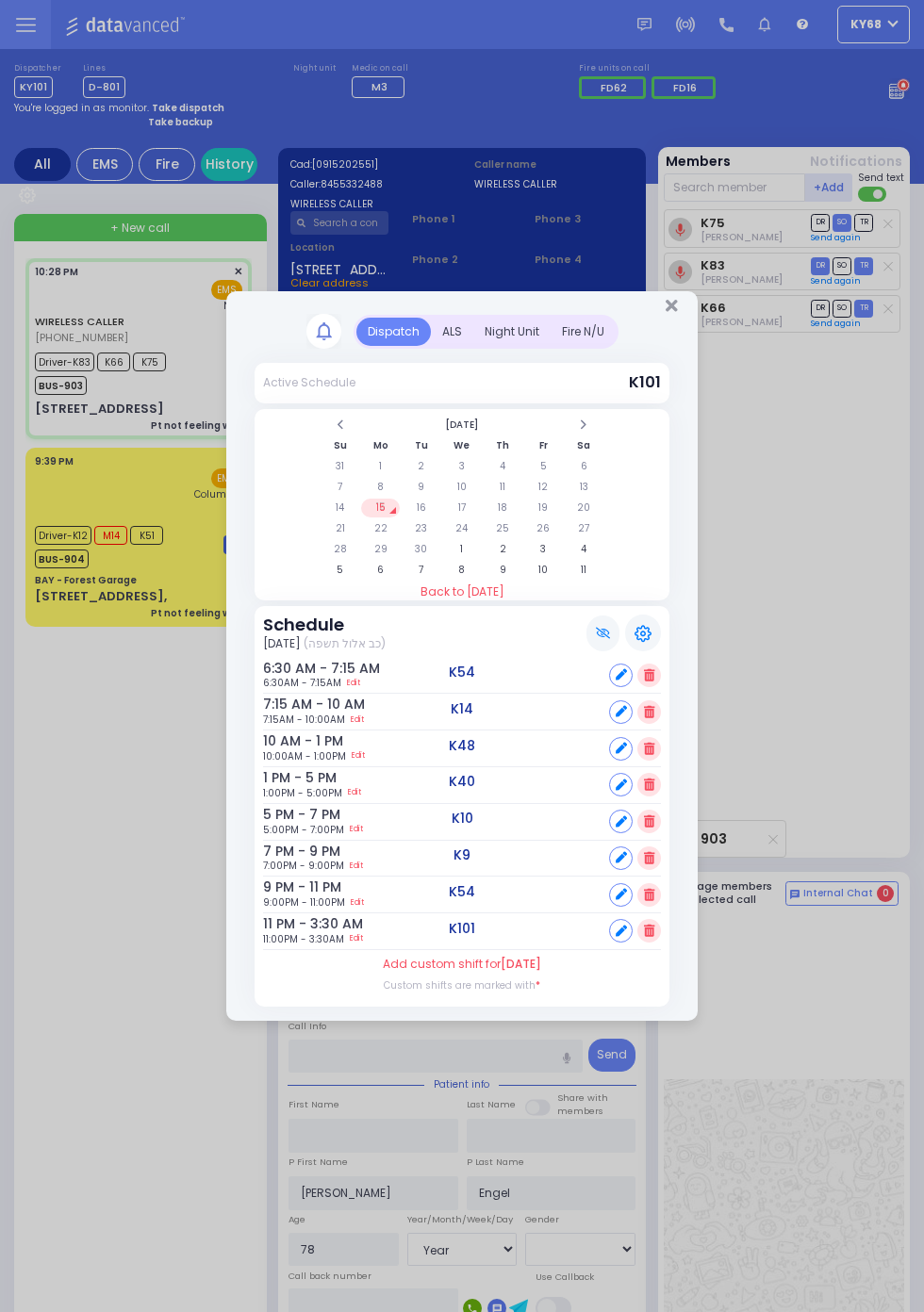
click at [473, 346] on div "ALS" at bounding box center [452, 332] width 43 height 28
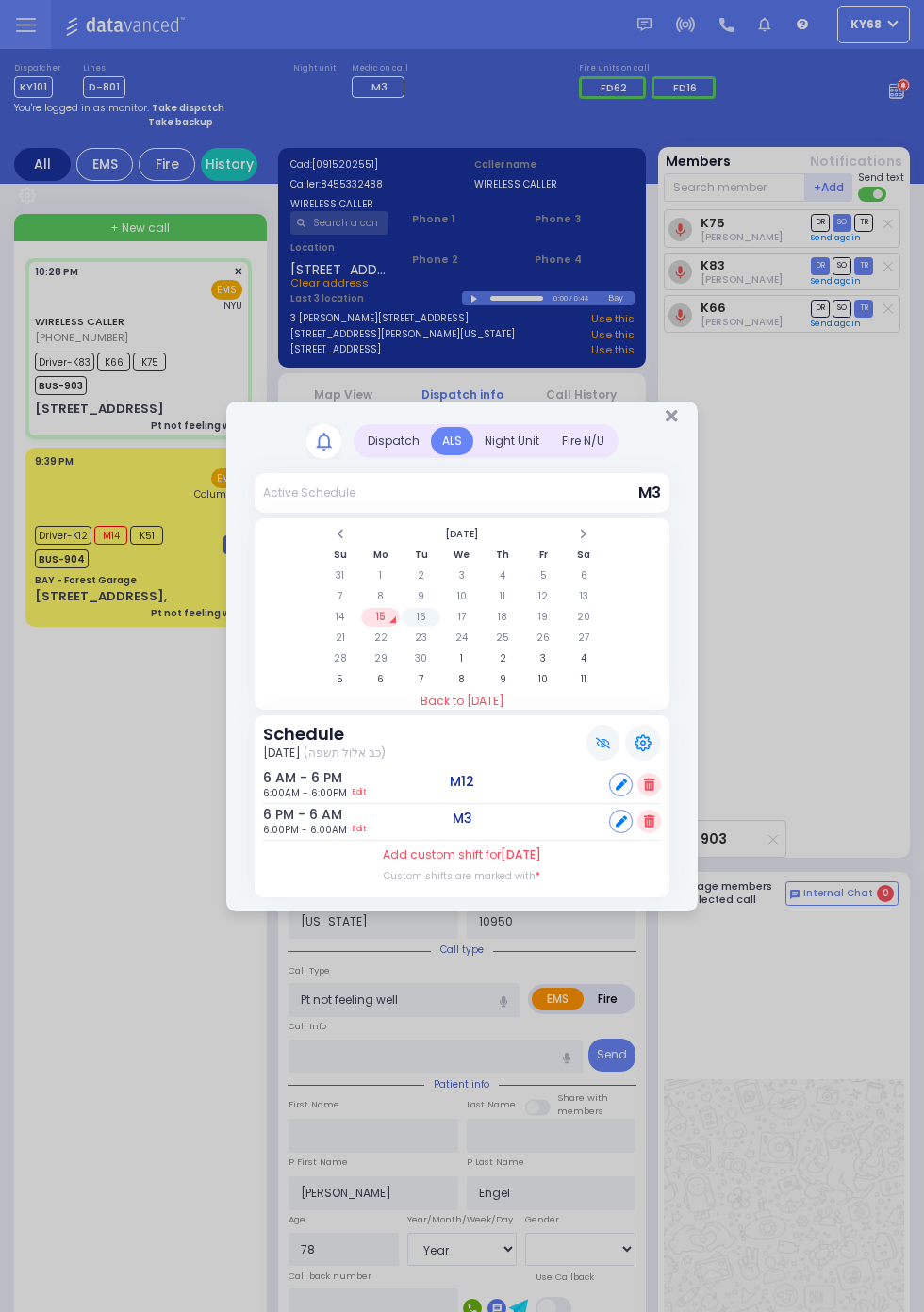
click at [424, 612] on td "16" at bounding box center [421, 617] width 39 height 18
click at [465, 612] on td "17" at bounding box center [462, 617] width 39 height 18
click at [506, 613] on td "18" at bounding box center [503, 617] width 39 height 18
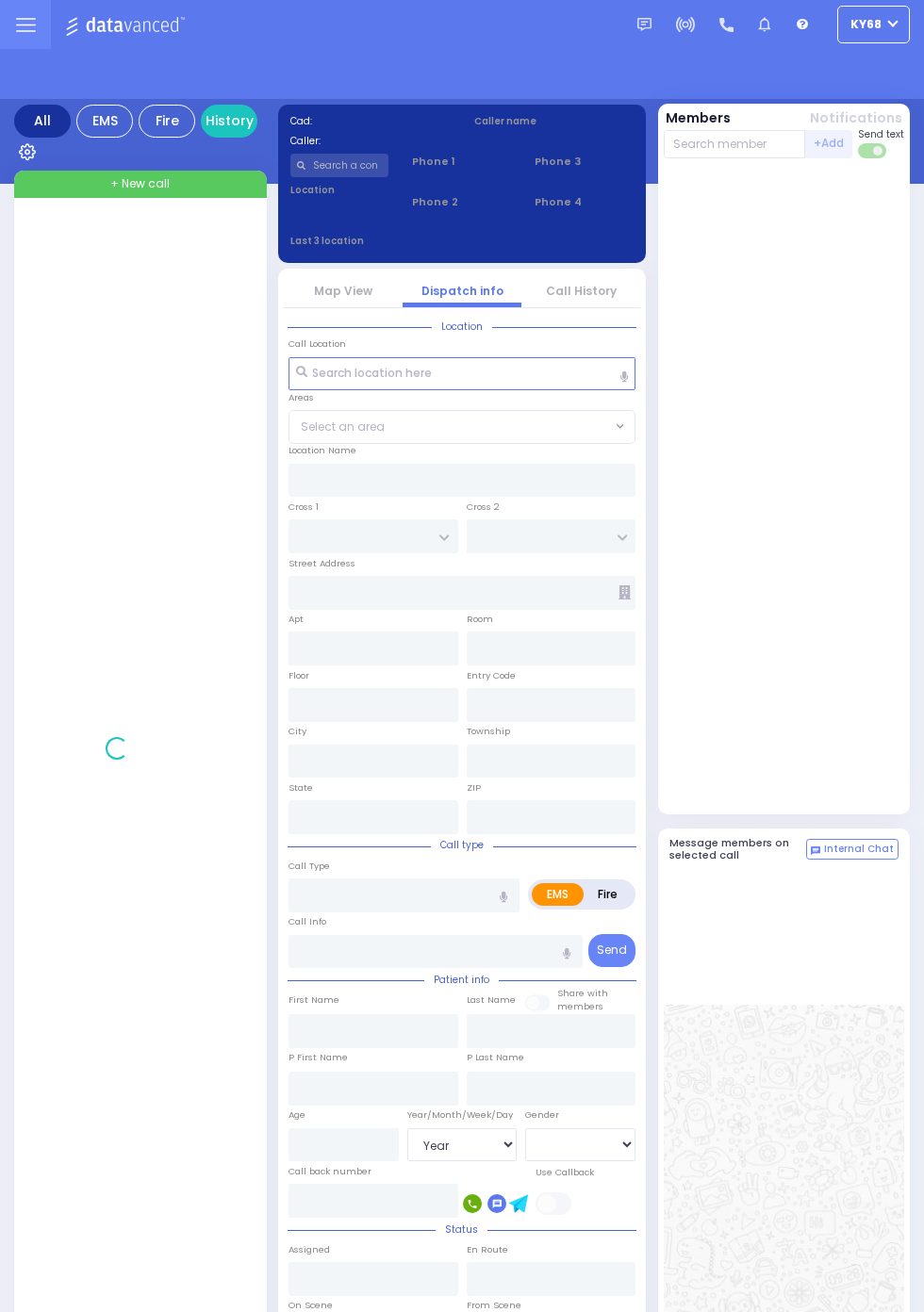
select select "Year"
select select "[DEMOGRAPHIC_DATA]"
select select "Year"
select select "[DEMOGRAPHIC_DATA]"
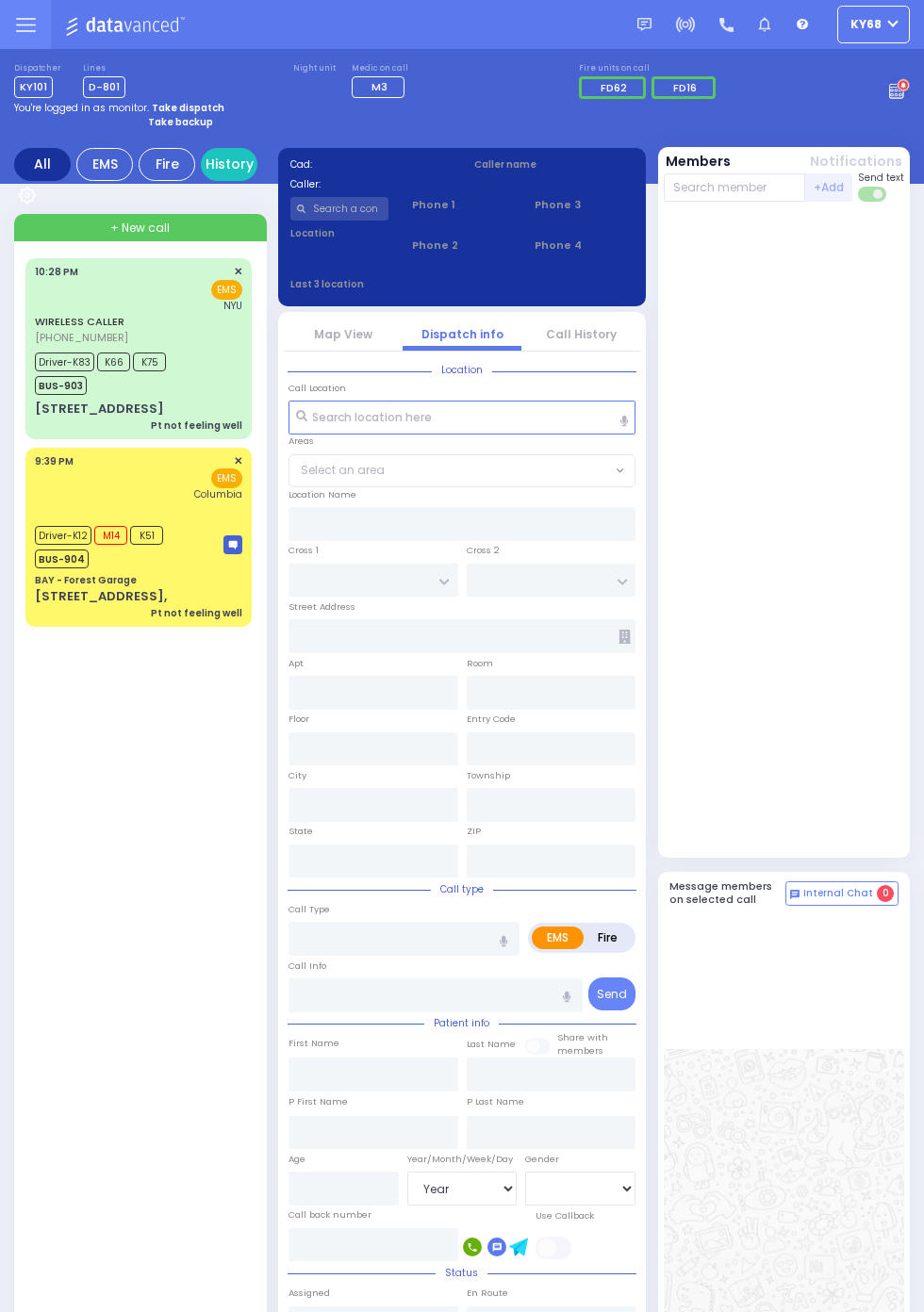
select select "Year"
select select "[DEMOGRAPHIC_DATA]"
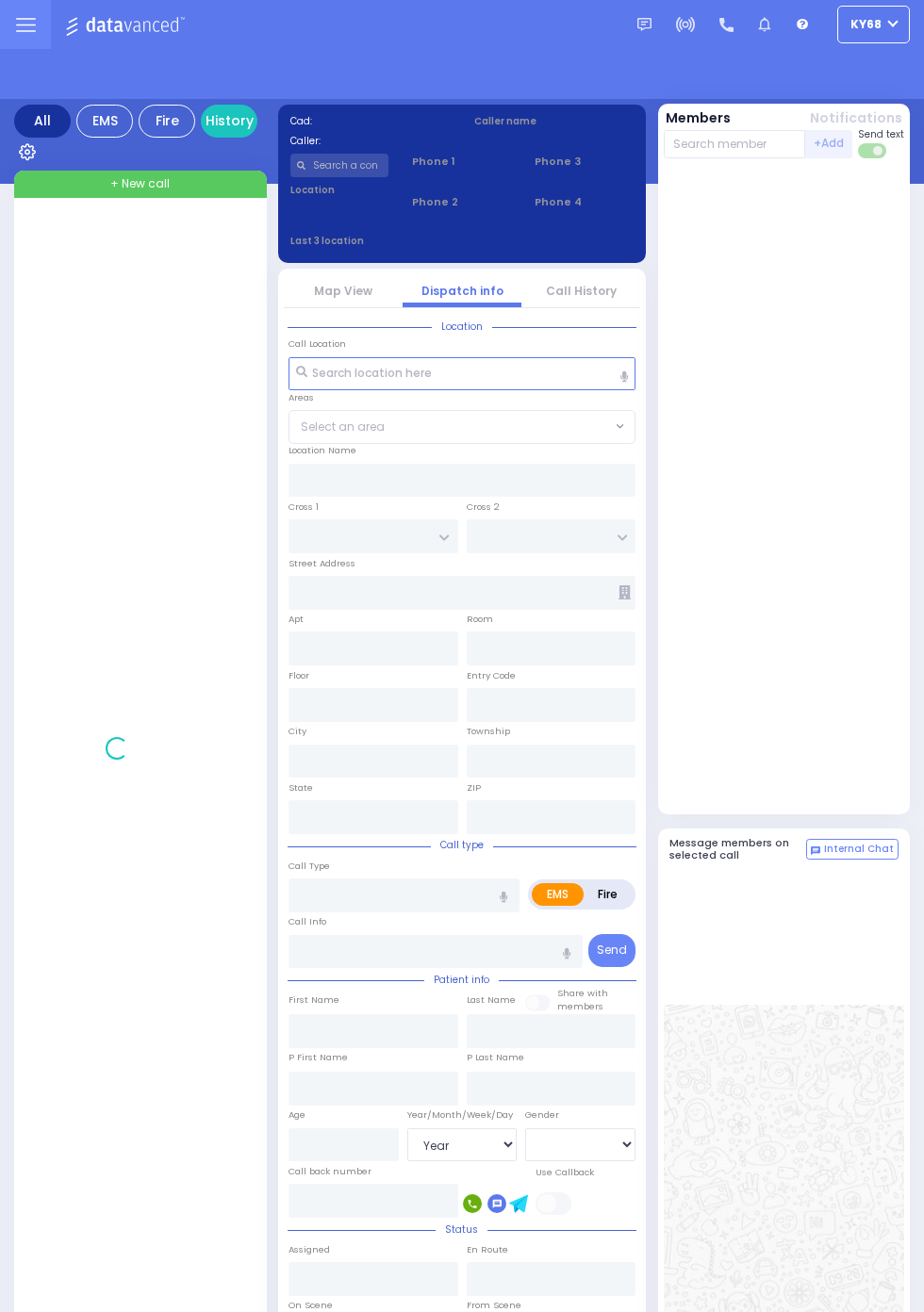
select select "Year"
select select "[DEMOGRAPHIC_DATA]"
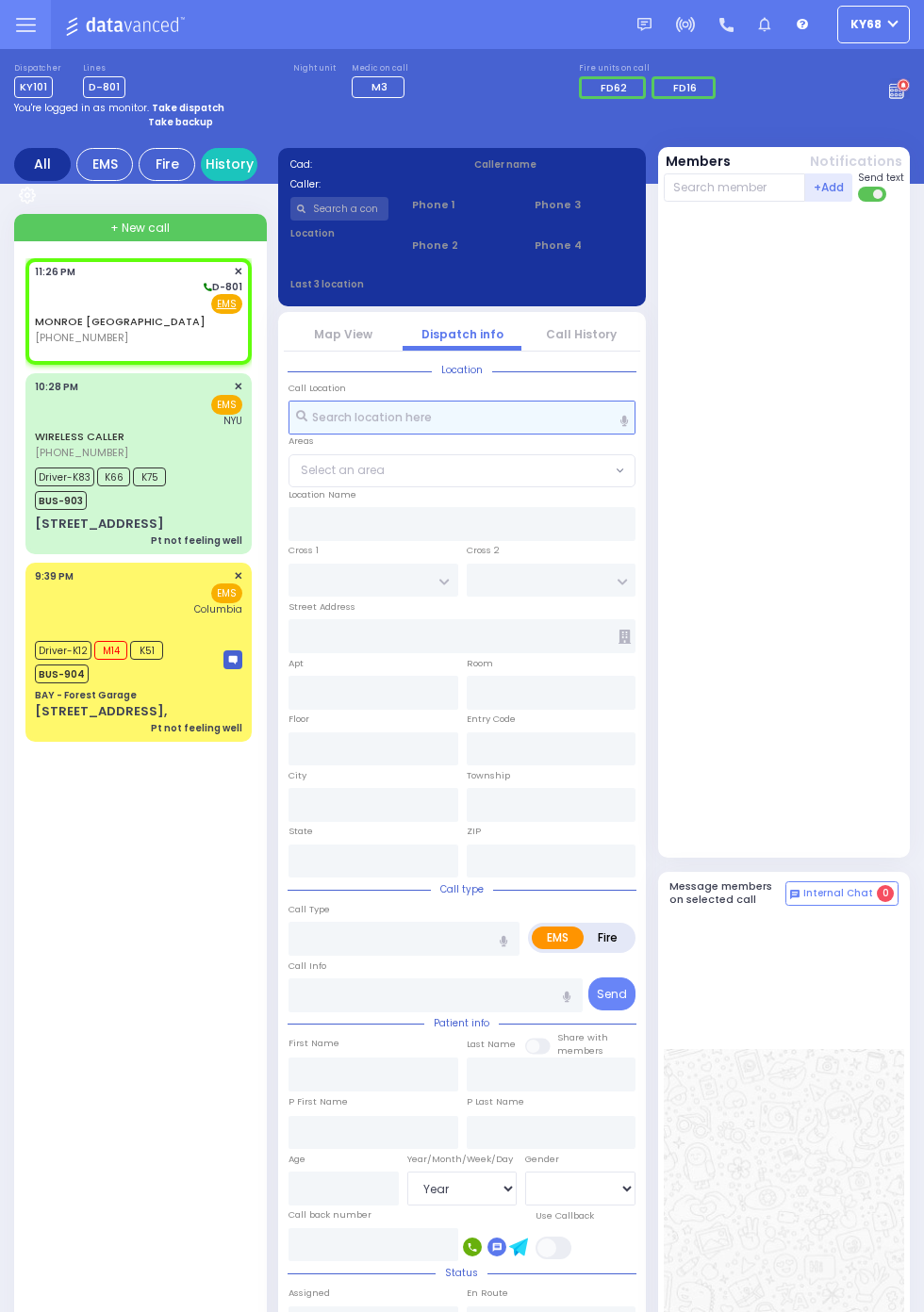
select select
radio input "true"
select select
type input "23:26"
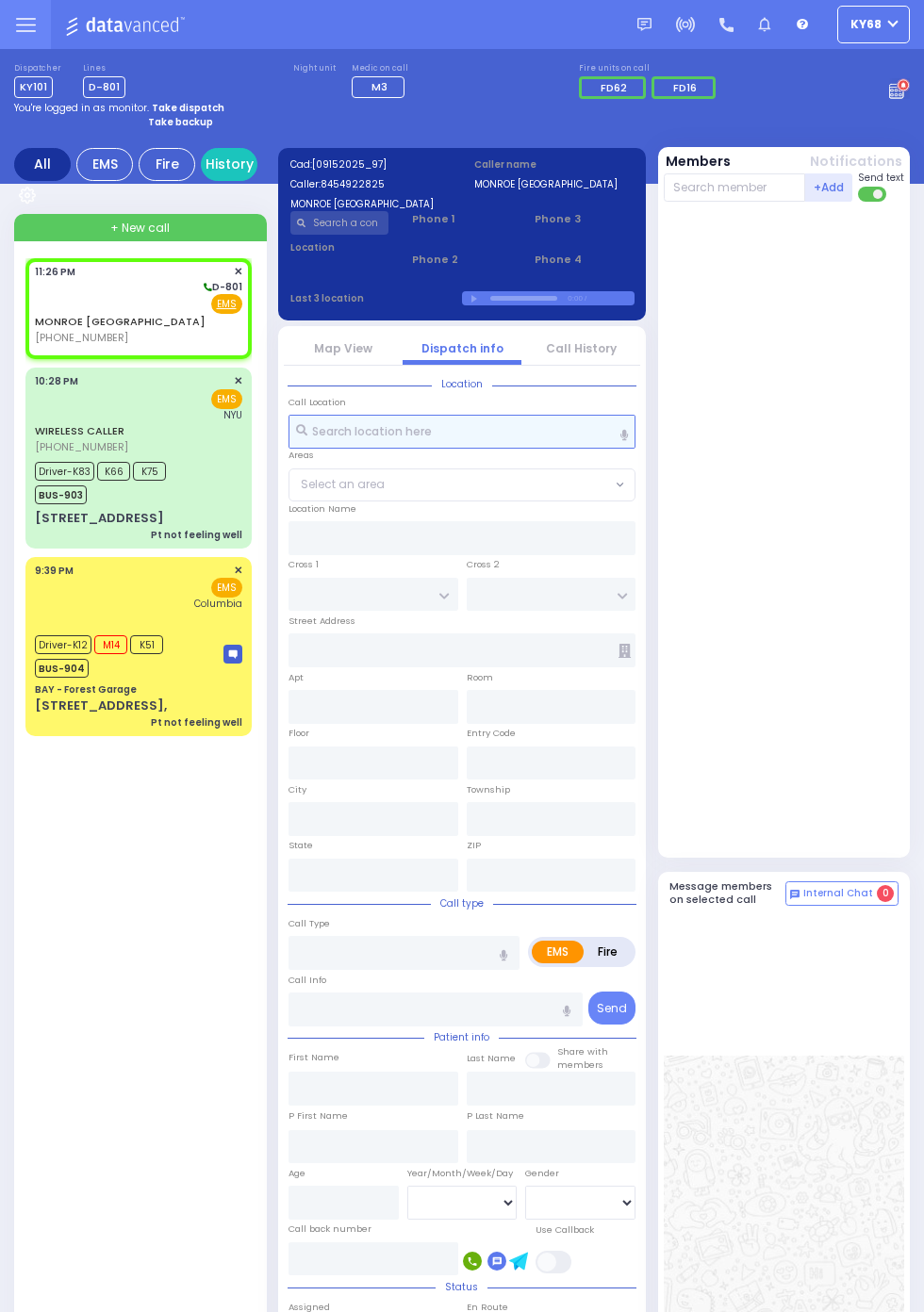
select select
radio input "true"
select select
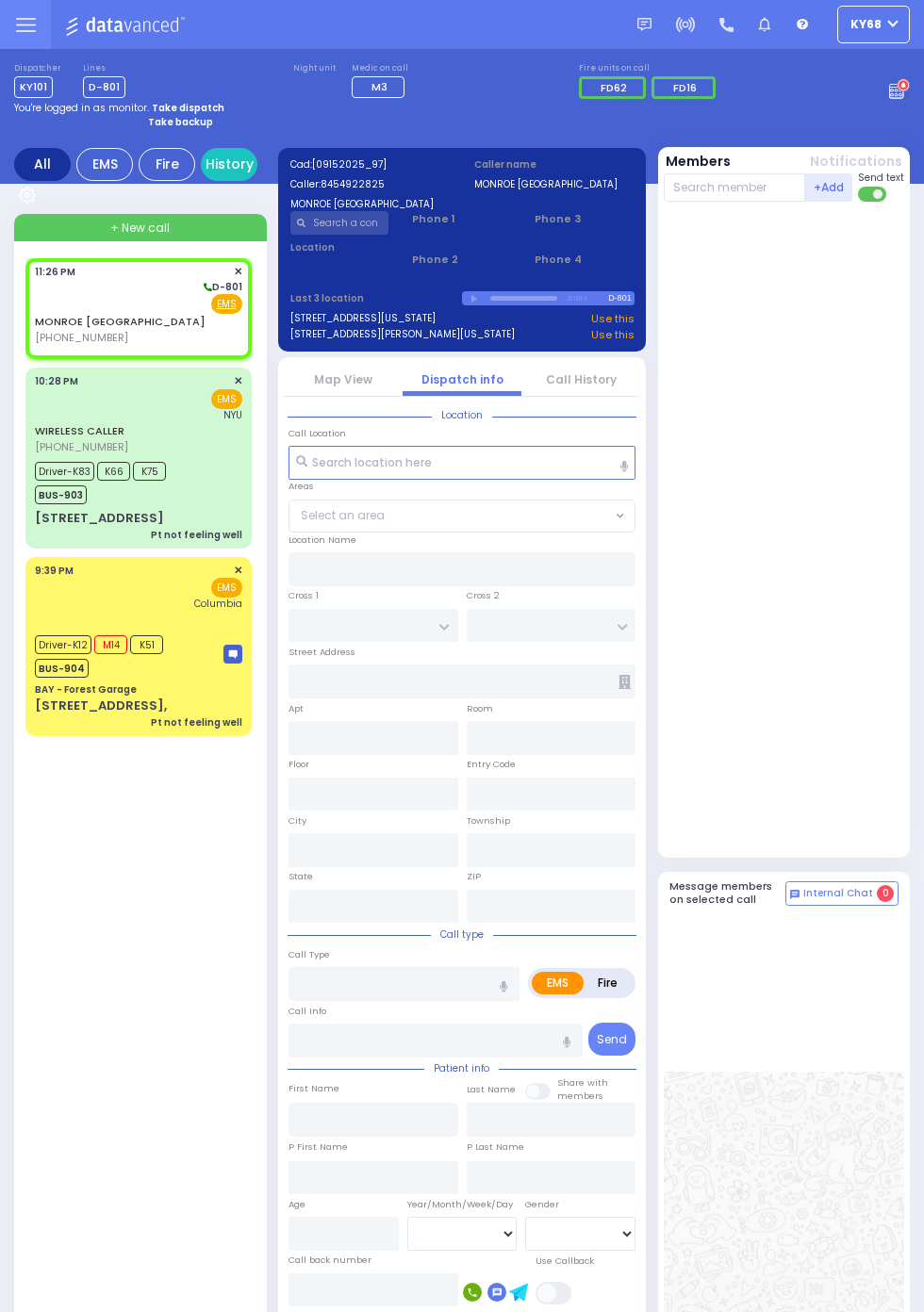
click at [607, 384] on link "Call History" at bounding box center [581, 379] width 71 height 16
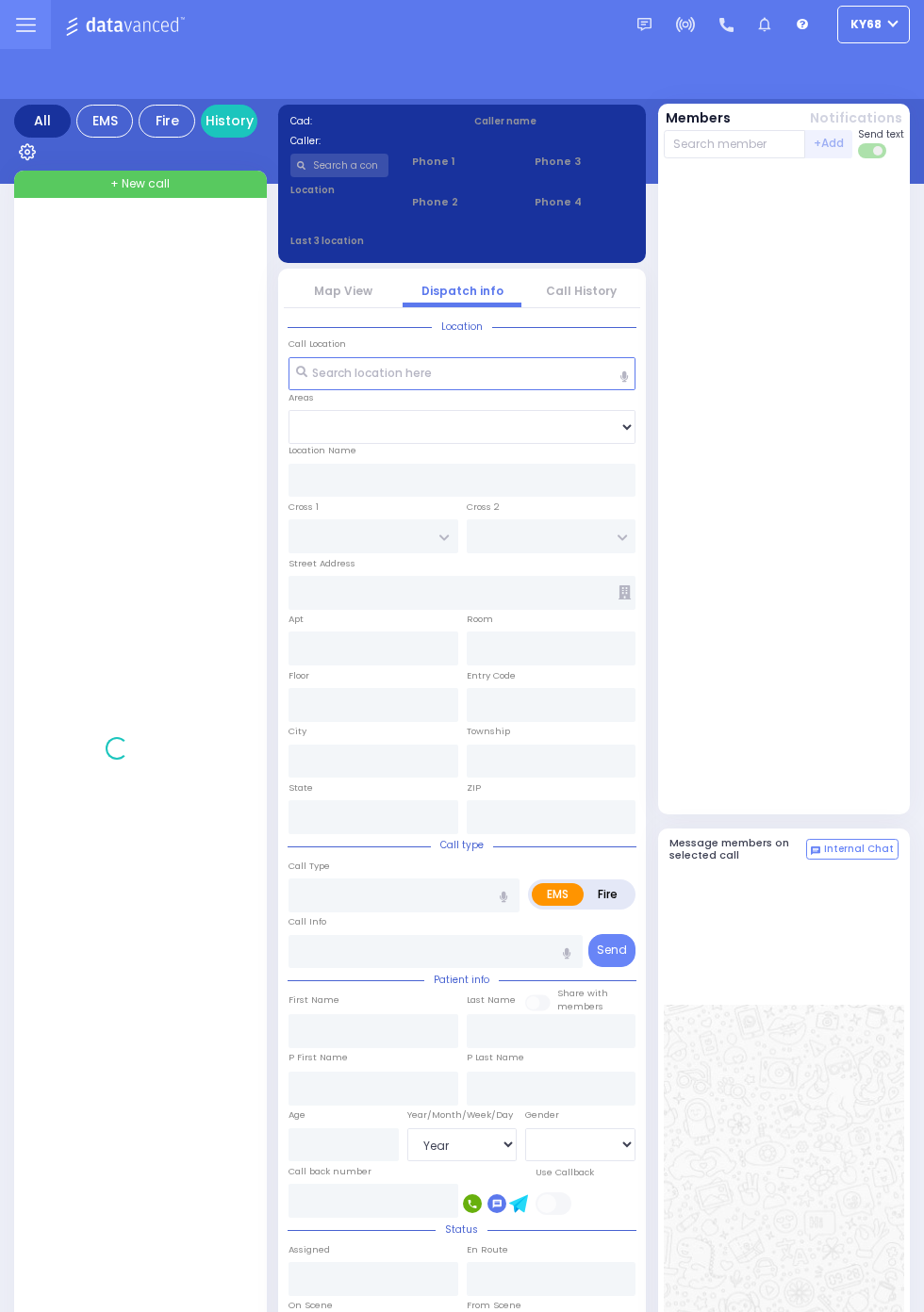
select select "Year"
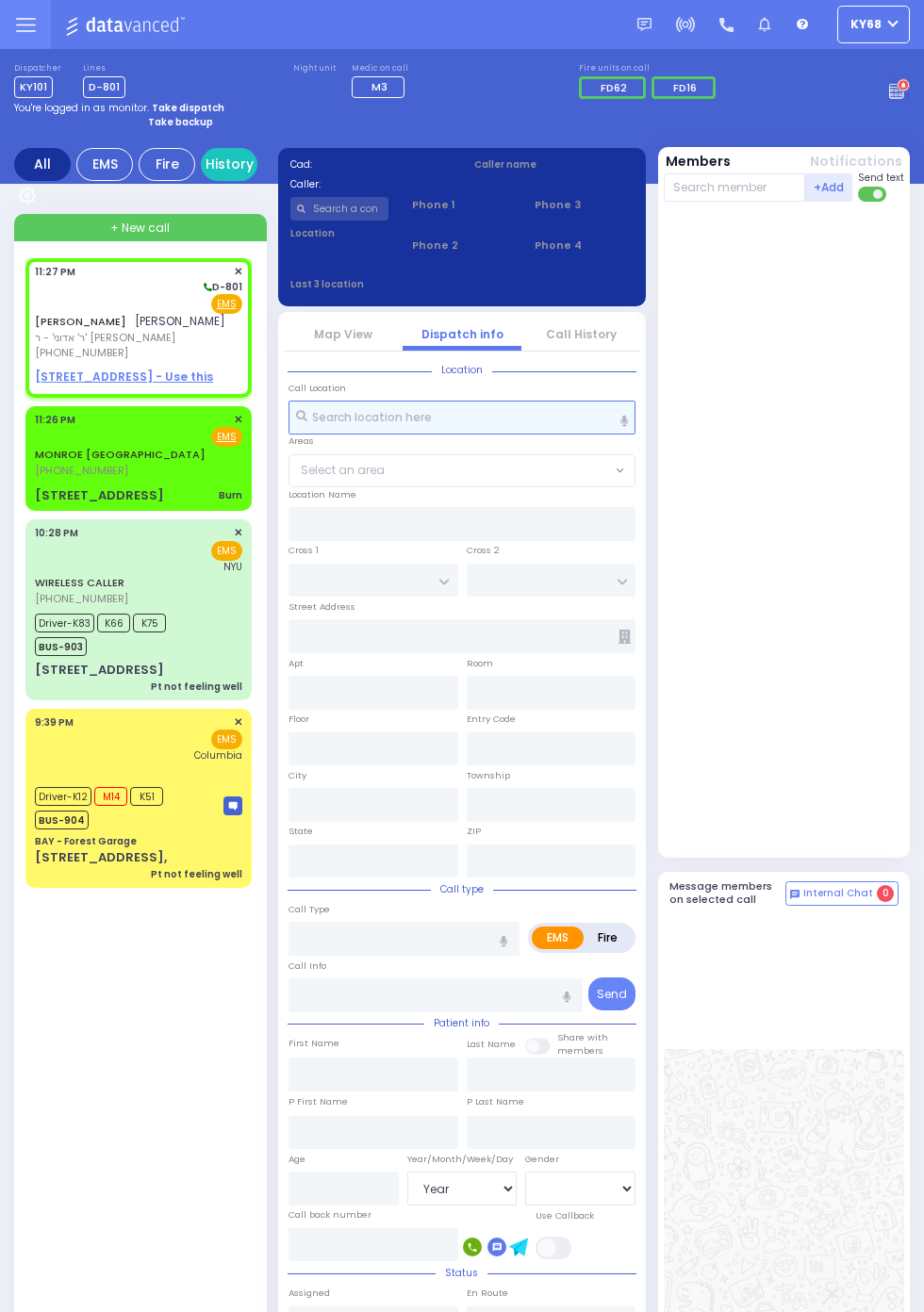
select select
radio input "true"
type input "[PERSON_NAME]"
type input "WEISS"
select select
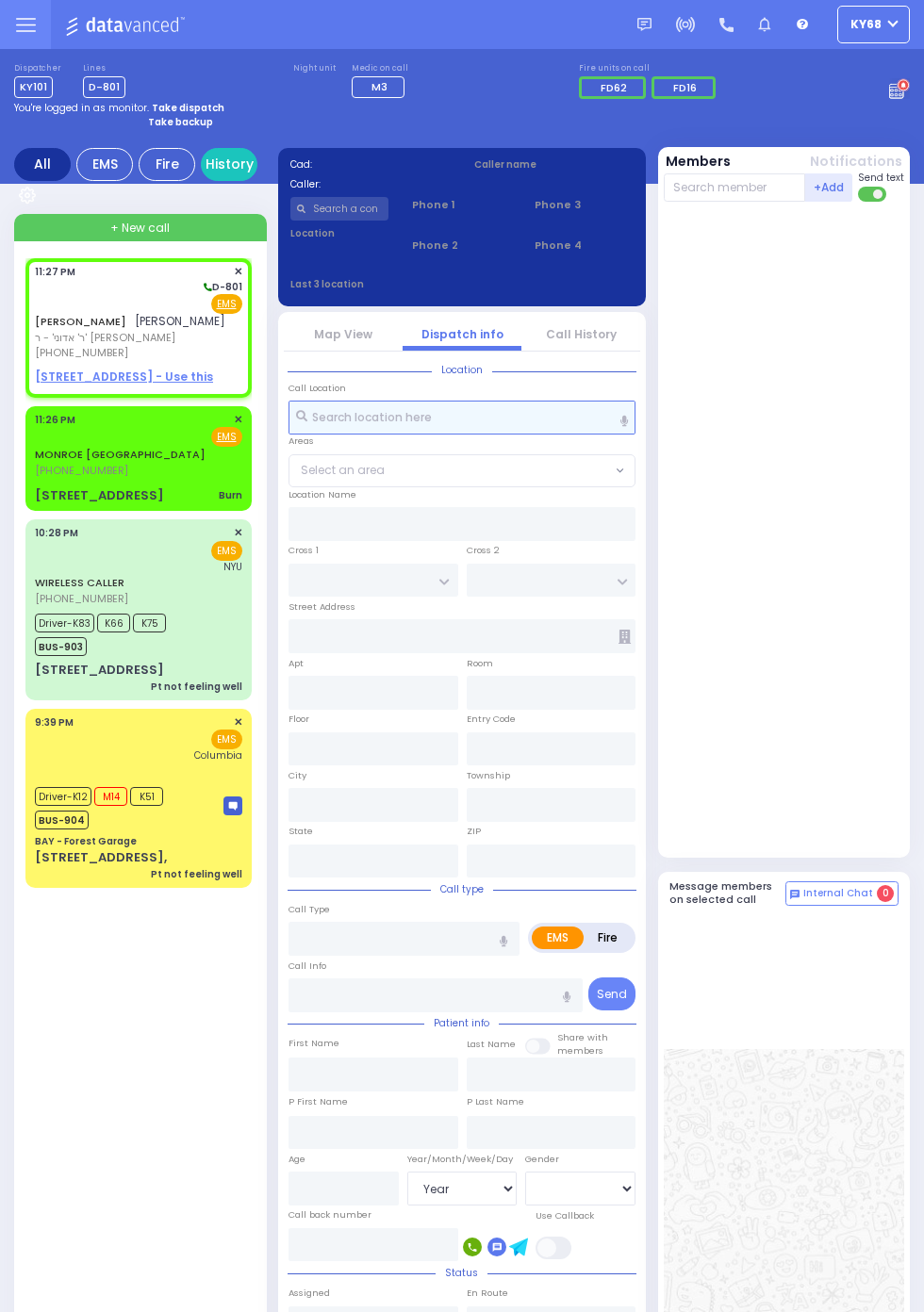
type input "23:27"
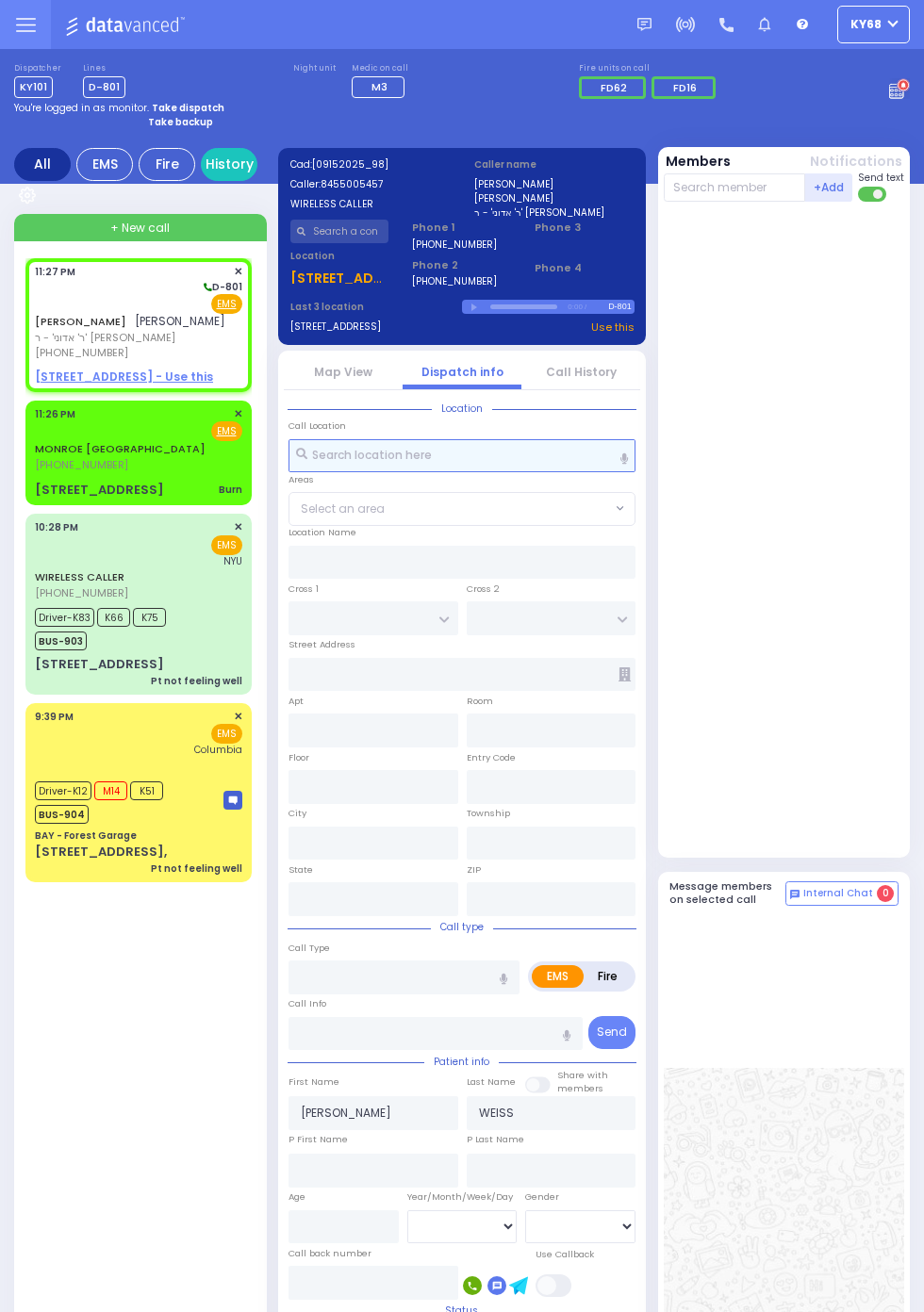
select select
radio input "true"
select select
radio input "true"
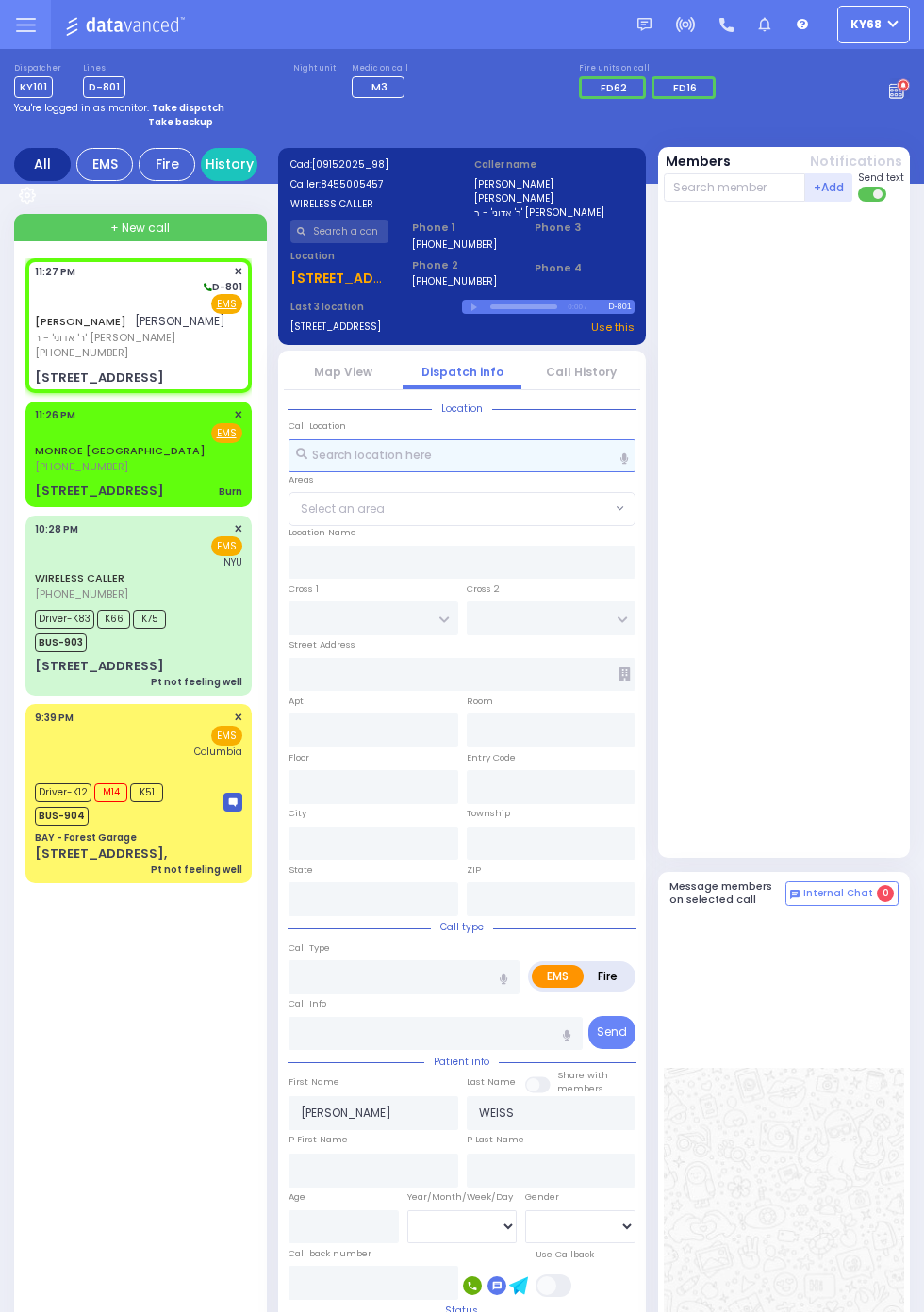
select select
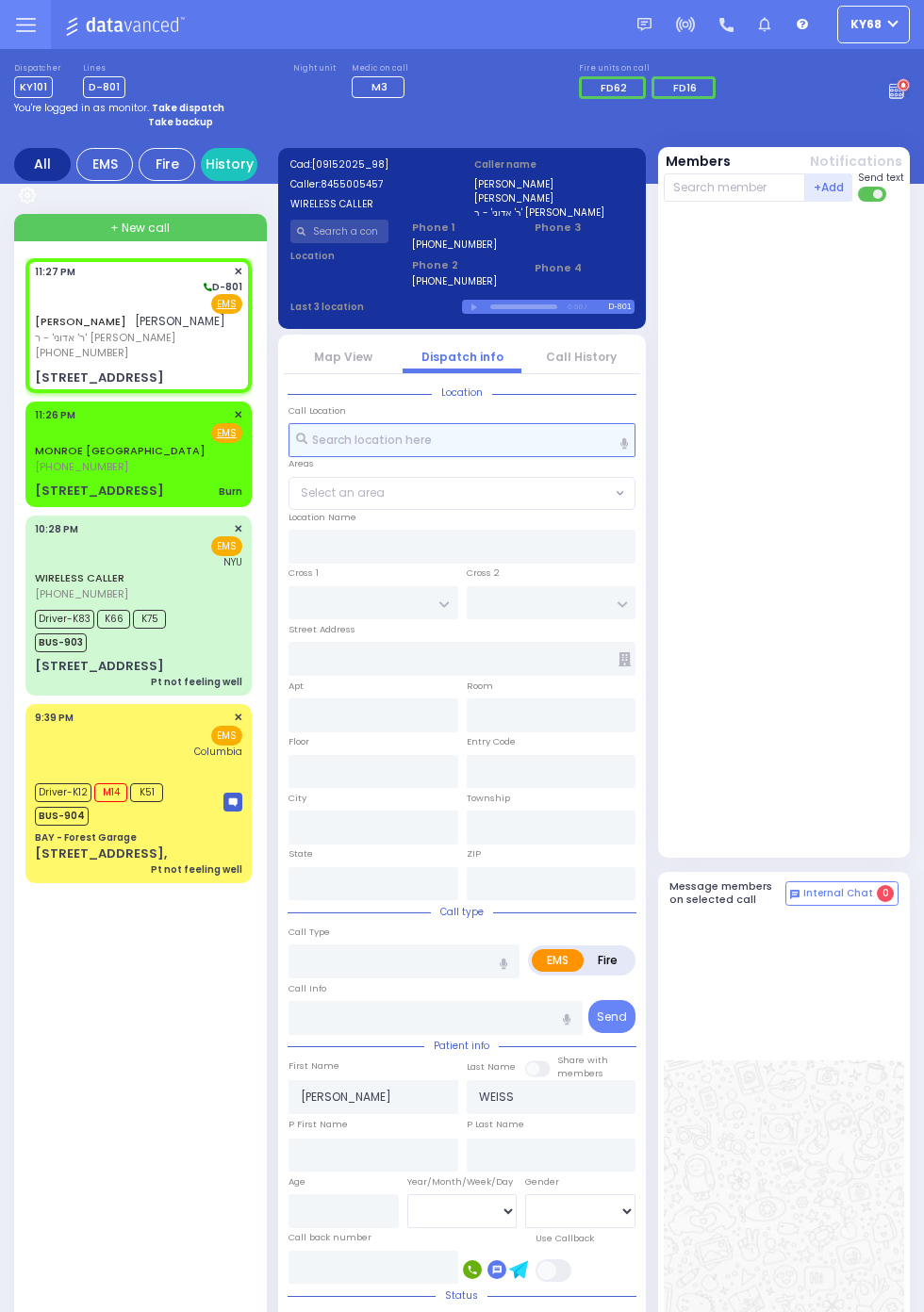
type input "CHERNOBYL COURT"
type input "KRAKOW BLVD"
type input "29 RUZHIN RD"
type input "103"
type input "Monroe"
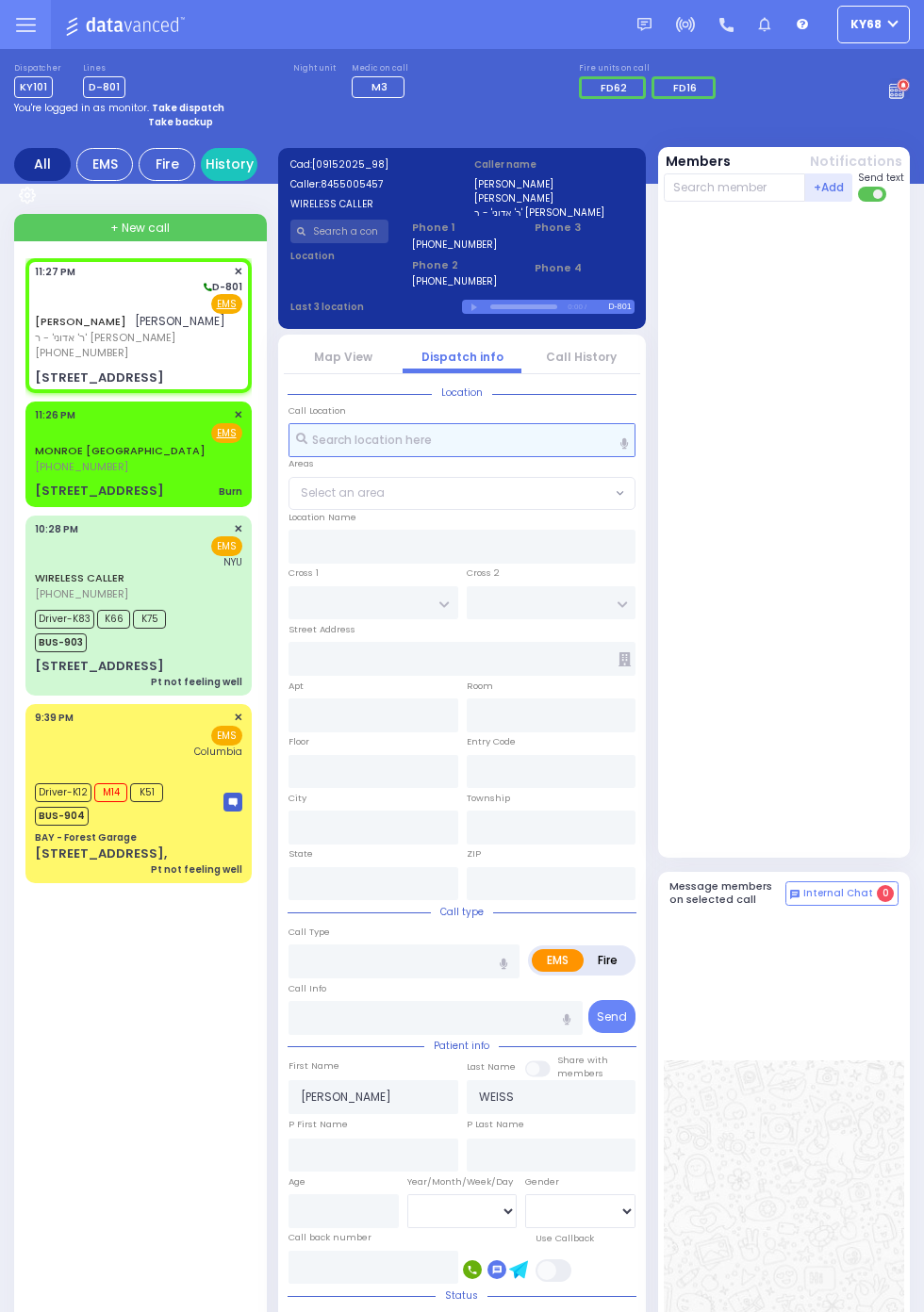
type input "[US_STATE]"
type input "10950"
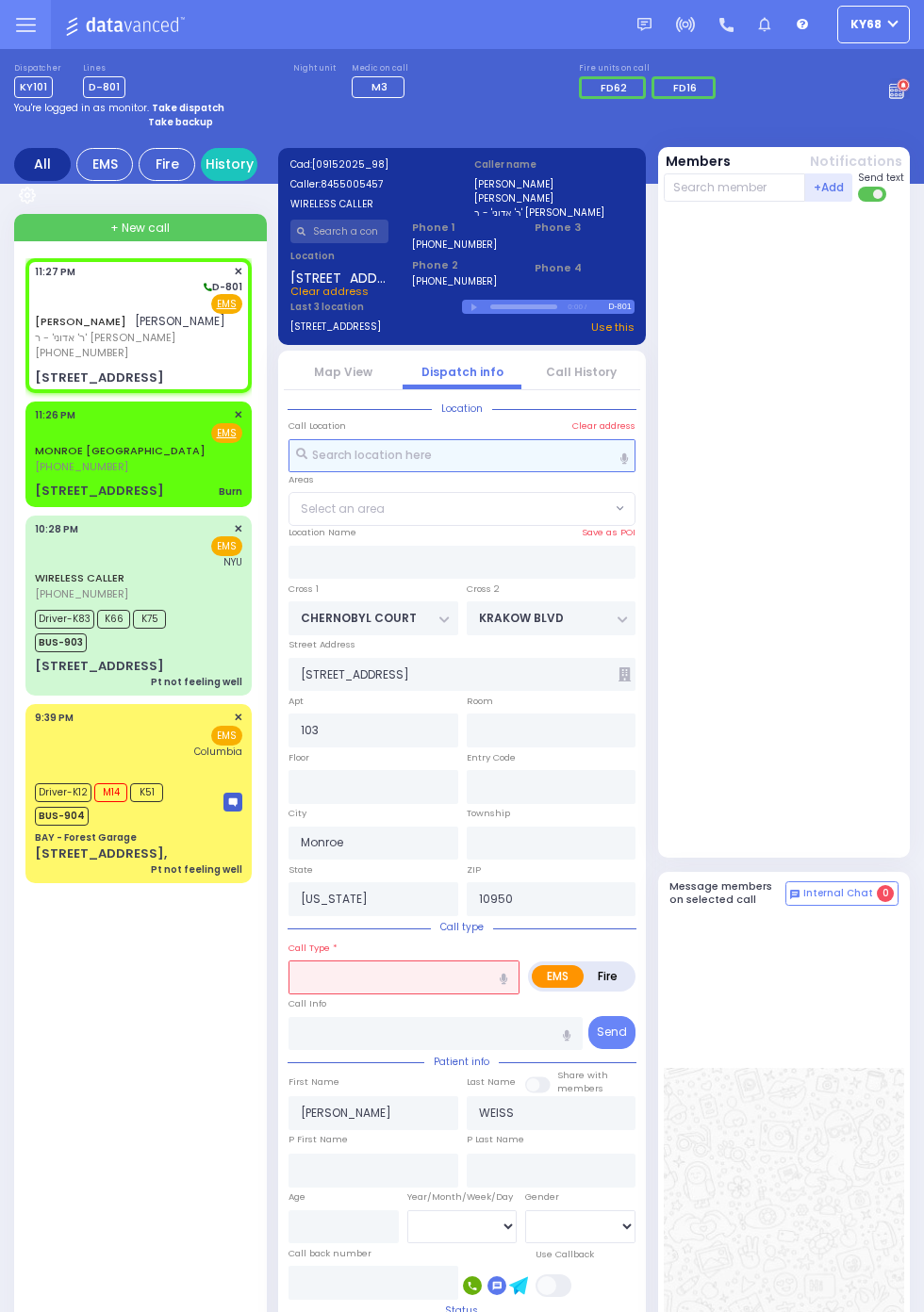
select select "ATZEI TAMURIM"
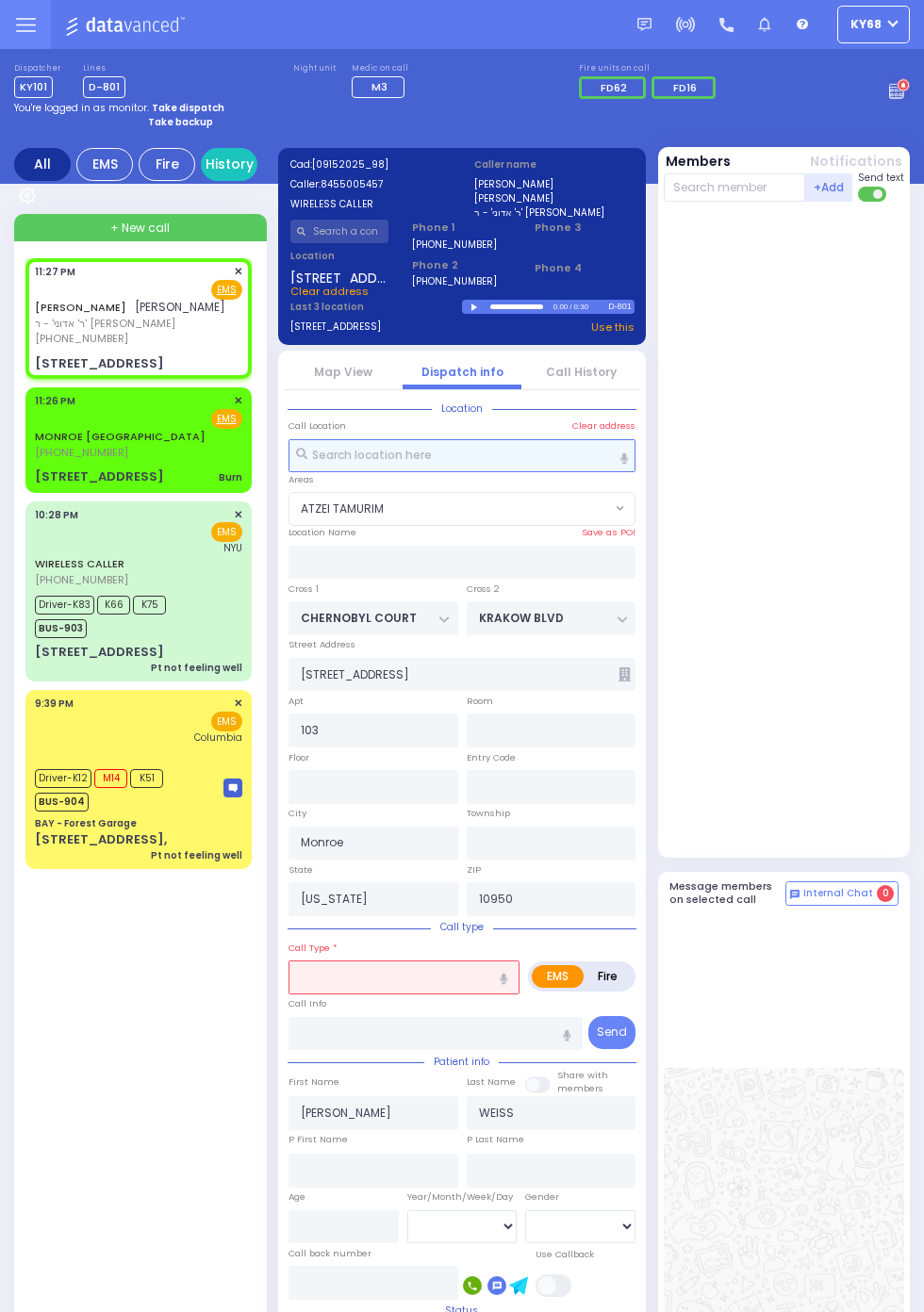
select select
radio input "true"
type input "5"
select select
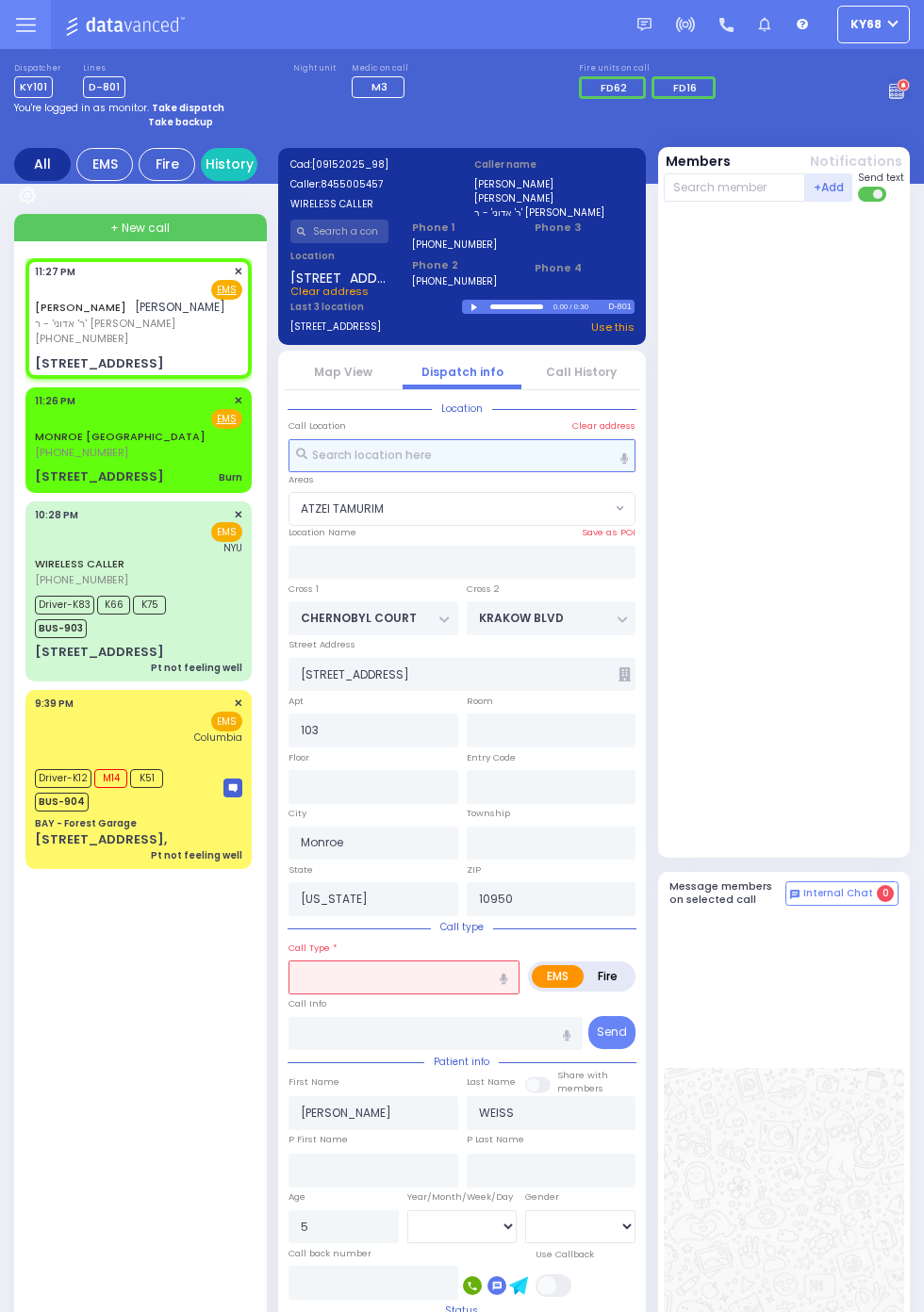
radio input "true"
select select
select select "ATZEI TAMURIM"
select select
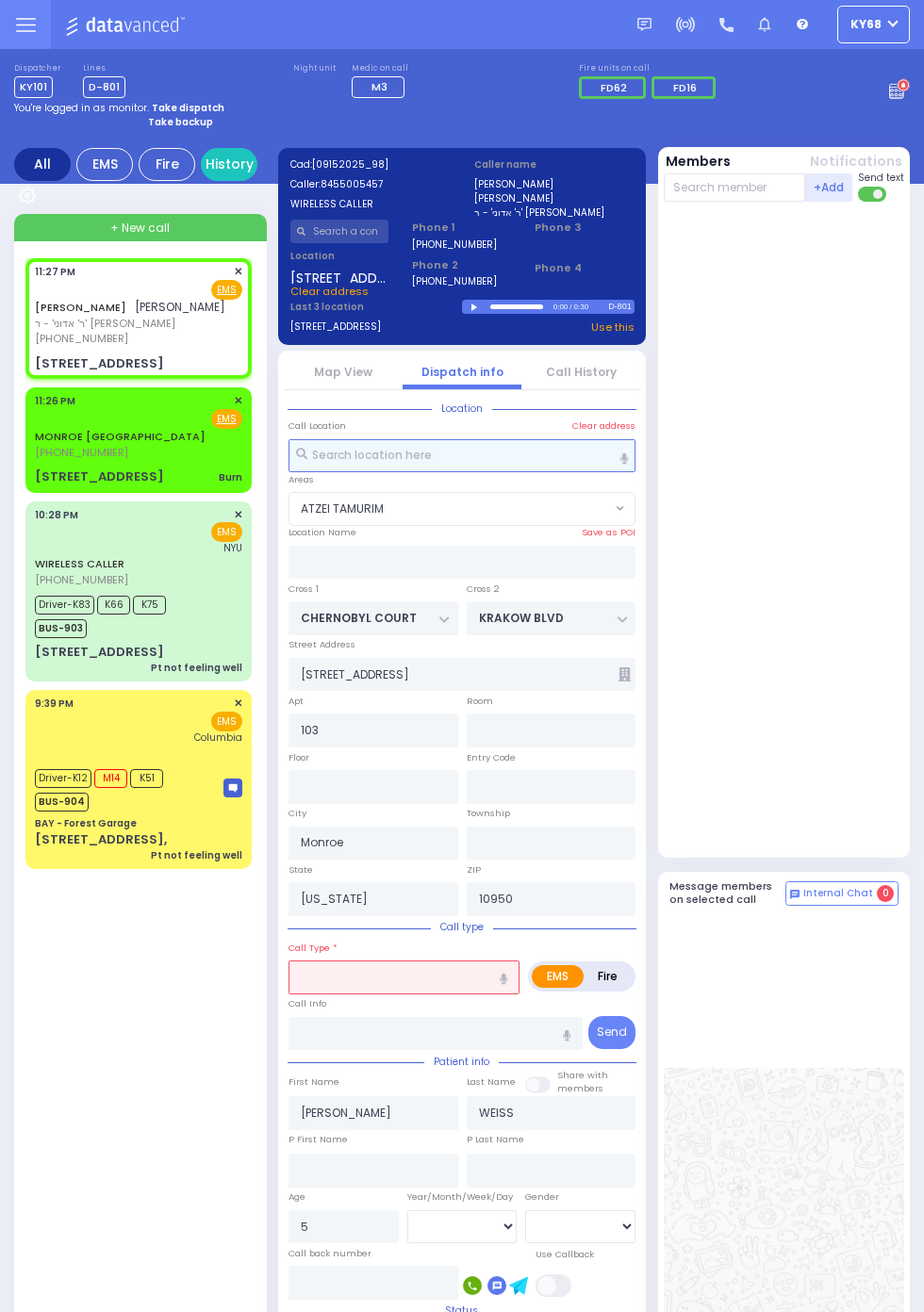
radio input "true"
select select "Year"
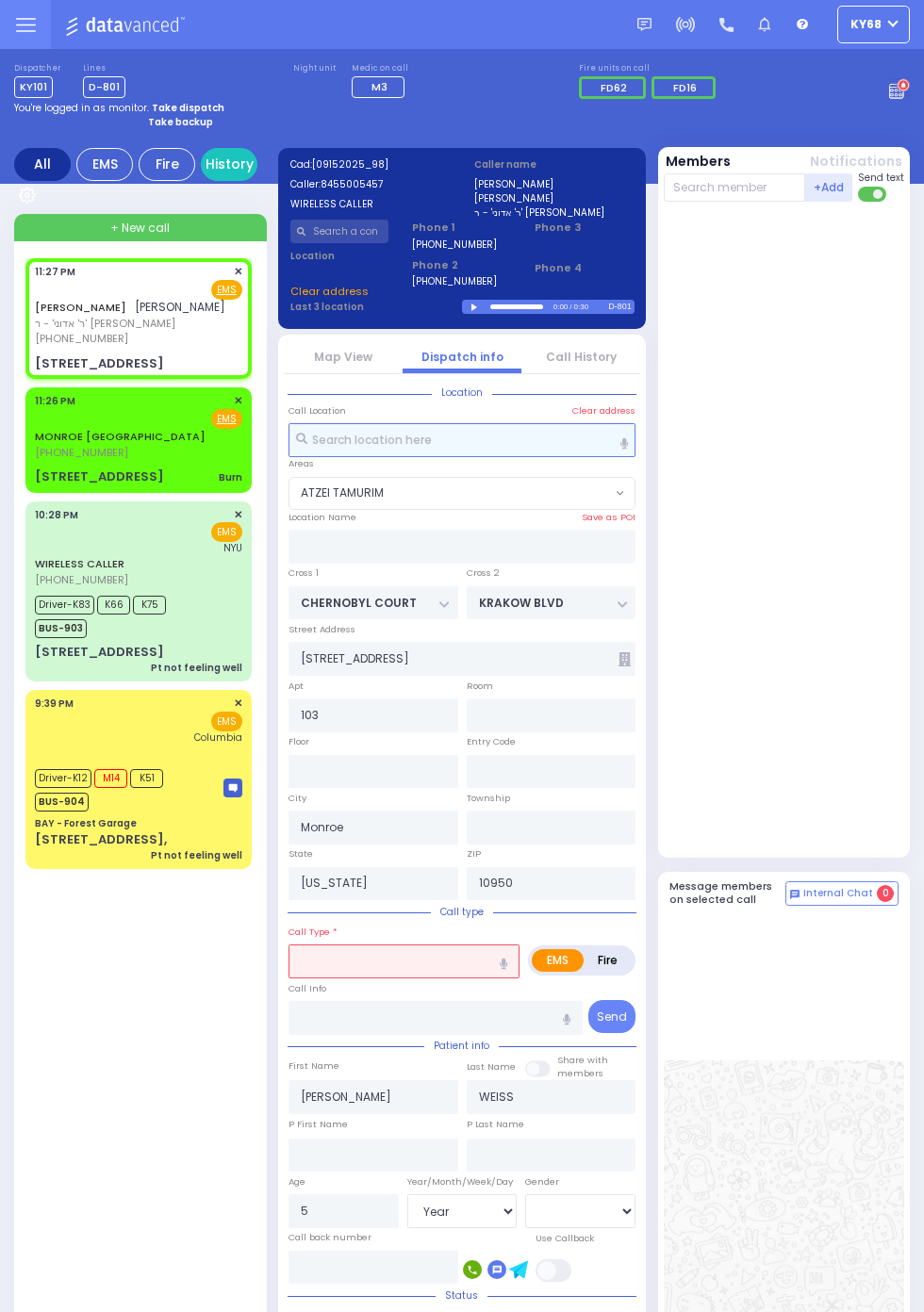
select select "ATZEI TAMURIM"
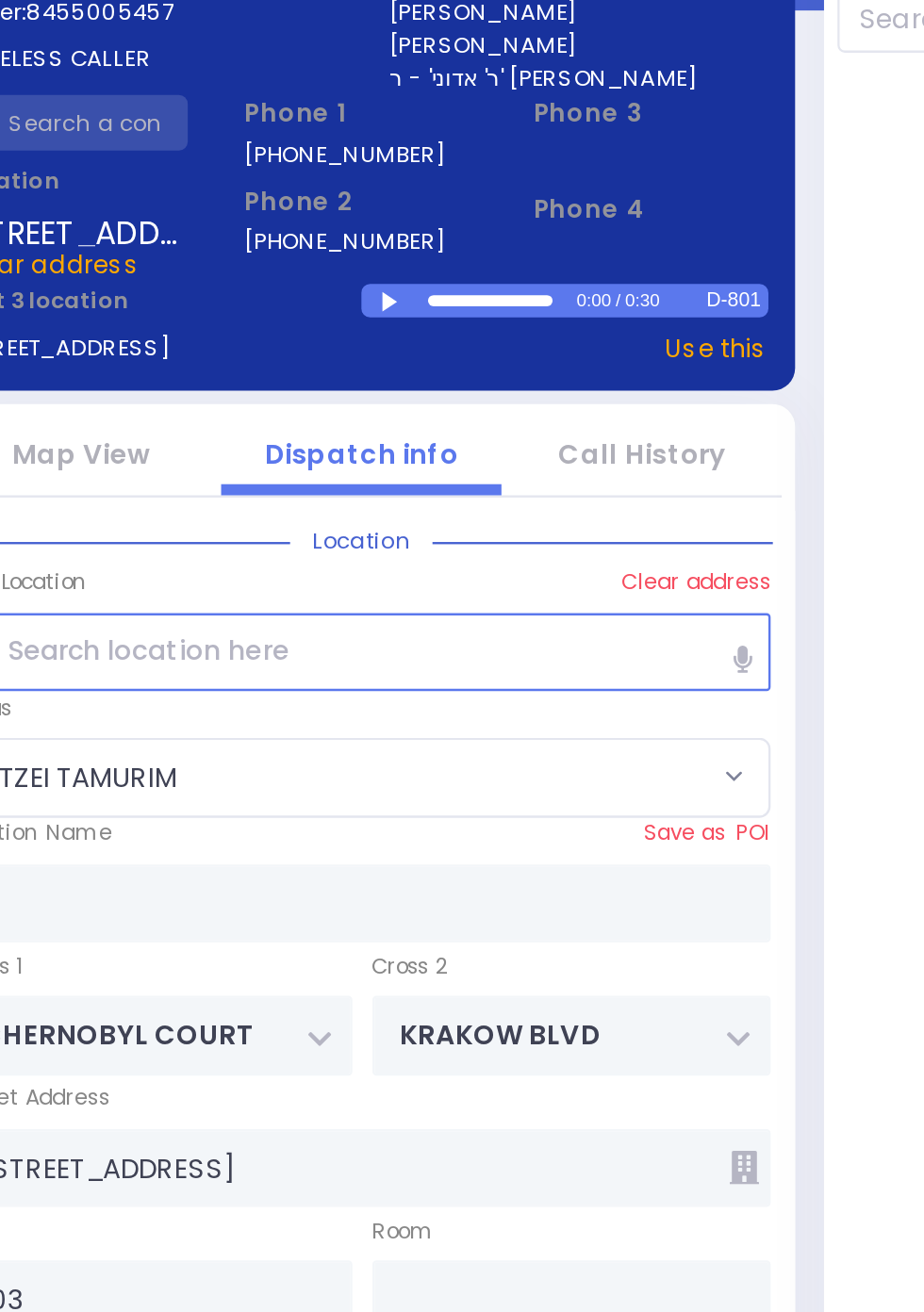
click at [477, 305] on div at bounding box center [476, 307] width 11 height 9
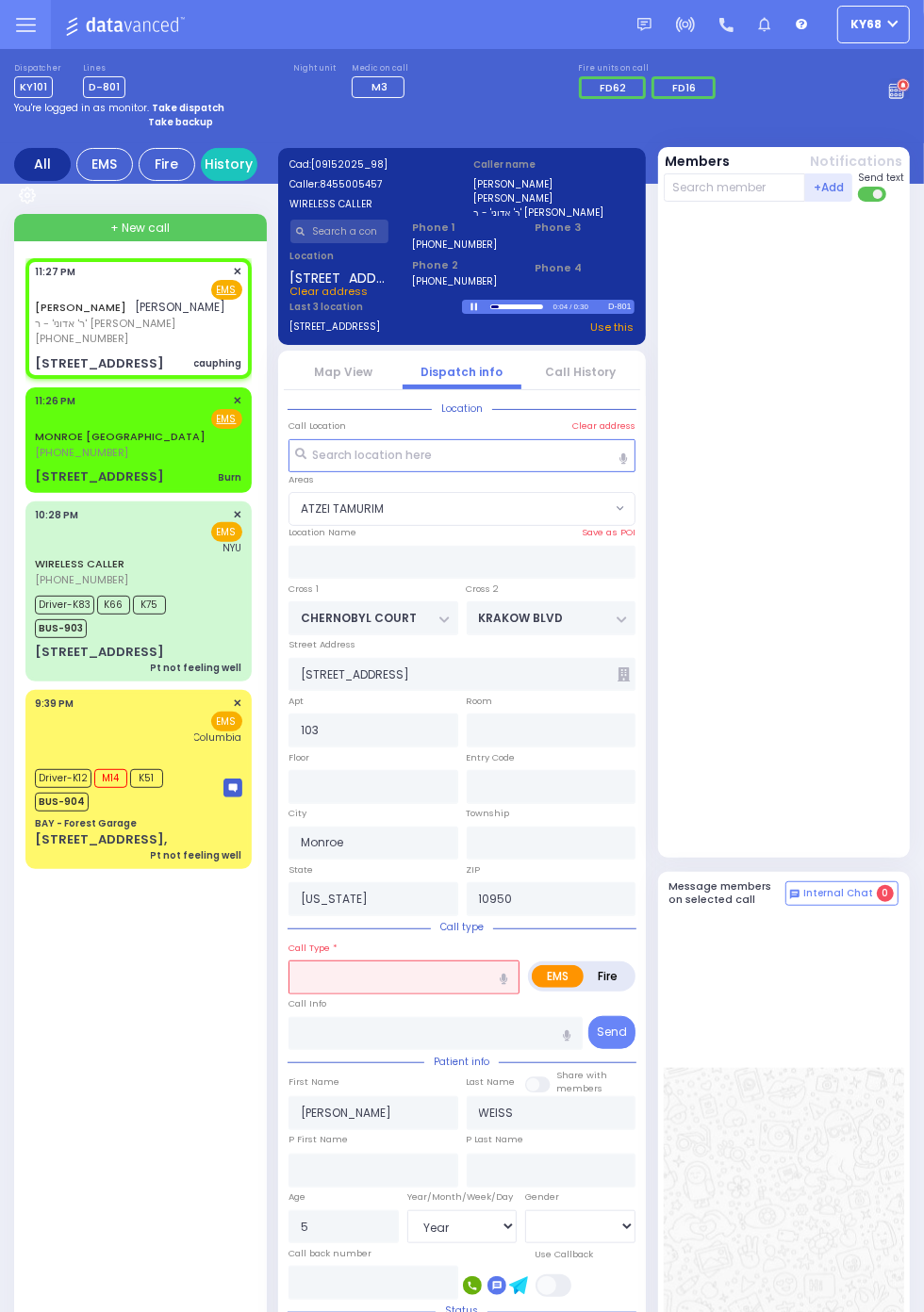
select select
type input "cauphing"
radio input "true"
select select "Year"
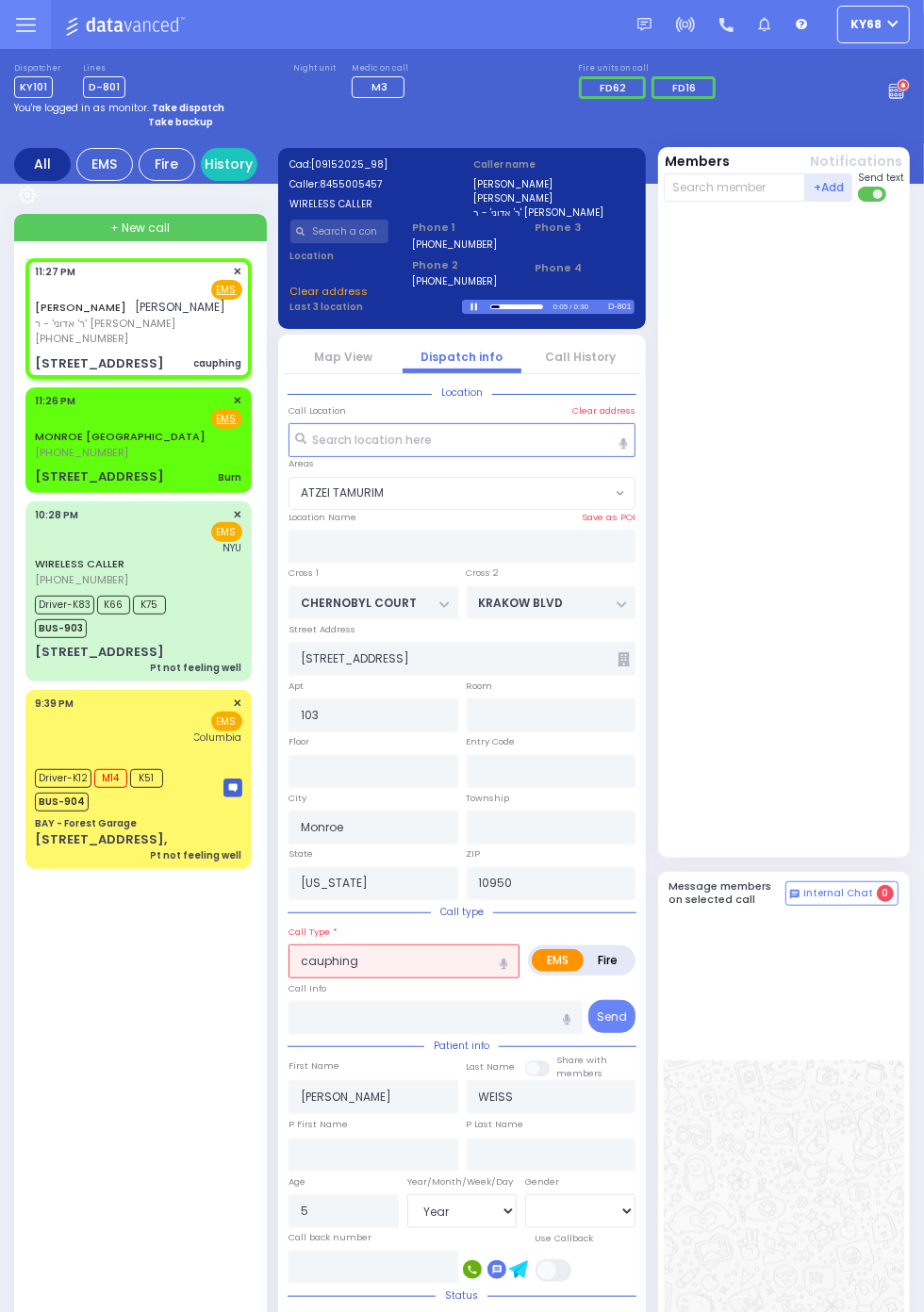
select select "ATZEI TAMURIM"
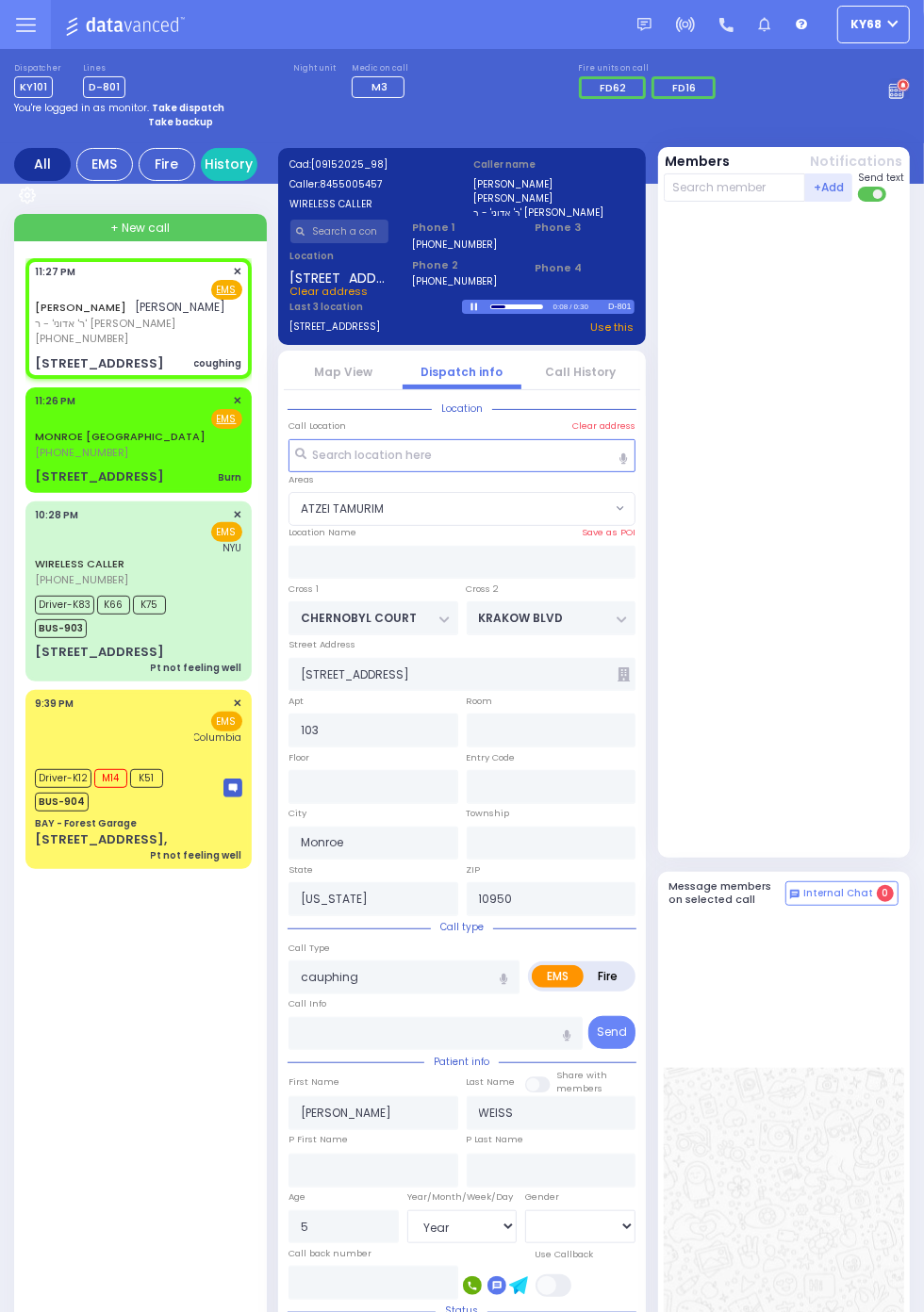
select select
type input "coughing"
radio input "true"
select select "Year"
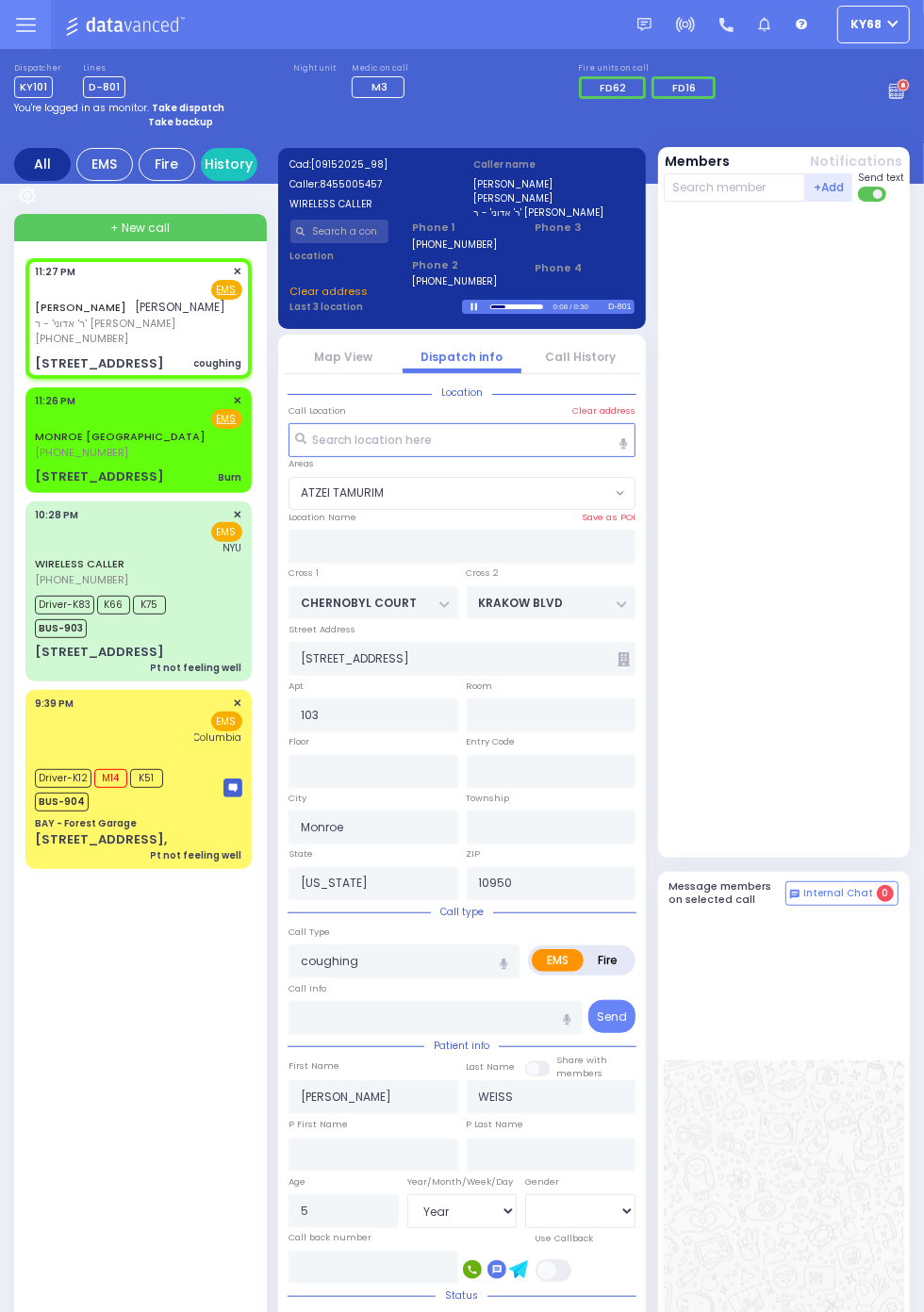
select select "ATZEI TAMURIM"
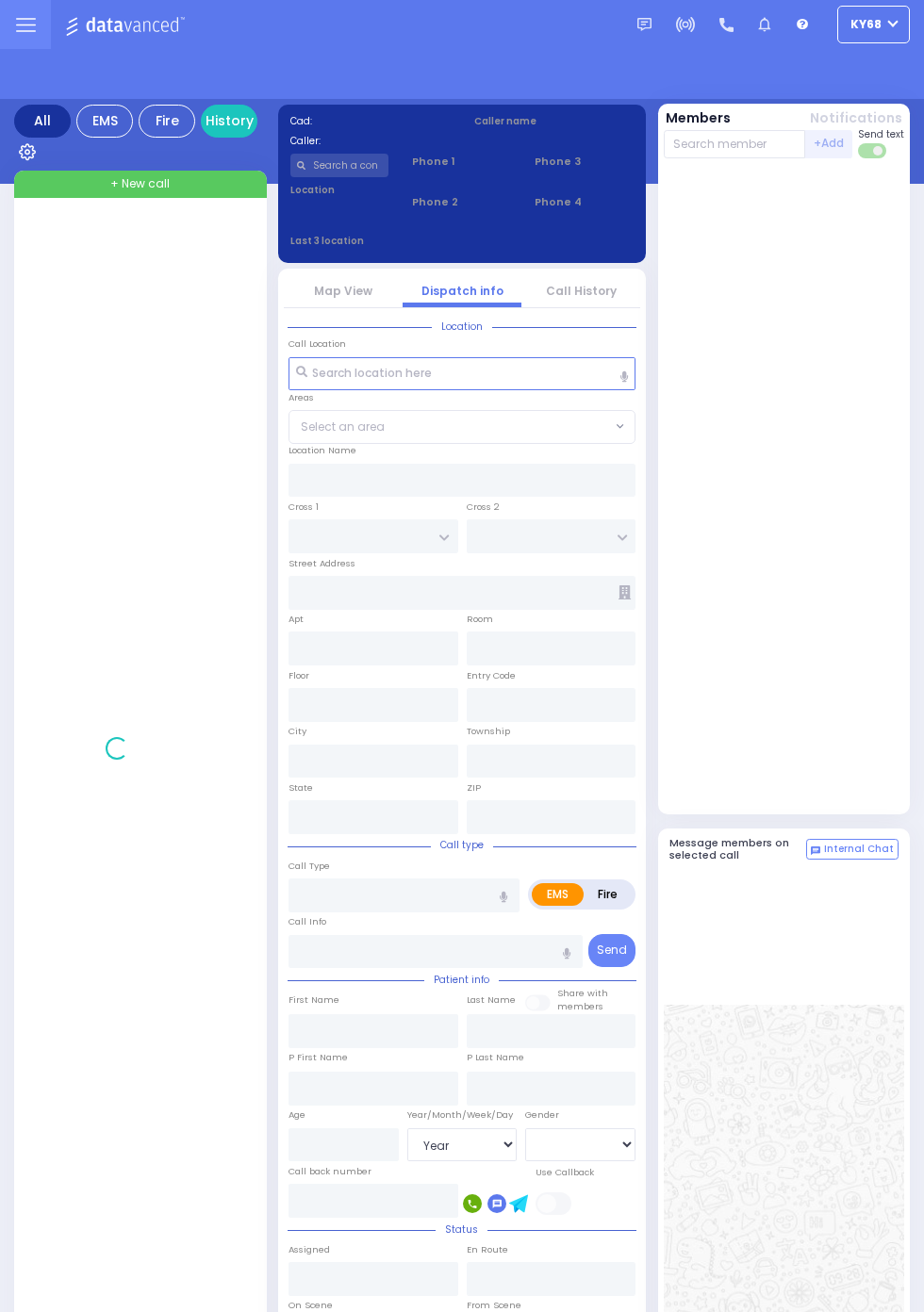
select select "Year"
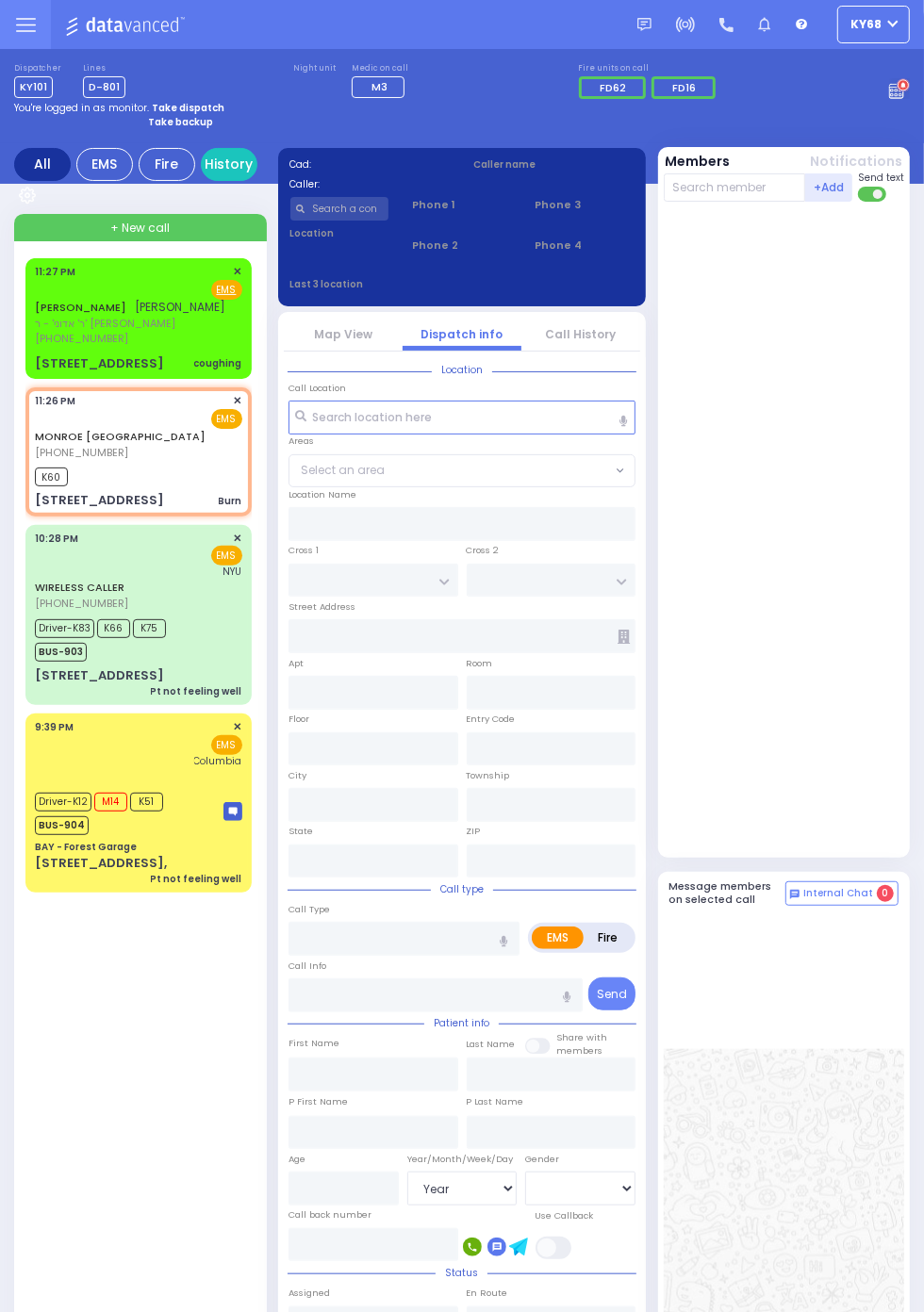
select select
type input "Burn"
radio input "true"
select select
type input "23:26"
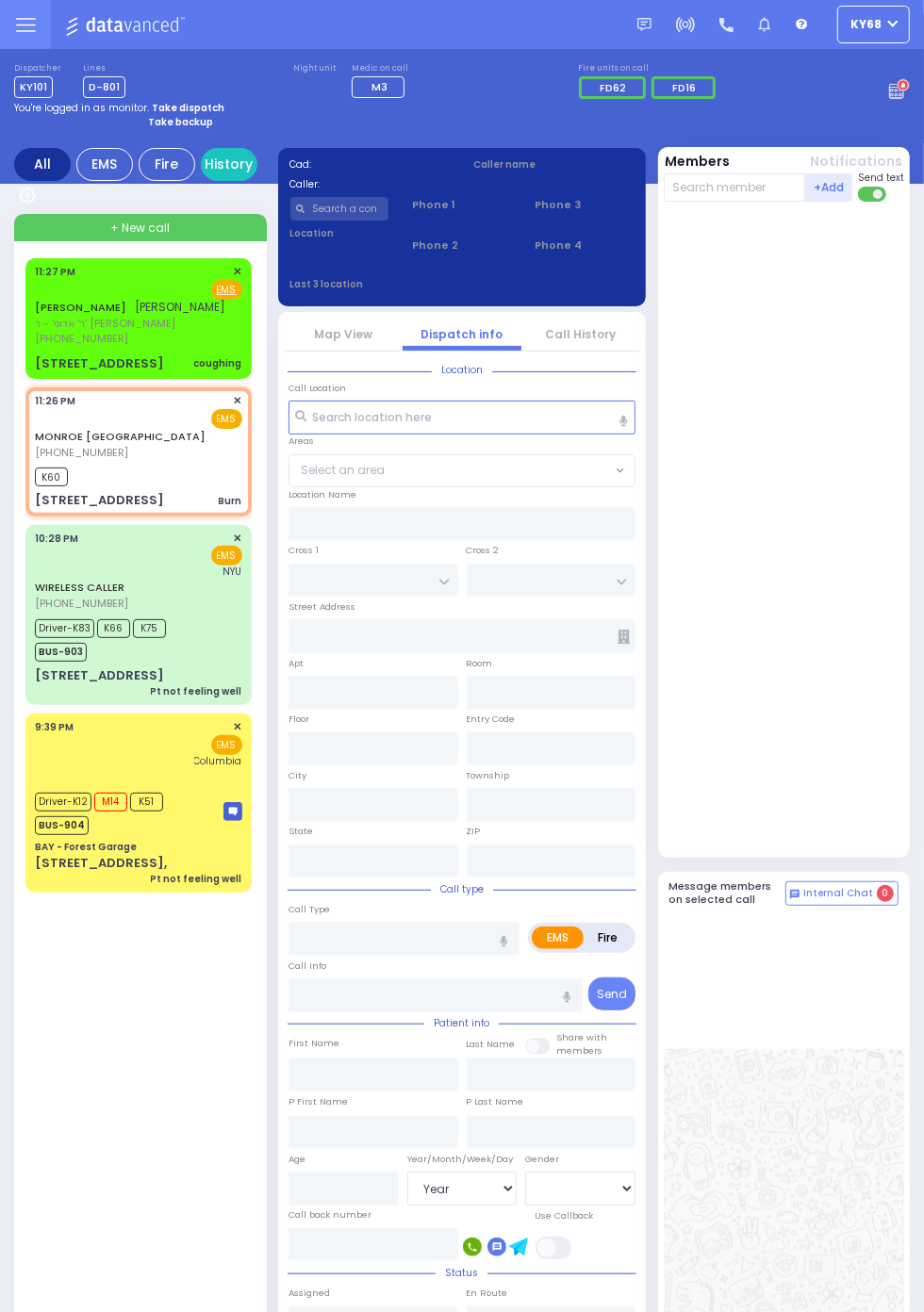
type input "23:28"
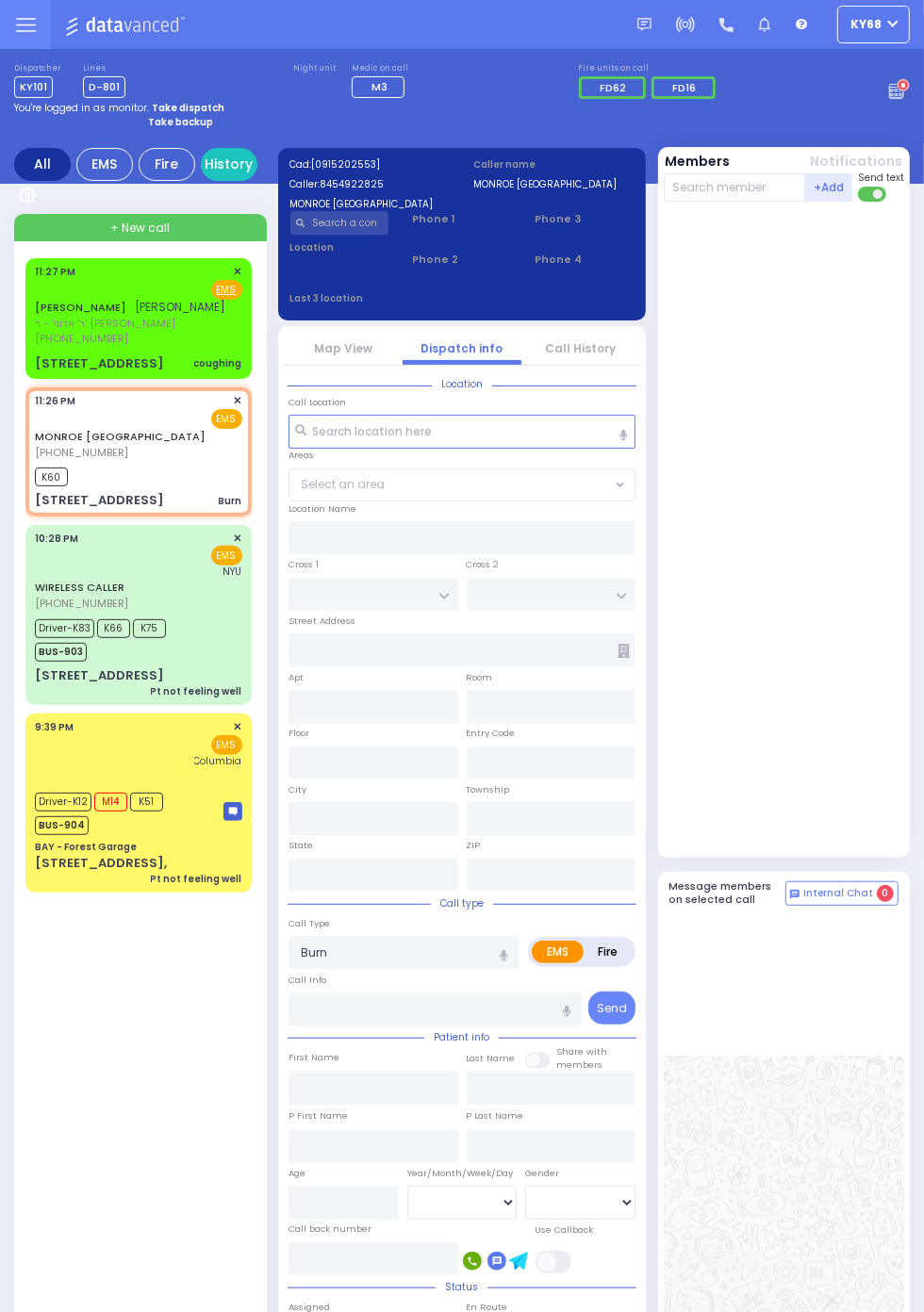
type input "ROVNA COURT"
type input "[GEOGRAPHIC_DATA]"
type input "[STREET_ADDRESS]"
type input "Monroe"
type input "[US_STATE]"
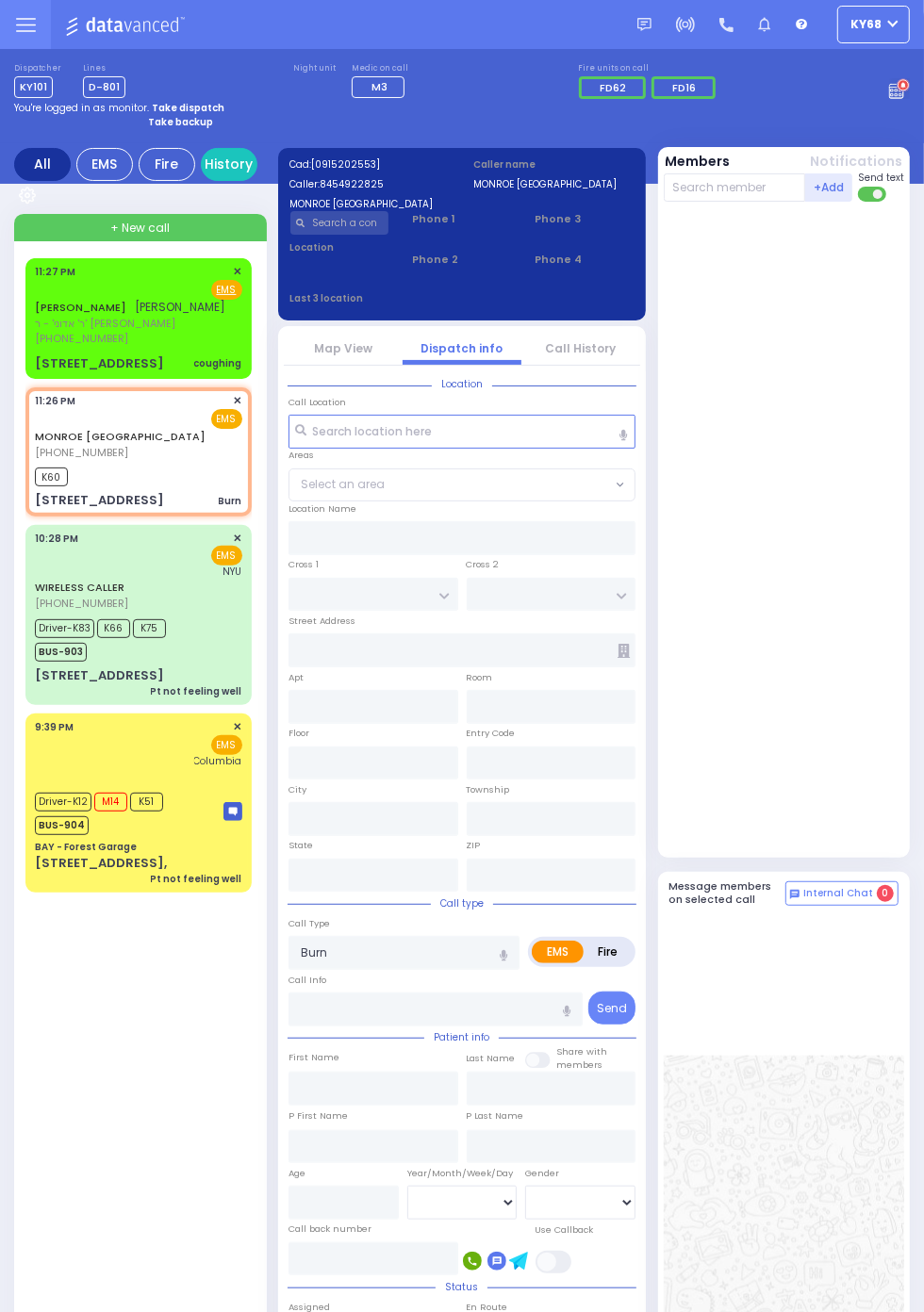
type input "10950"
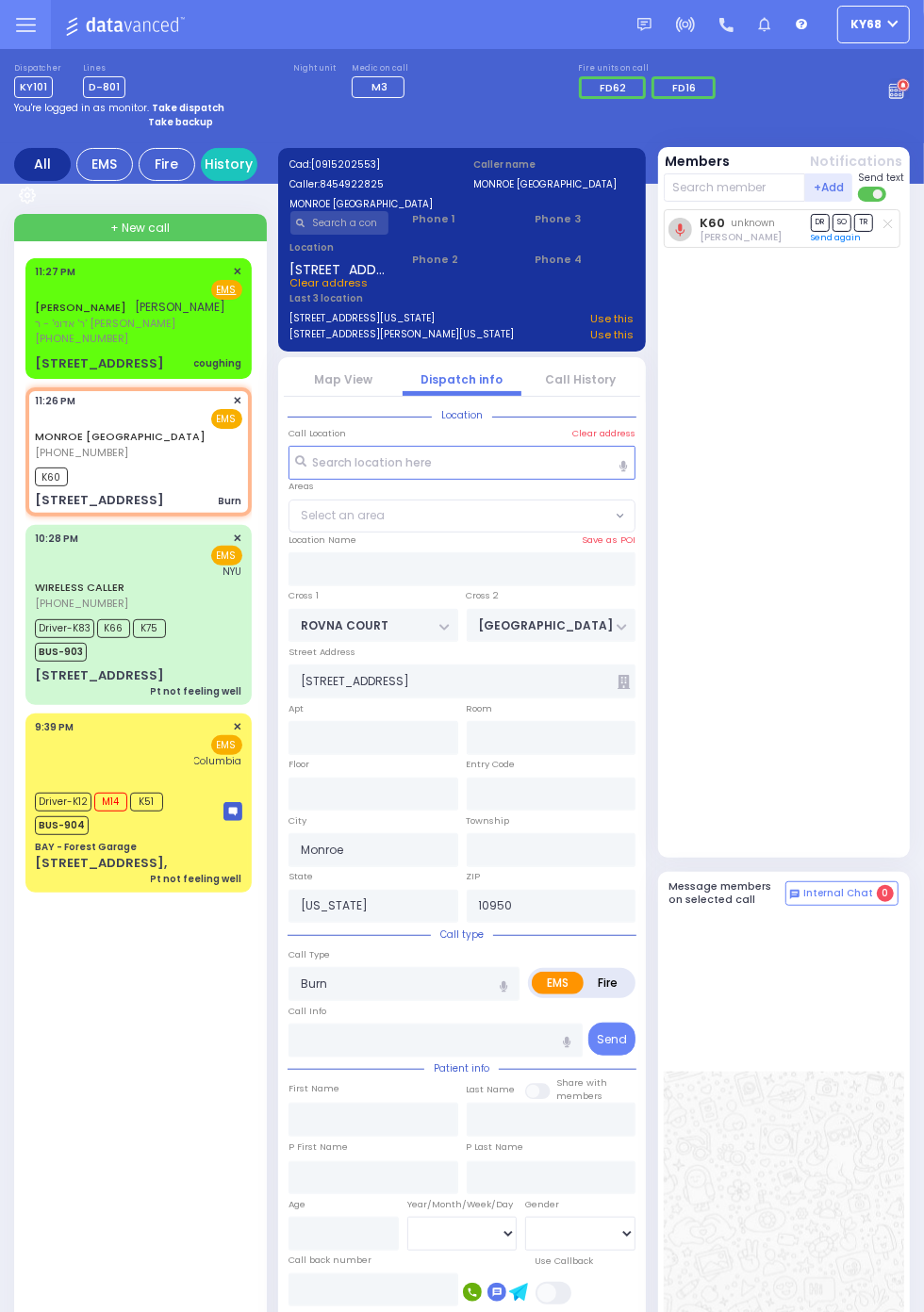
select select "SECTION 5"
